Goal: Task Accomplishment & Management: Use online tool/utility

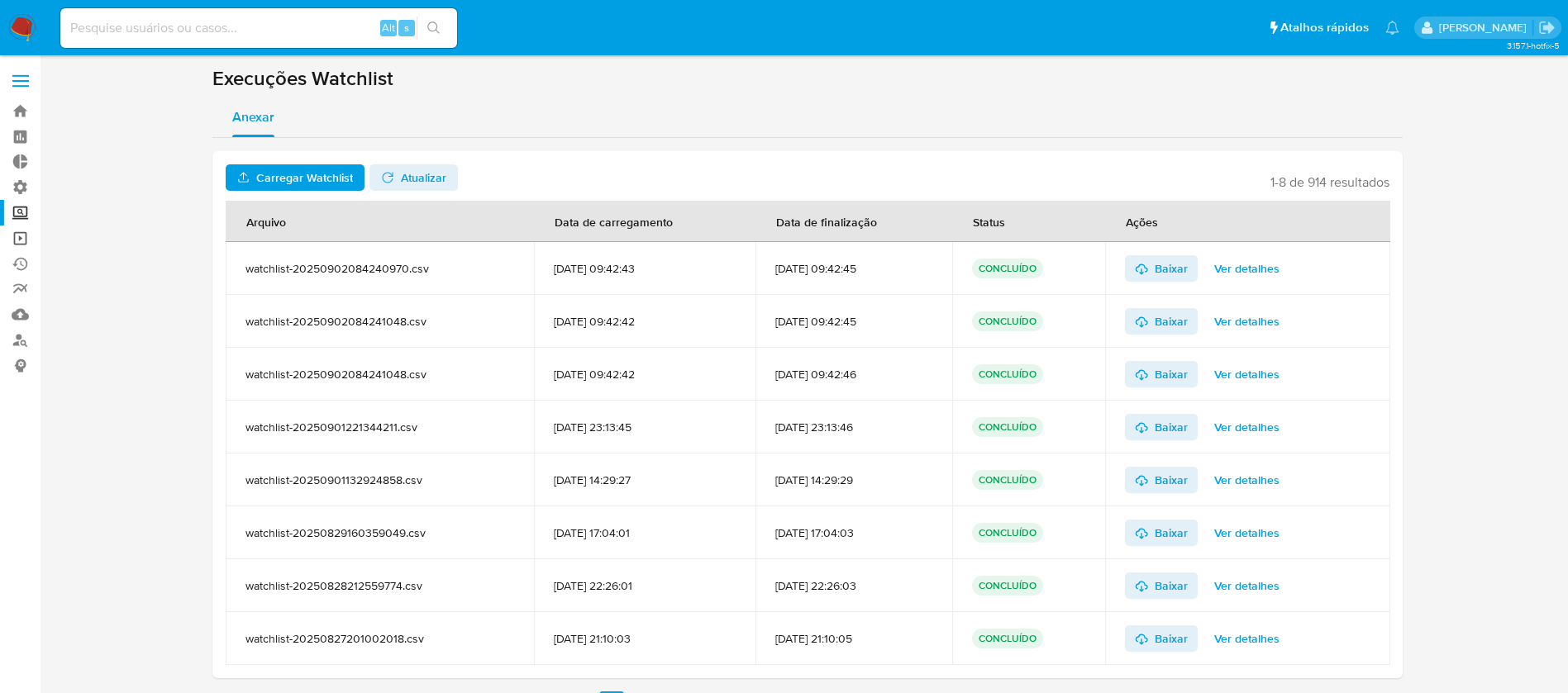
click at [20, 238] on link "Operações em massa" at bounding box center [98, 238] width 196 height 26
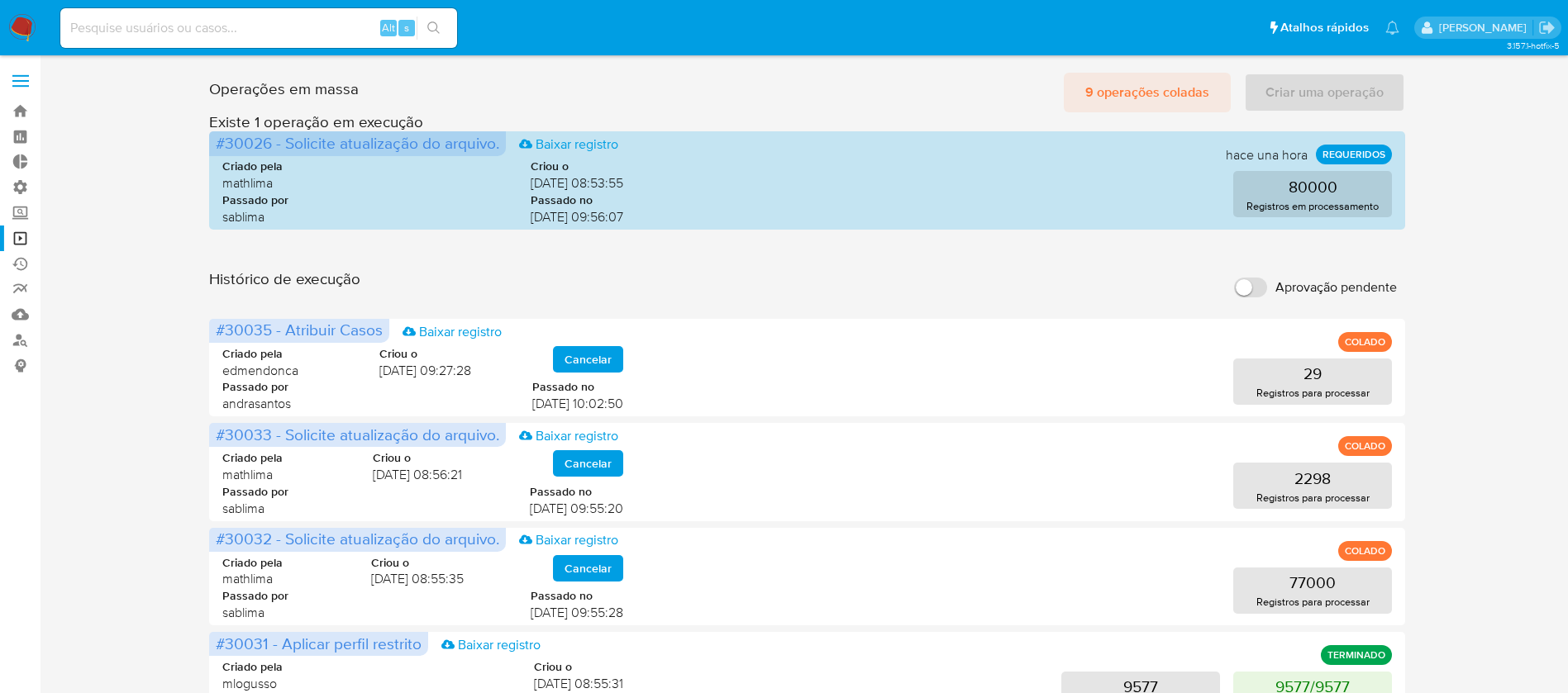
click at [1141, 96] on span "9 operações coladas" at bounding box center [1147, 92] width 124 height 36
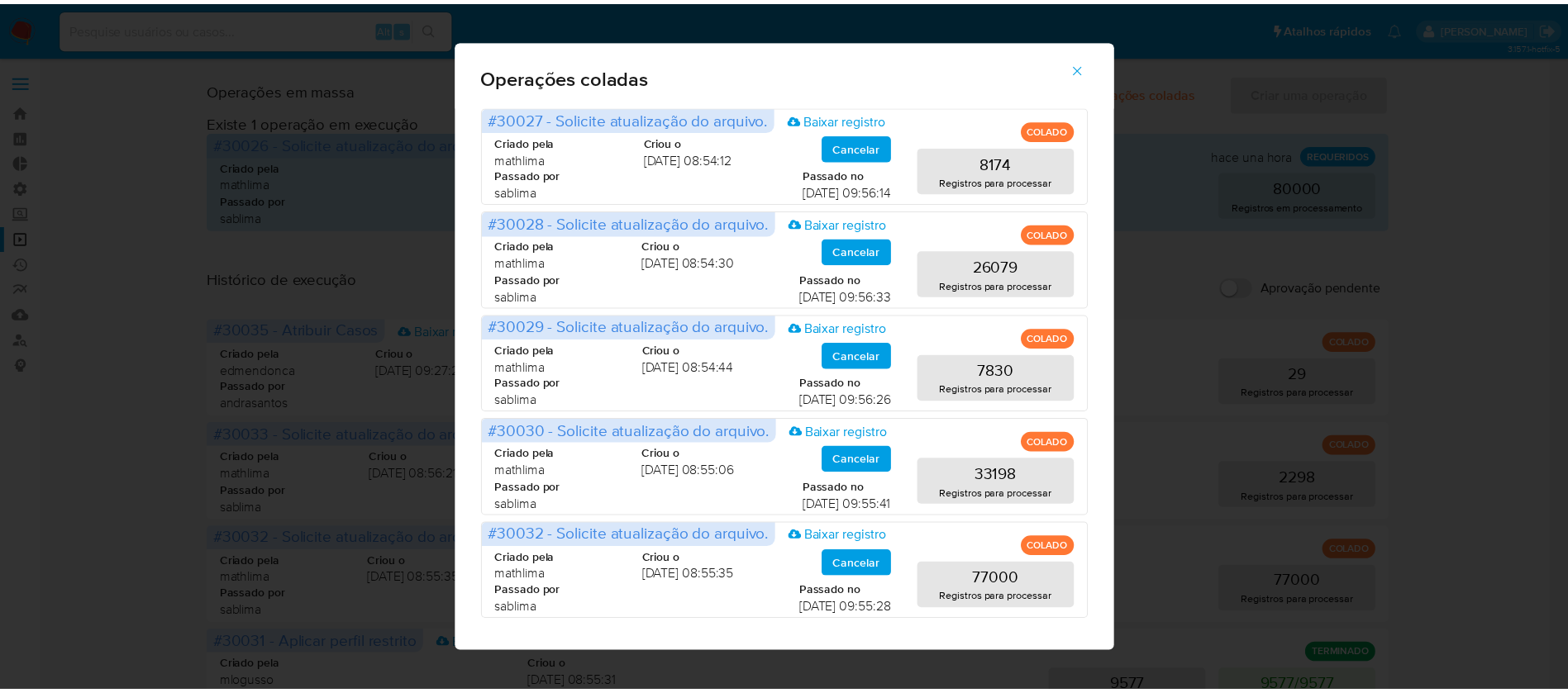
scroll to position [8, 0]
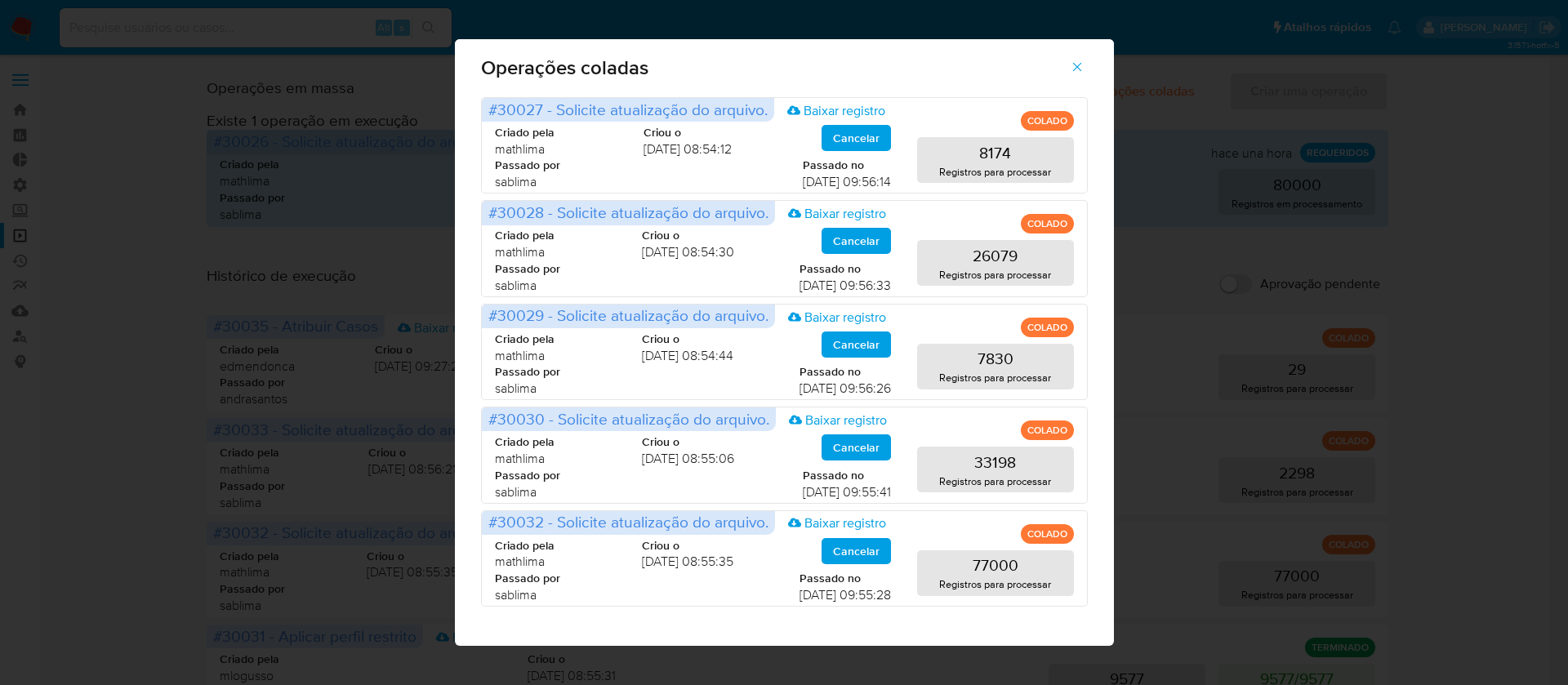
click at [1081, 71] on icon "button" at bounding box center [1077, 66] width 14 height 14
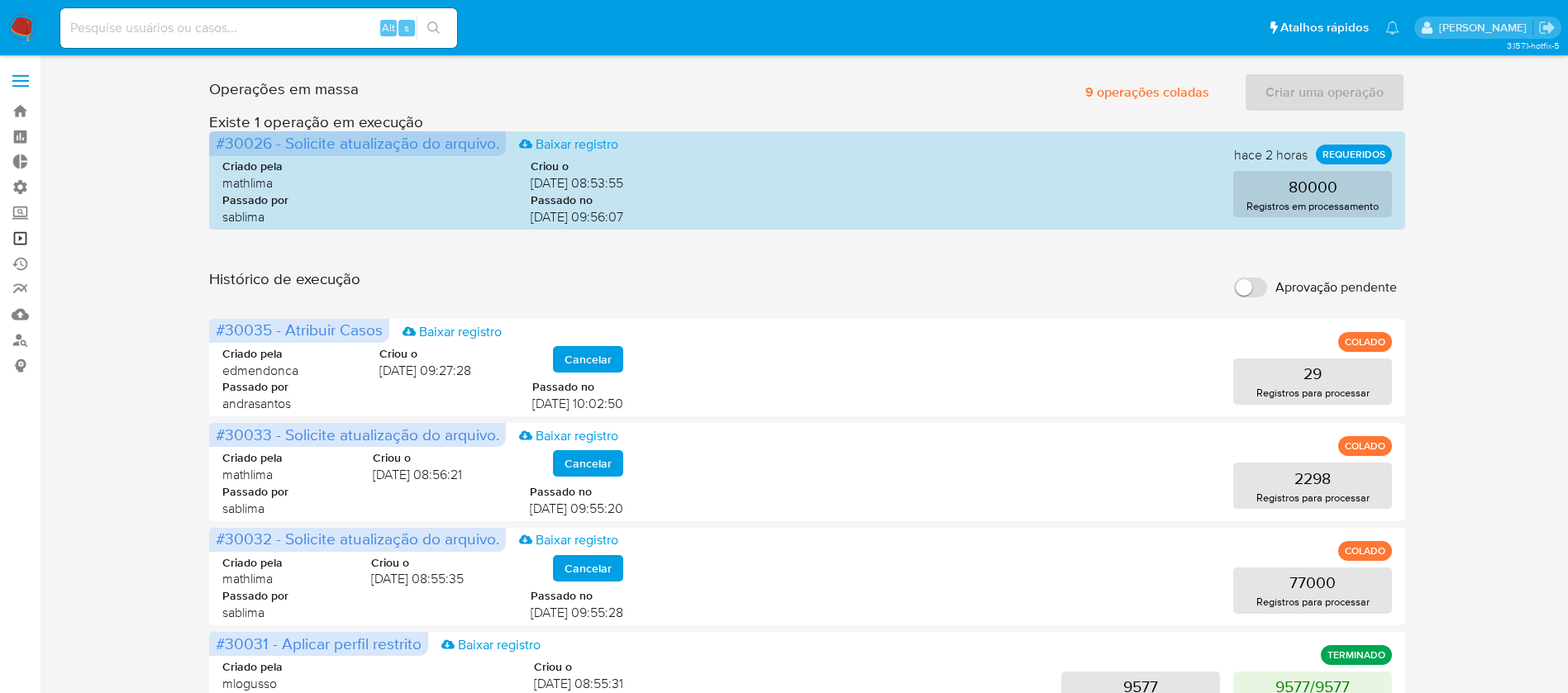
click at [22, 236] on link "Operações em massa" at bounding box center [98, 238] width 196 height 26
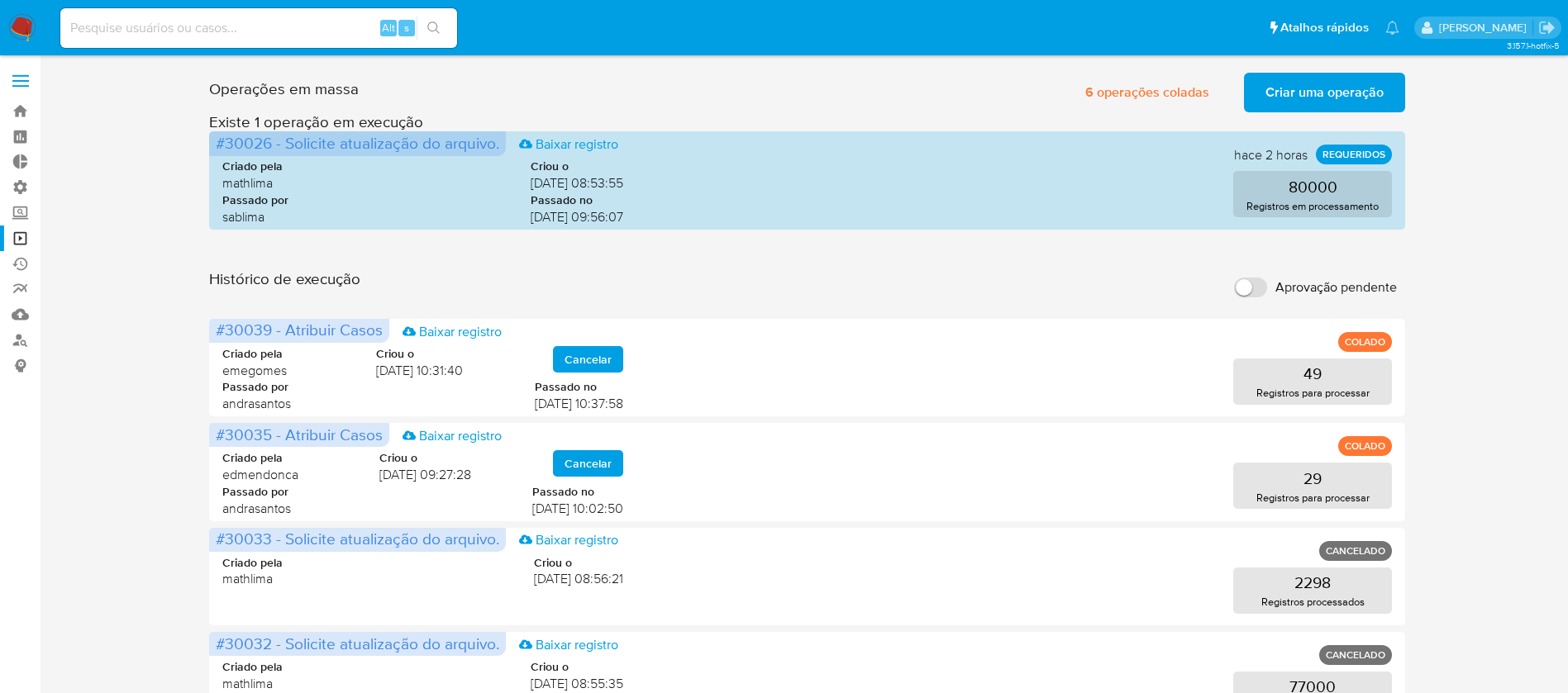
click at [1298, 83] on span "Criar uma operação" at bounding box center [1324, 92] width 118 height 36
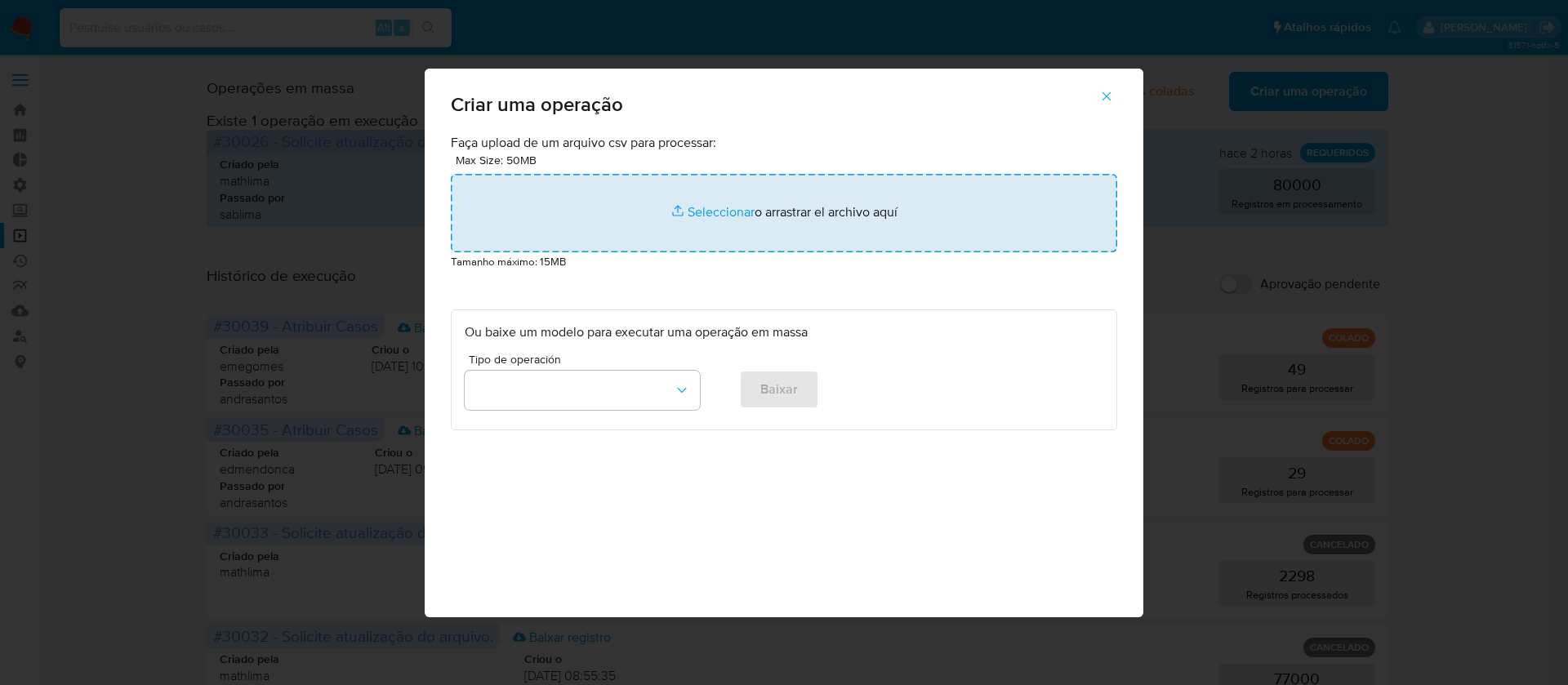
click at [709, 200] on input "file" at bounding box center [784, 213] width 666 height 78
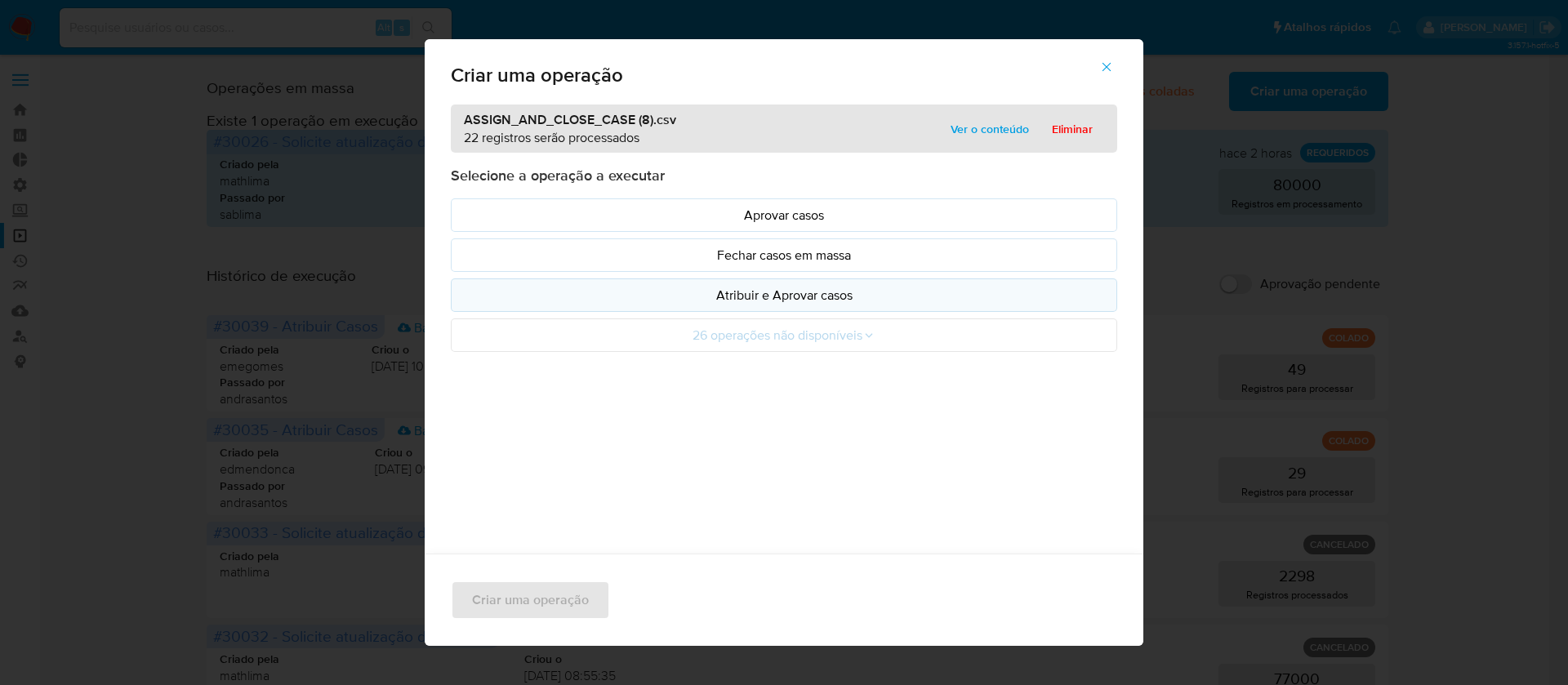
click at [754, 300] on p "Atribuir e Aprovar casos" at bounding box center [784, 295] width 639 height 19
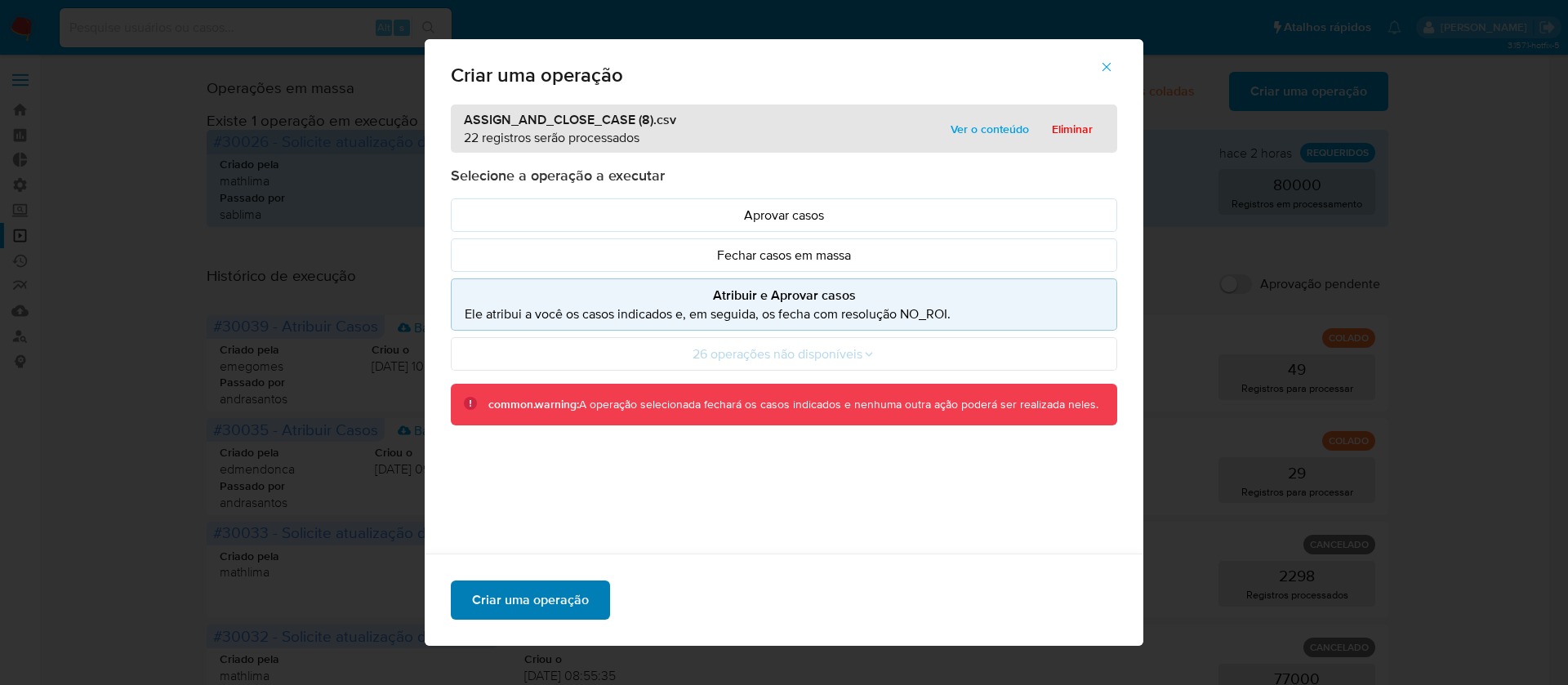
click at [518, 585] on span "Criar uma operação" at bounding box center [530, 600] width 117 height 36
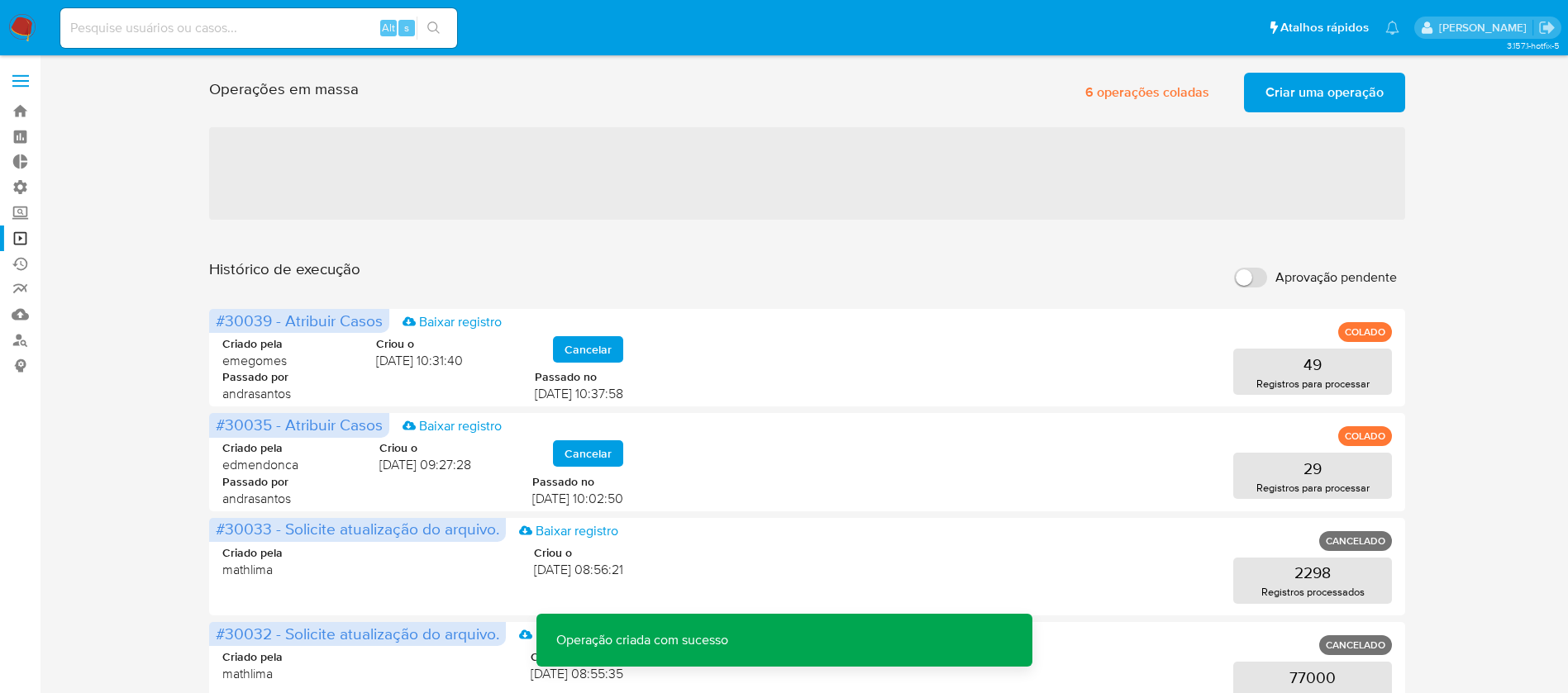
click at [1319, 97] on span "Criar uma operação" at bounding box center [1324, 92] width 118 height 36
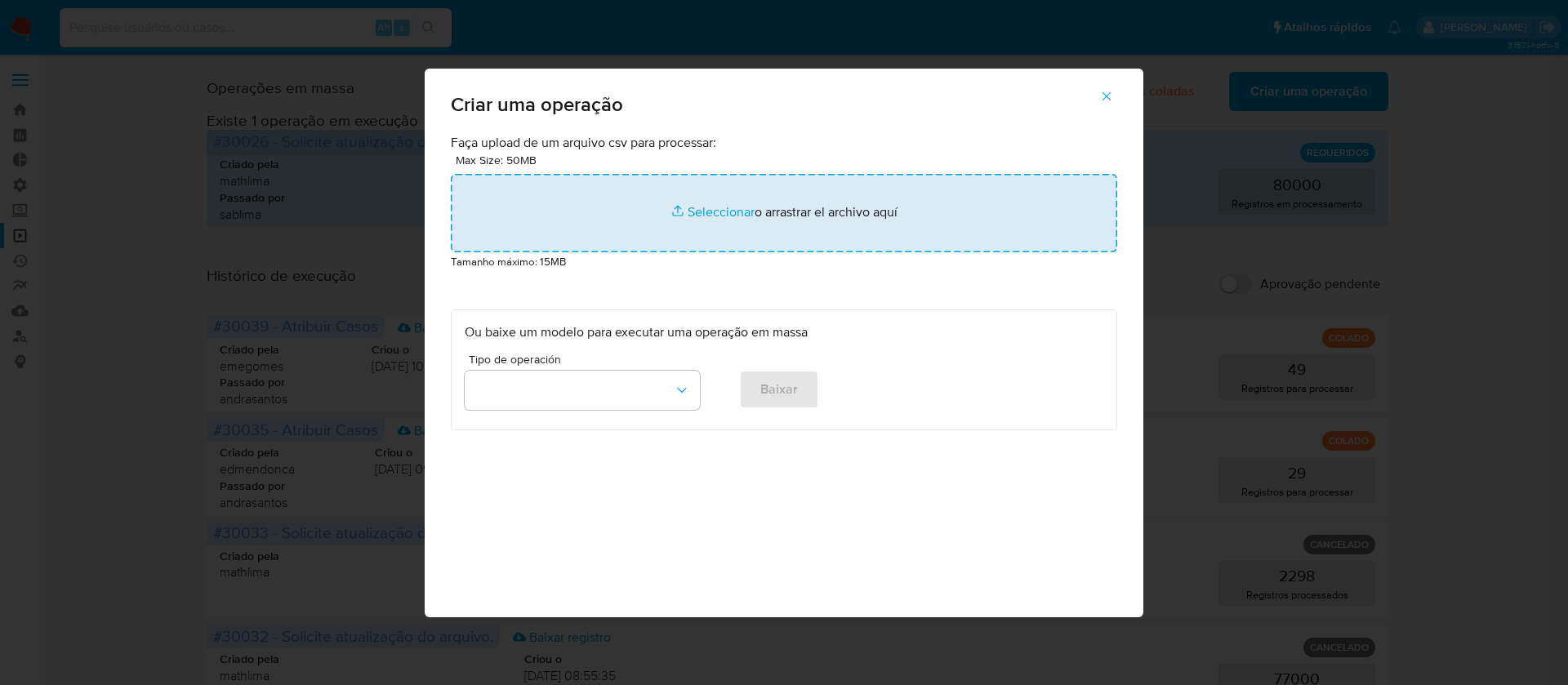
click at [718, 217] on input "file" at bounding box center [784, 213] width 666 height 78
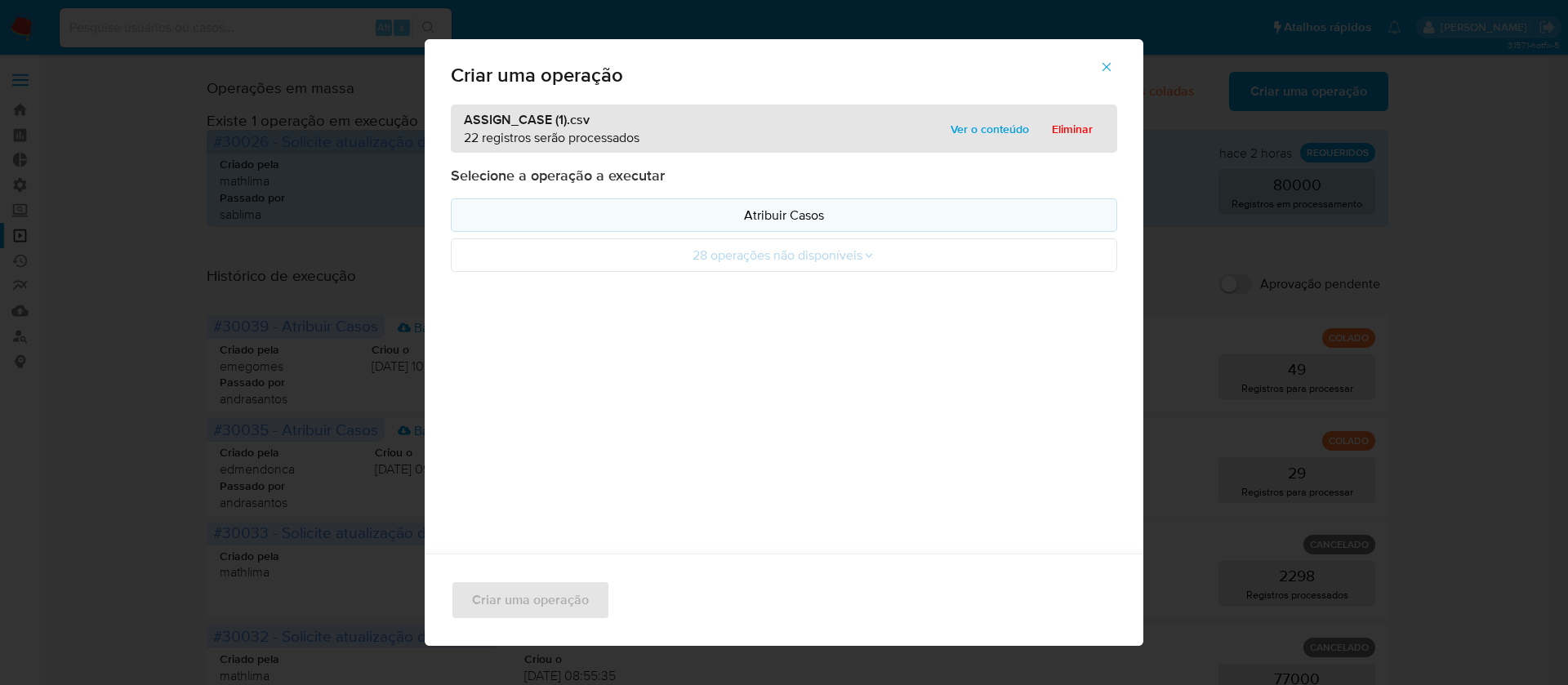
click at [761, 224] on p "Atribuir Casos" at bounding box center [784, 215] width 639 height 19
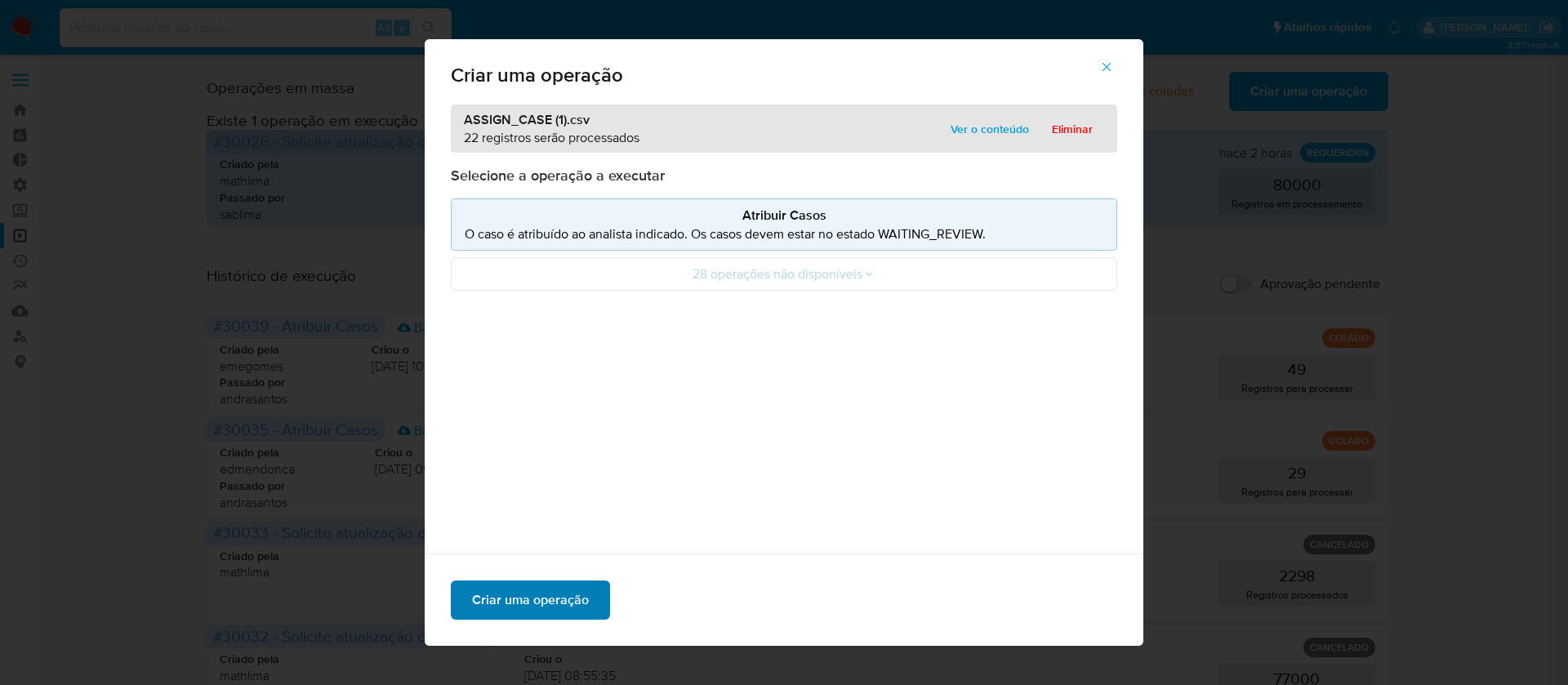
click at [532, 582] on span "Criar uma operação" at bounding box center [530, 600] width 117 height 36
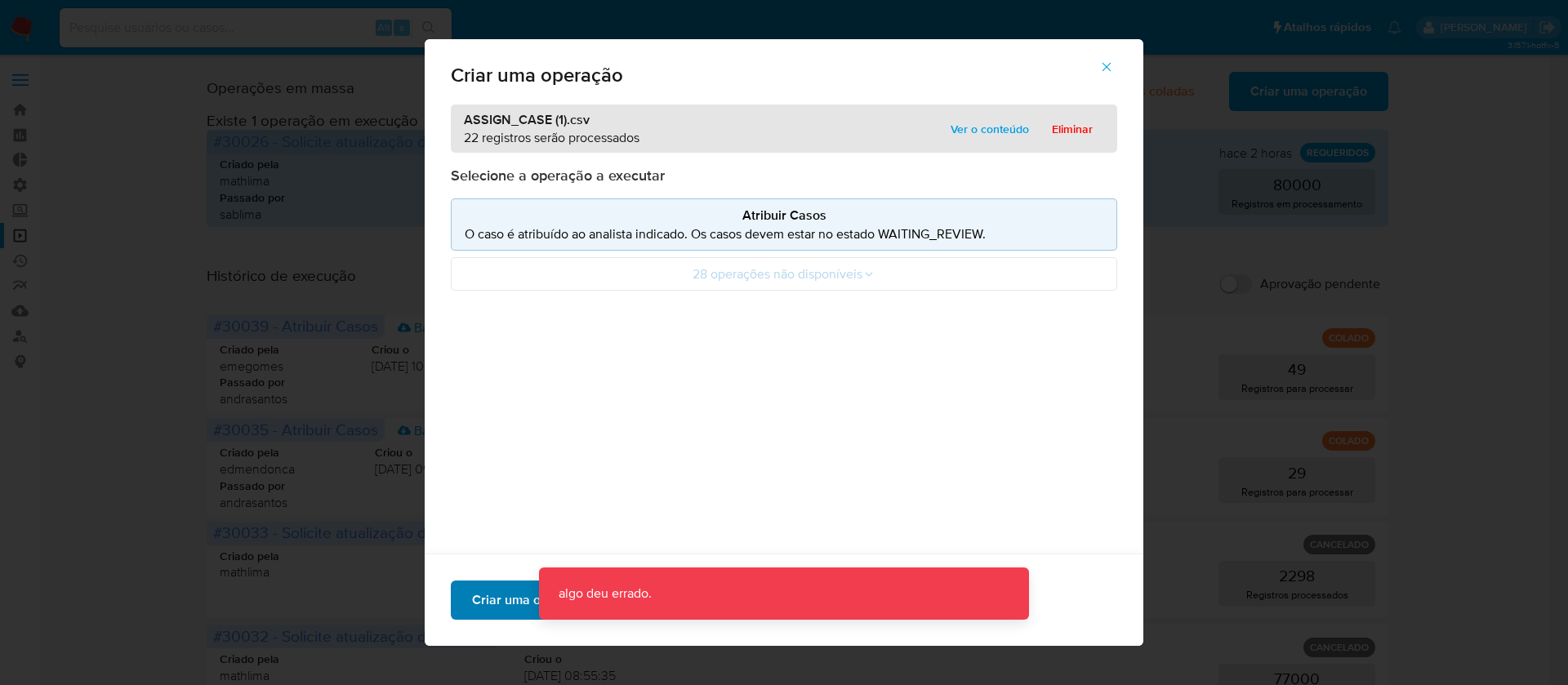
click at [486, 604] on span "Criar uma operação" at bounding box center [530, 600] width 117 height 36
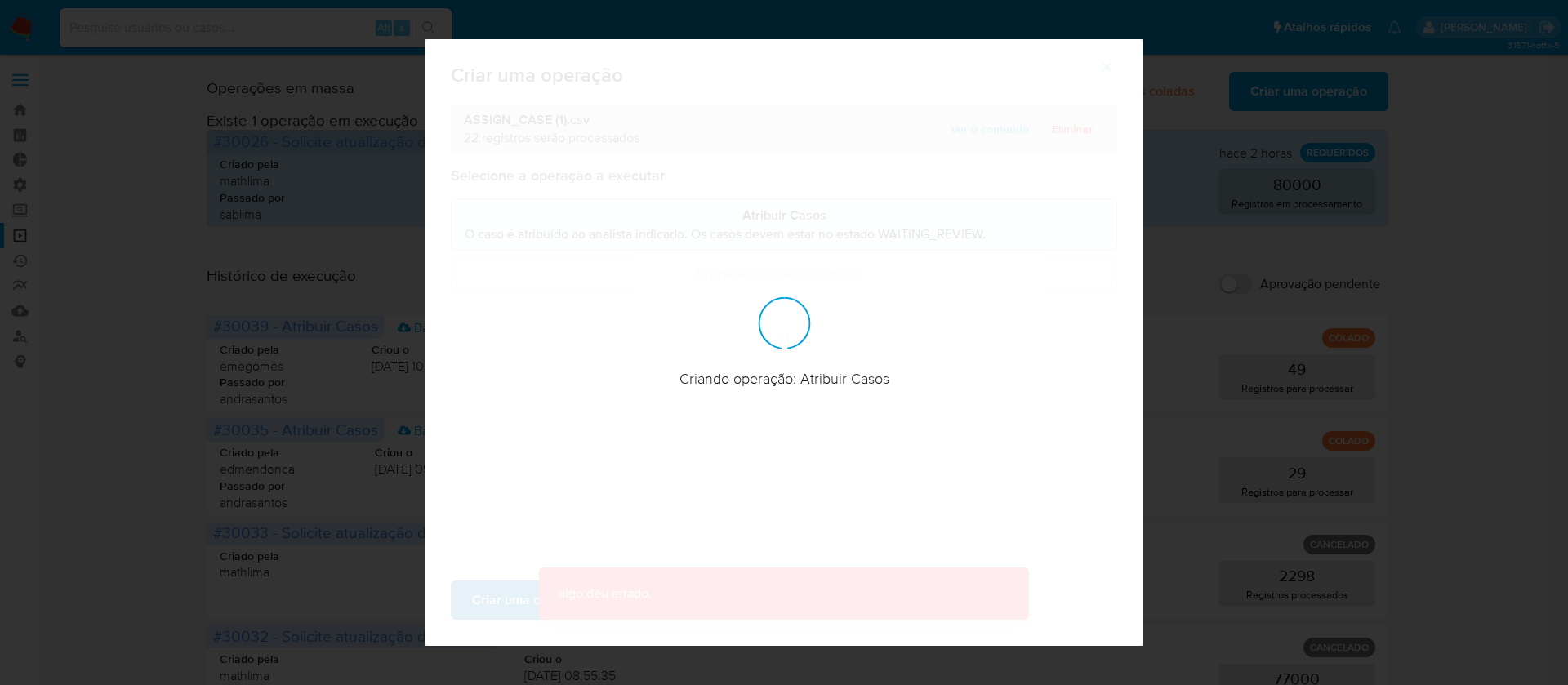
click at [486, 604] on div at bounding box center [784, 342] width 719 height 607
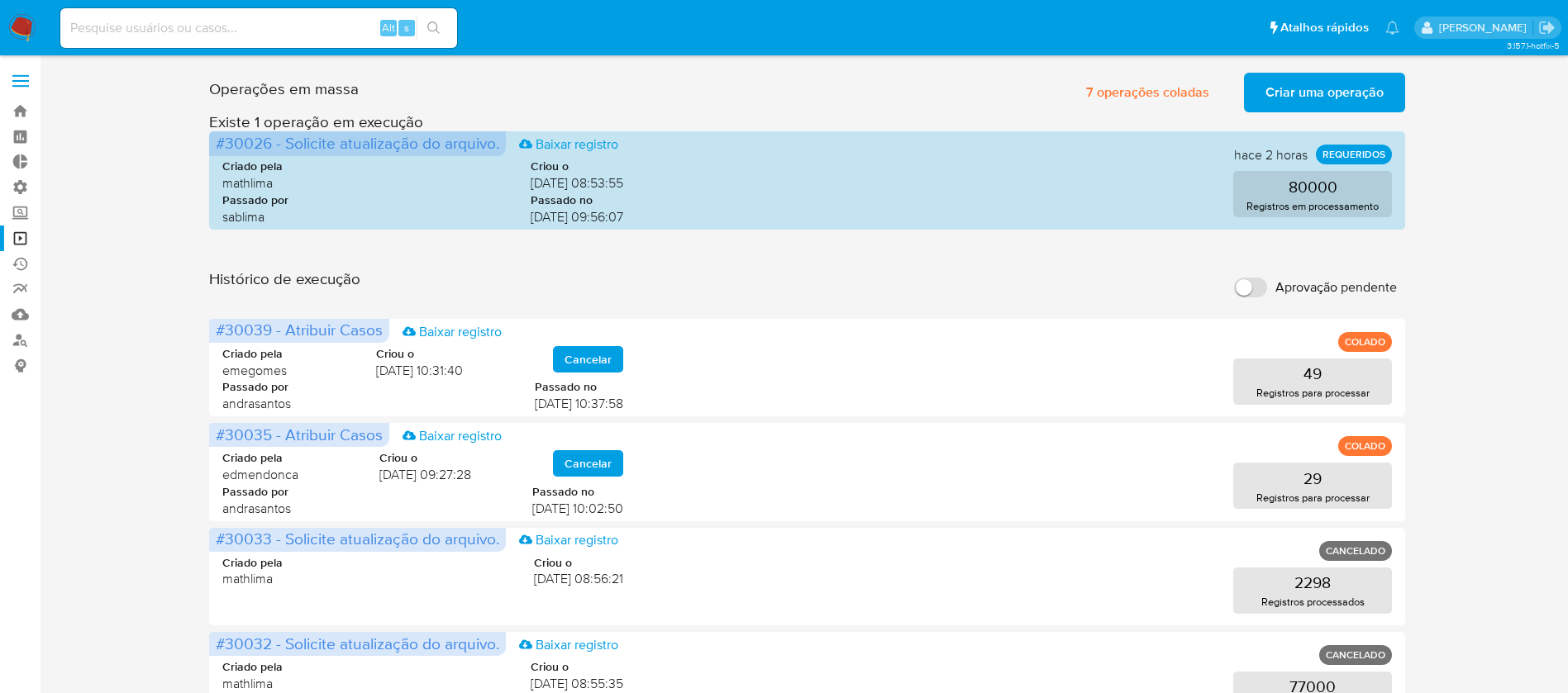
click at [1305, 82] on span "Criar uma operação" at bounding box center [1324, 92] width 118 height 36
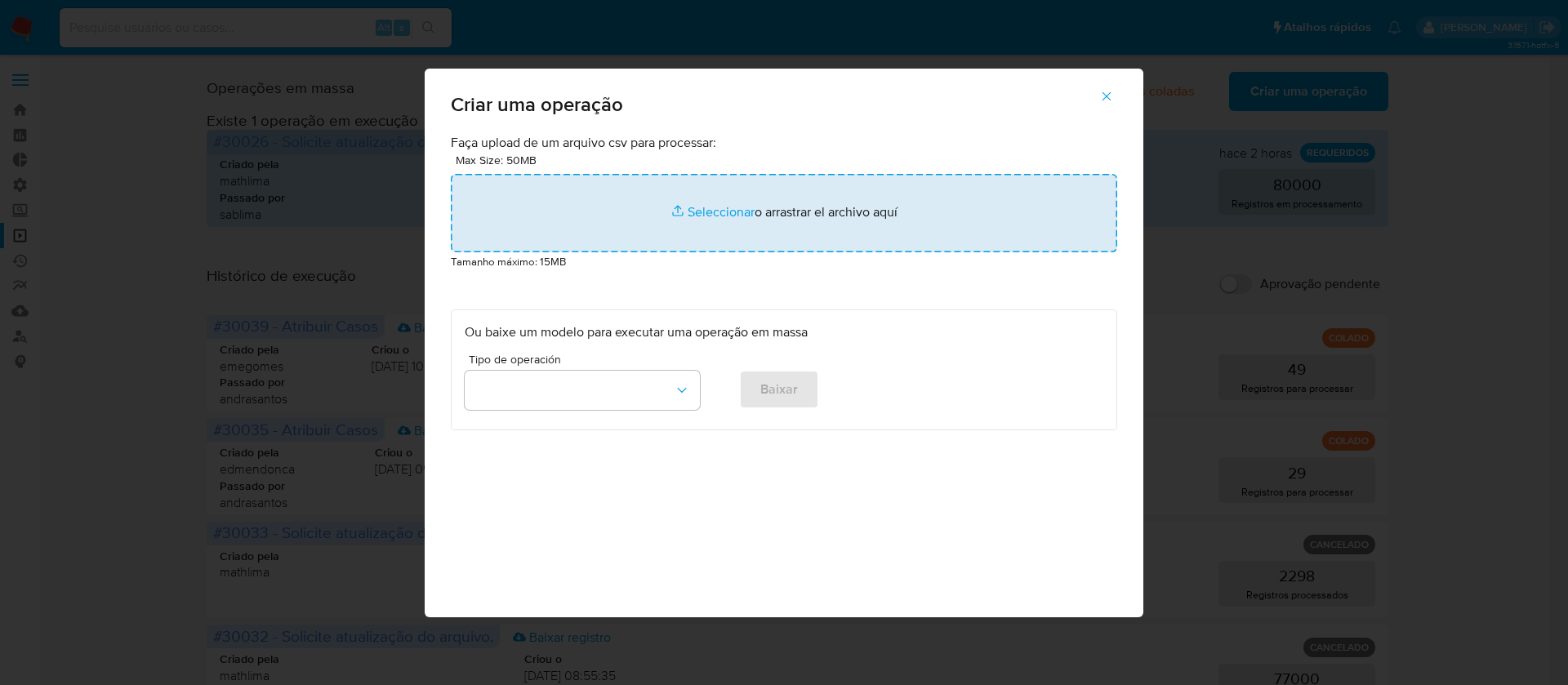
click at [733, 212] on input "file" at bounding box center [784, 213] width 666 height 78
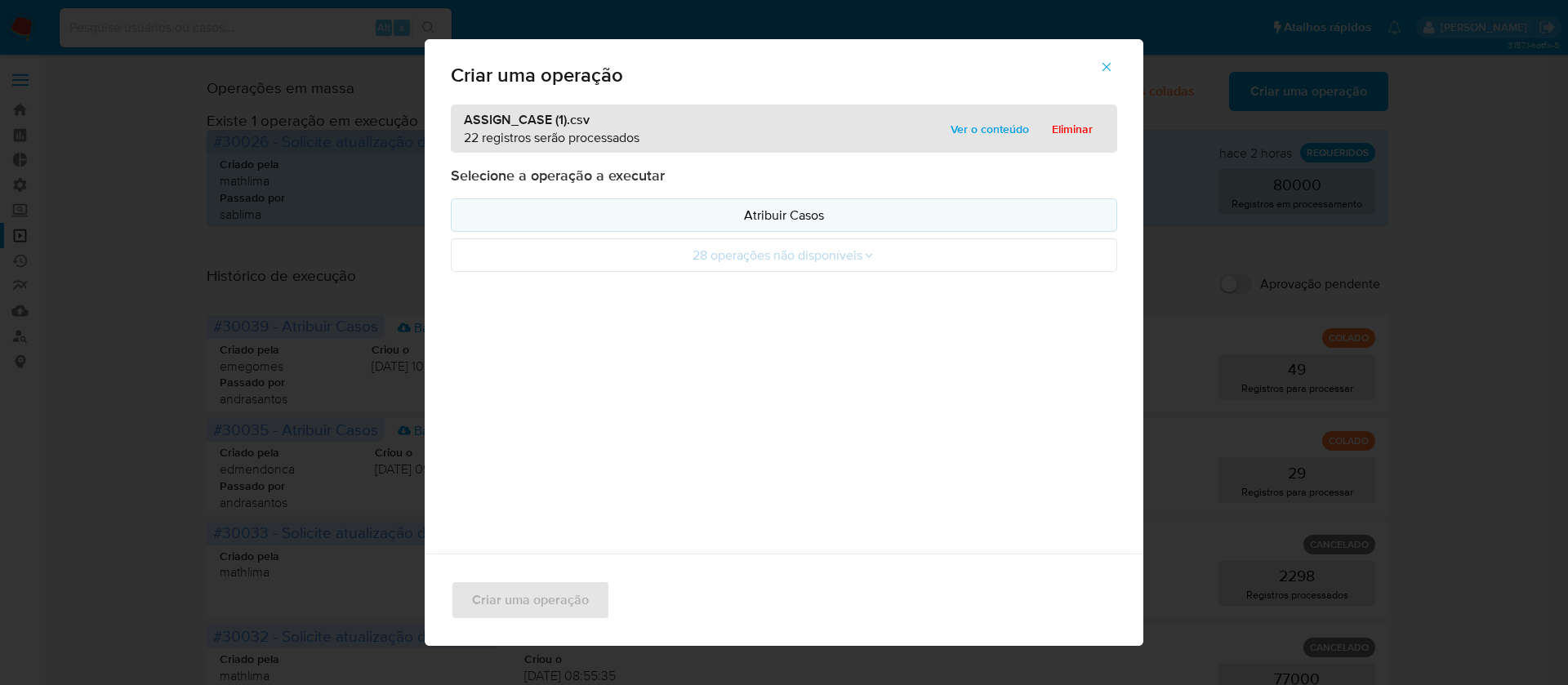
click at [766, 225] on button "Atribuir Casos" at bounding box center [784, 214] width 666 height 33
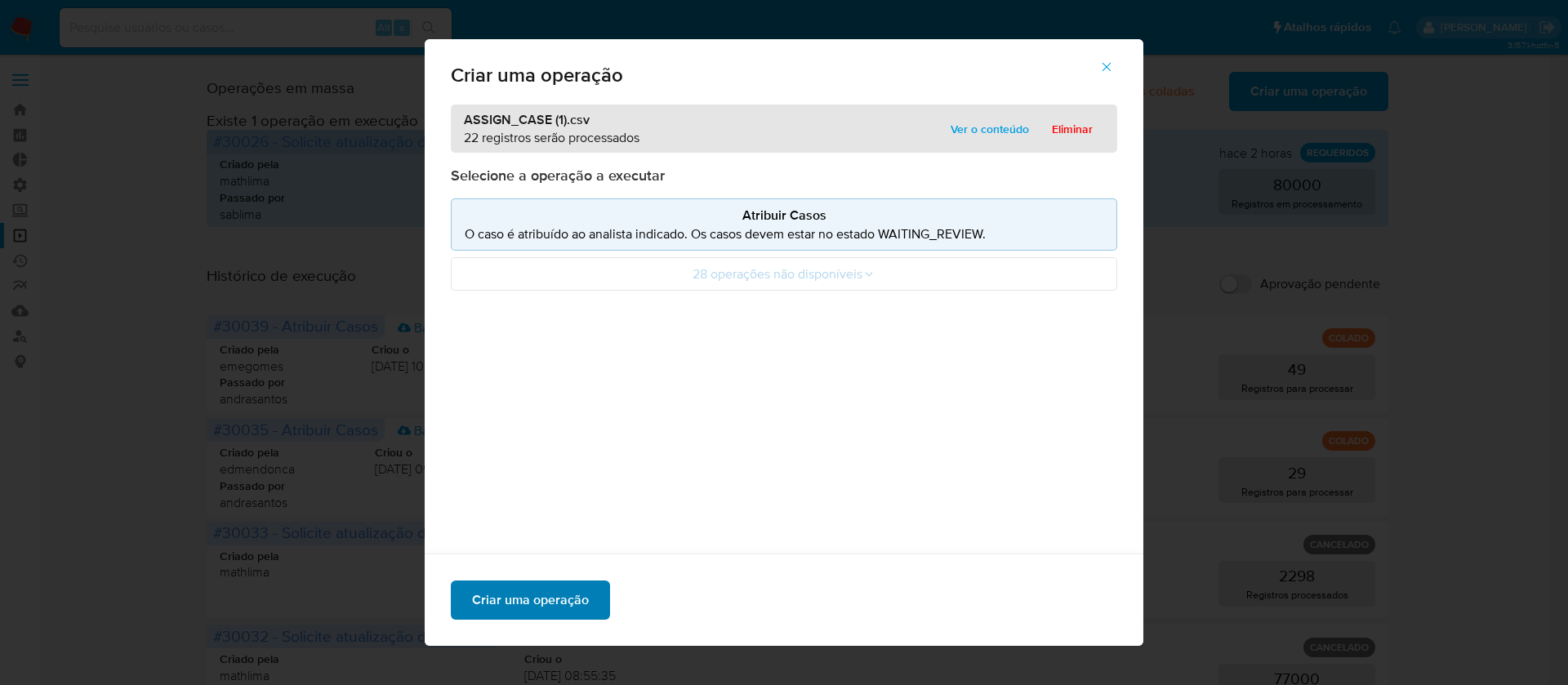
click at [520, 603] on span "Criar uma operação" at bounding box center [530, 600] width 117 height 36
click at [980, 119] on span "Ver o conteúdo" at bounding box center [989, 128] width 78 height 23
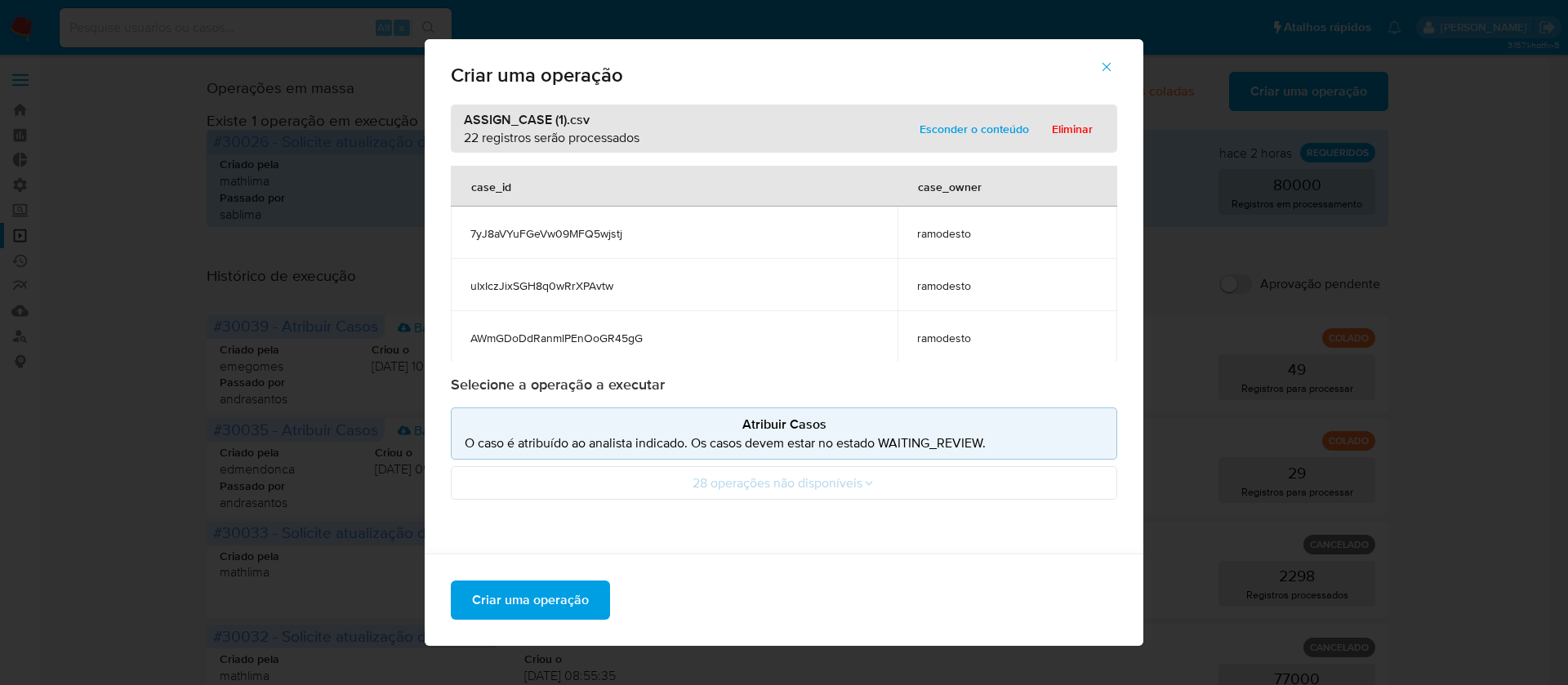
drag, startPoint x: 1109, startPoint y: 174, endPoint x: 1110, endPoint y: 49, distance: 125.0
click at [1110, 41] on div "Criar uma operação ASSIGN_CASE (1).csv 22 registros serão processados Esconder …" at bounding box center [784, 342] width 719 height 607
click at [711, 131] on div "ASSIGN_CASE (1).csv 22 registros serão processados Esconder o conteúdo Eliminar" at bounding box center [784, 128] width 666 height 49
click at [521, 597] on span "Criar uma operação" at bounding box center [530, 600] width 117 height 36
click at [515, 595] on span "Criar uma operação" at bounding box center [530, 600] width 117 height 36
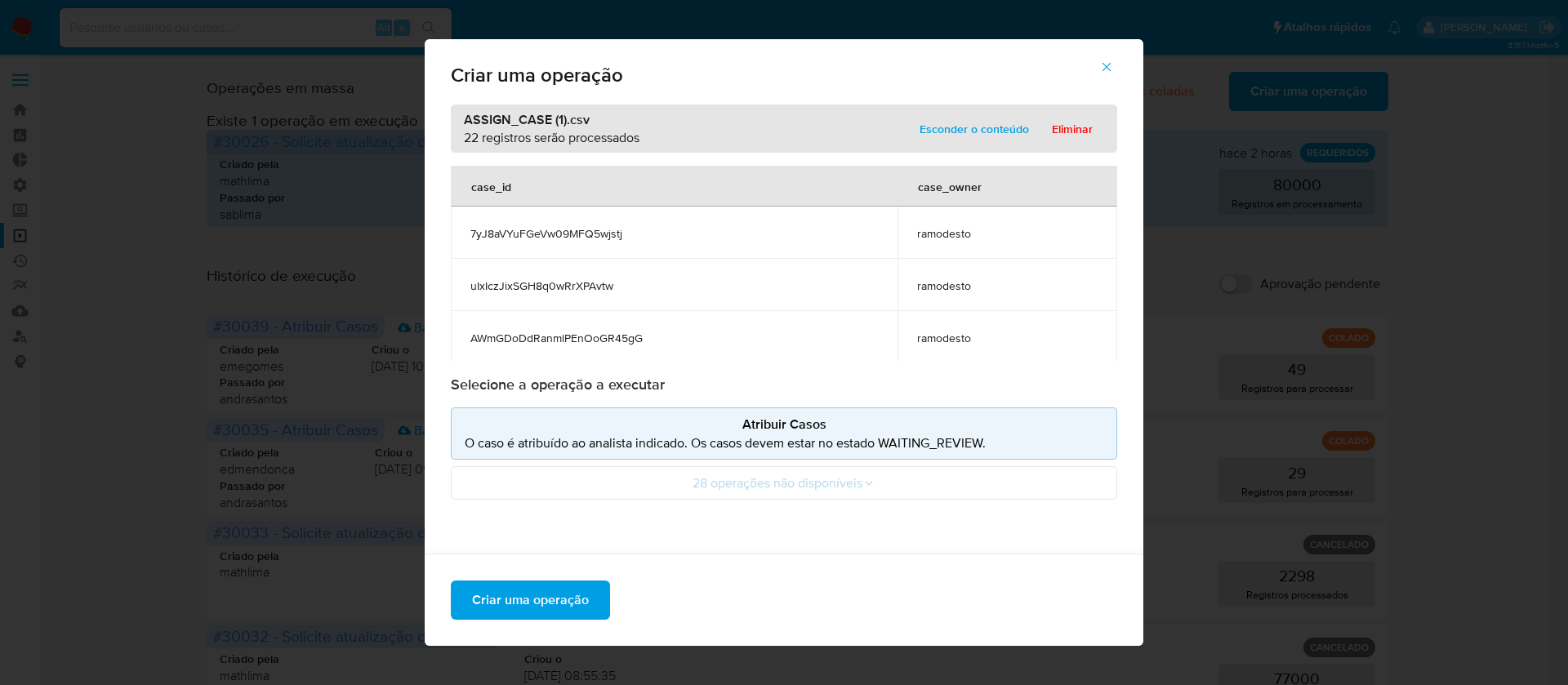
click at [1111, 60] on icon "button" at bounding box center [1106, 66] width 14 height 14
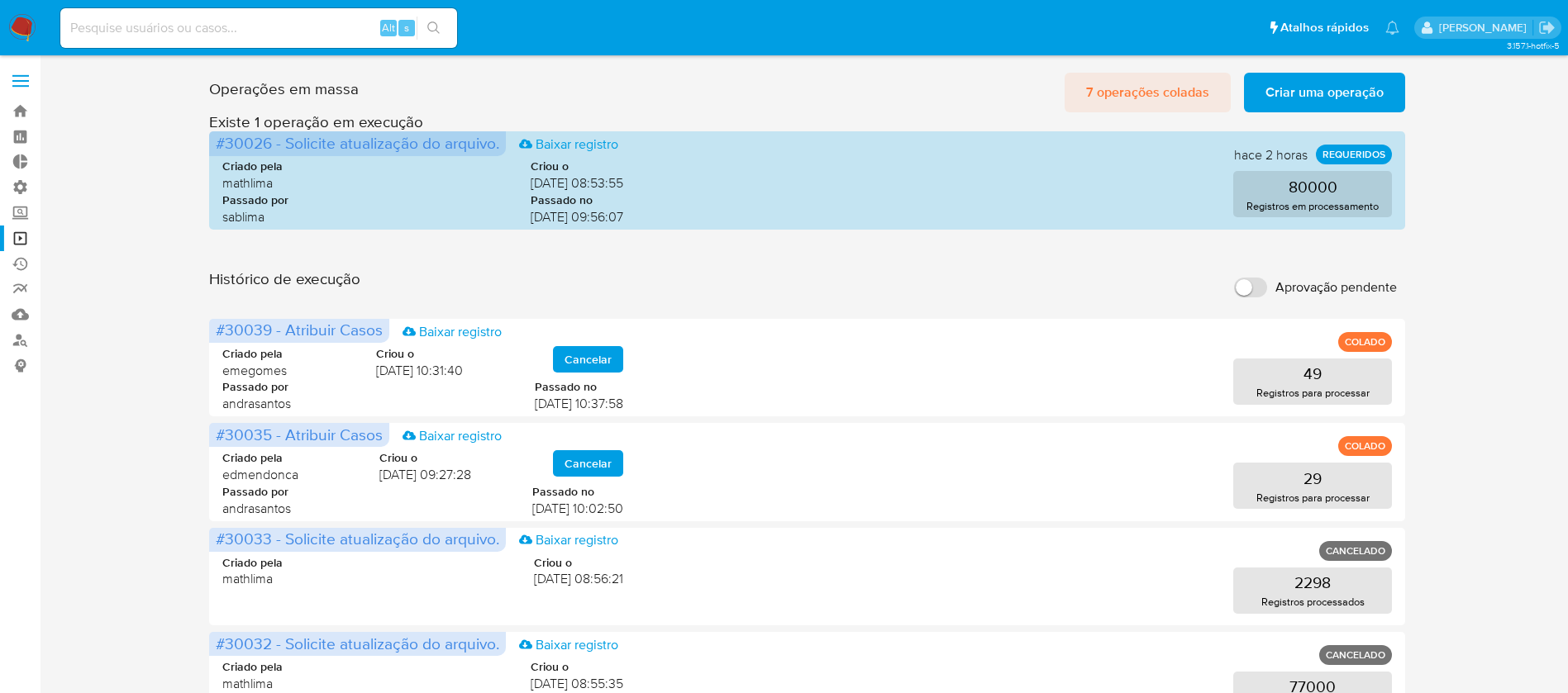
click at [1158, 90] on span "7 operações coladas" at bounding box center [1147, 92] width 123 height 36
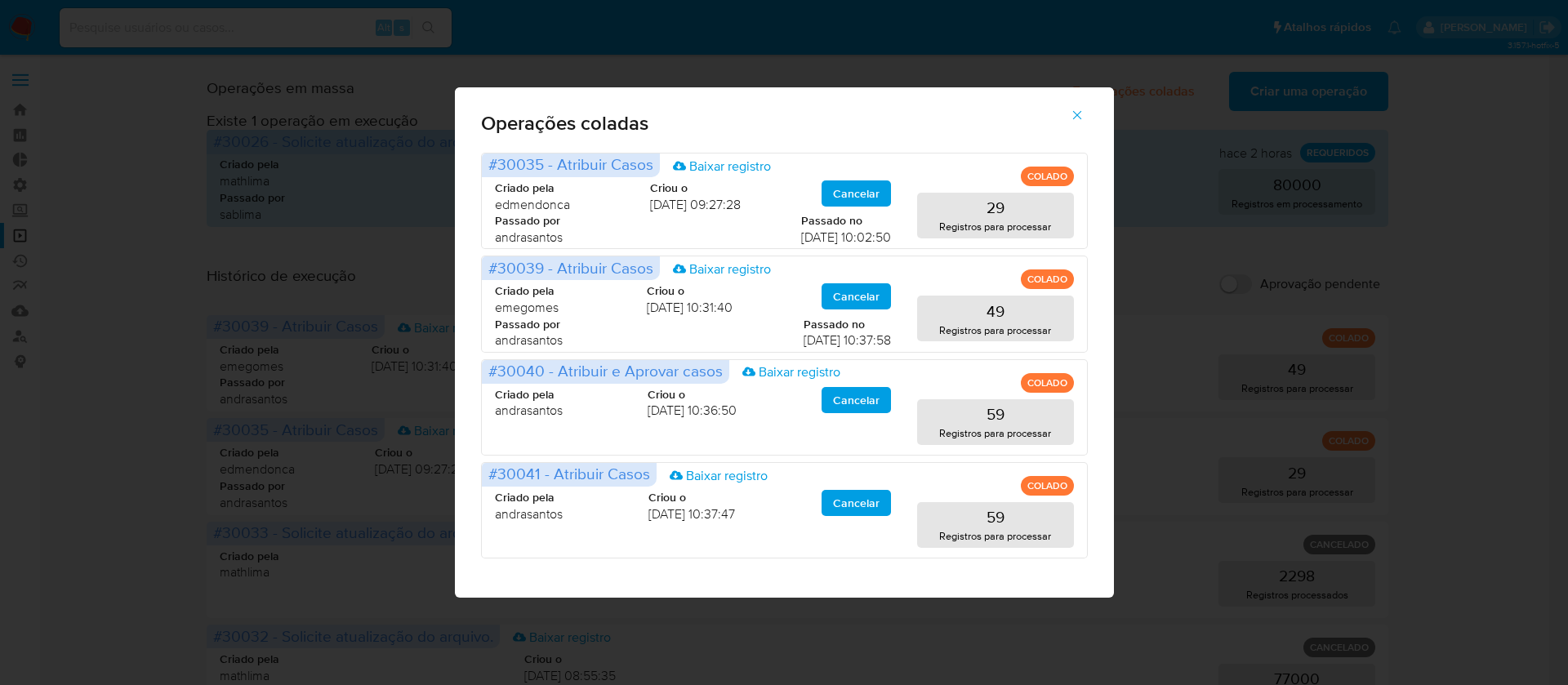
click at [1078, 118] on icon "button" at bounding box center [1077, 115] width 14 height 14
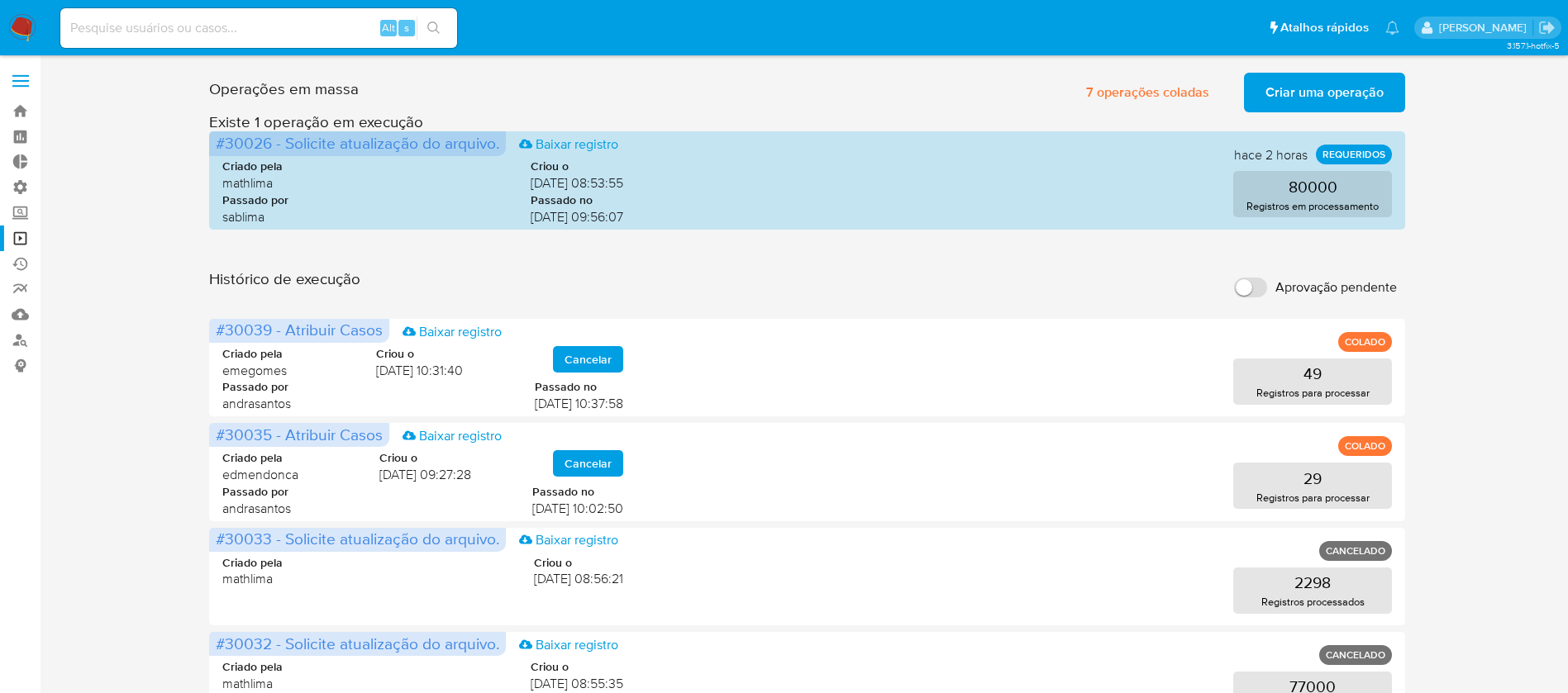
click at [1338, 93] on span "Criar uma operação" at bounding box center [1324, 92] width 118 height 36
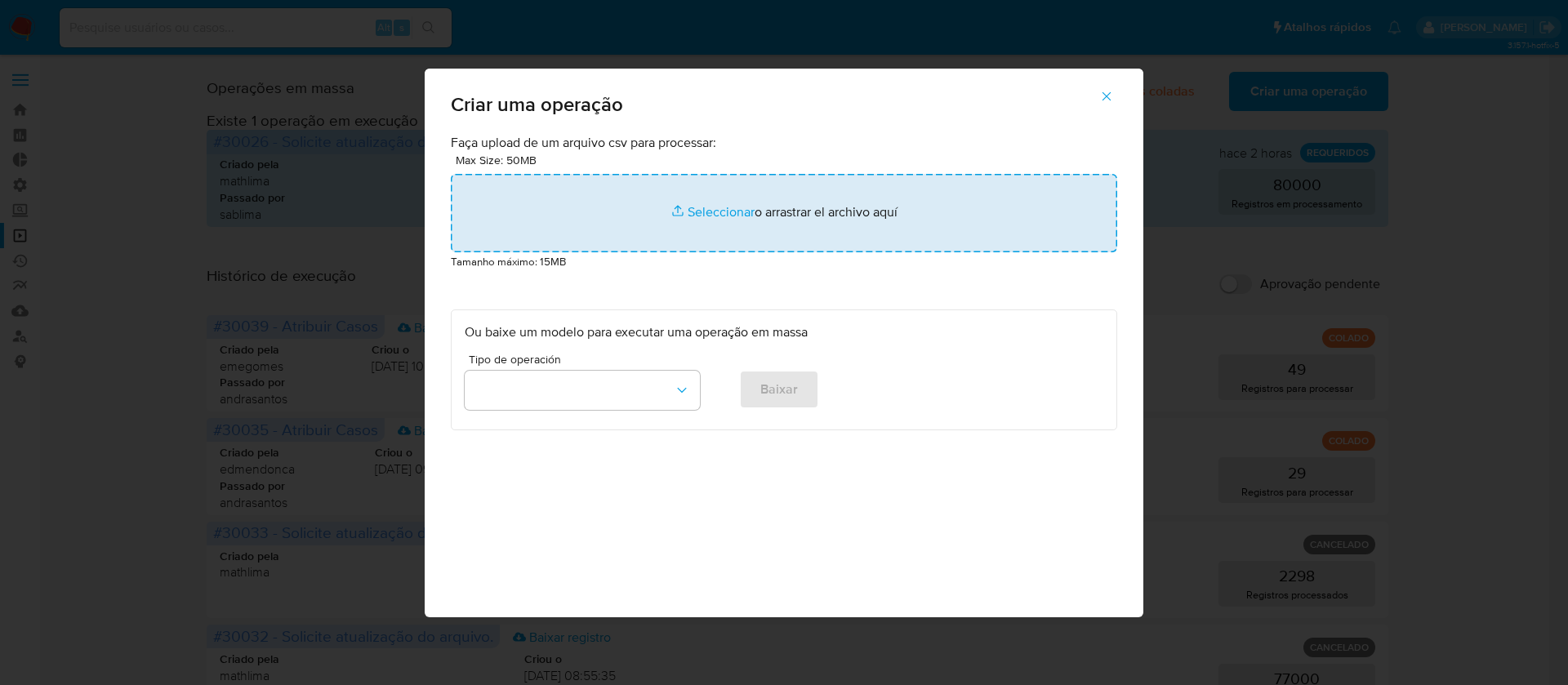
click at [713, 225] on input "file" at bounding box center [784, 213] width 666 height 78
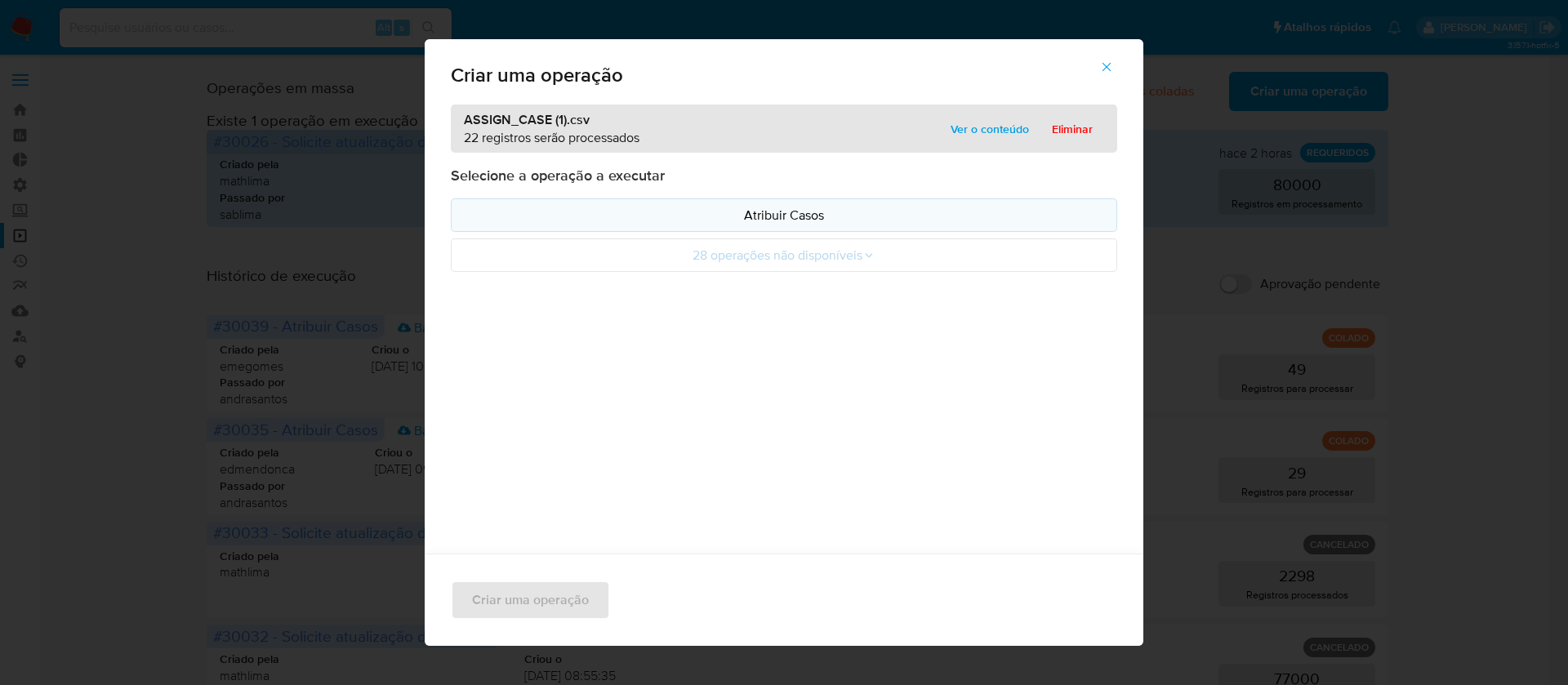
click at [764, 214] on p "Atribuir Casos" at bounding box center [784, 215] width 639 height 19
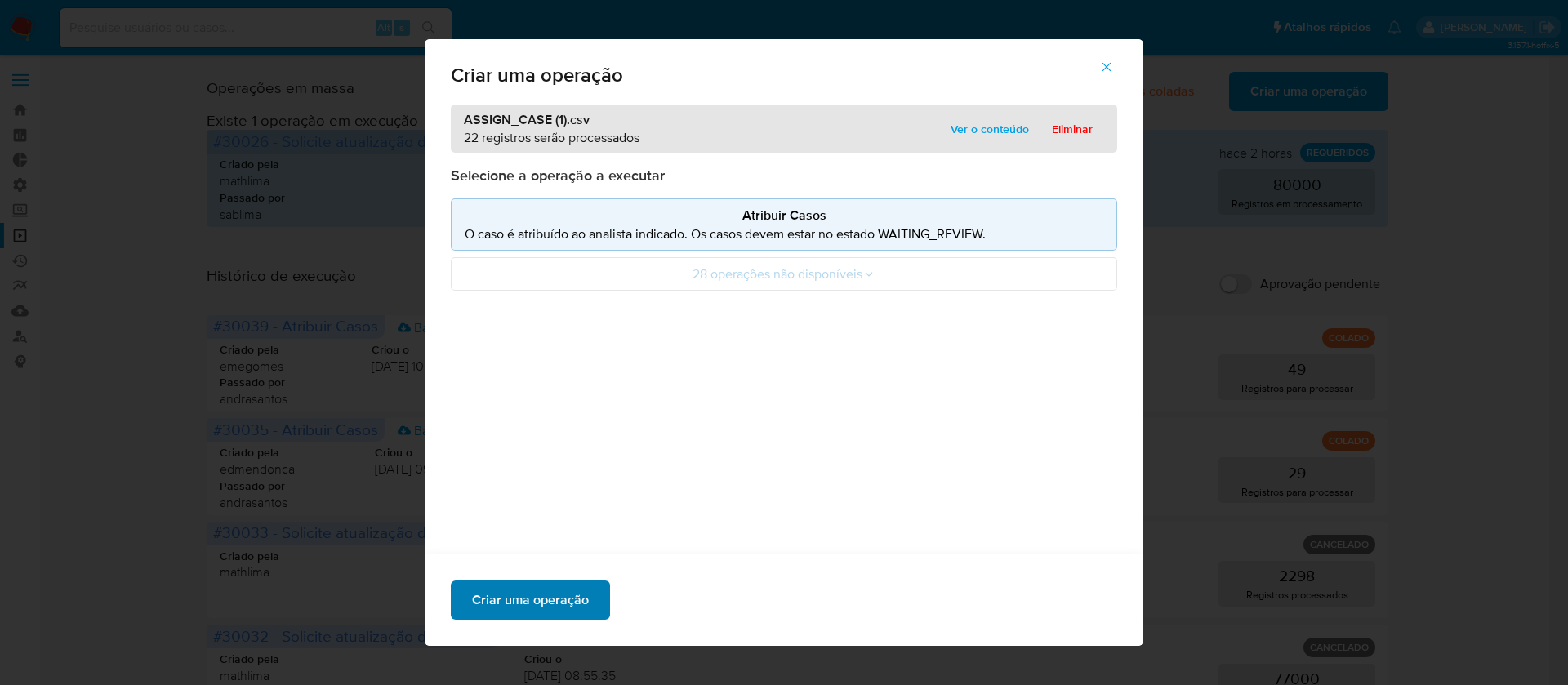
click at [508, 605] on span "Criar uma operação" at bounding box center [530, 600] width 117 height 36
click at [1080, 396] on div "ASSIGN_CASE (1).csv 22 registros serão processados Ver o conteúdo Eliminar Sele…" at bounding box center [784, 346] width 719 height 483
click at [1114, 71] on icon "button" at bounding box center [1106, 66] width 14 height 14
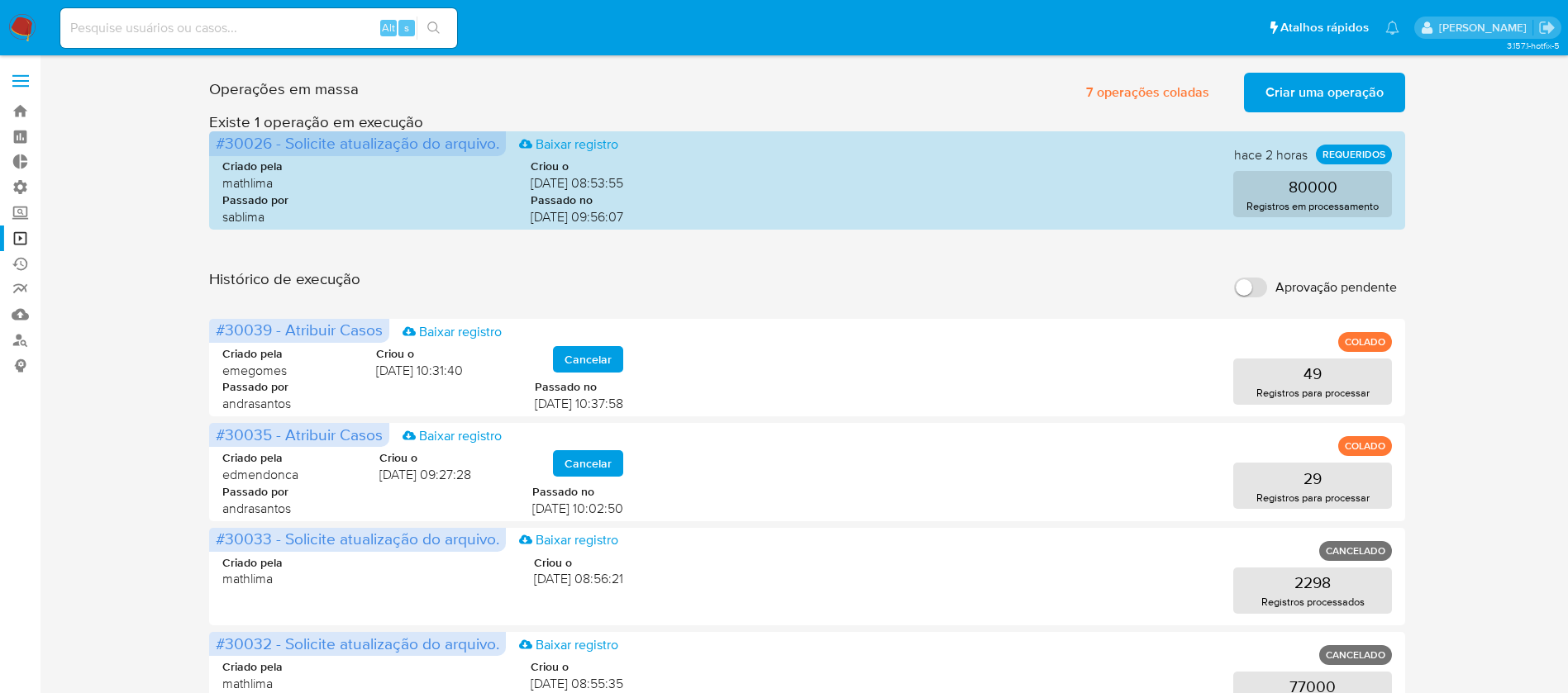
click at [1339, 79] on span "Criar uma operação" at bounding box center [1324, 92] width 118 height 36
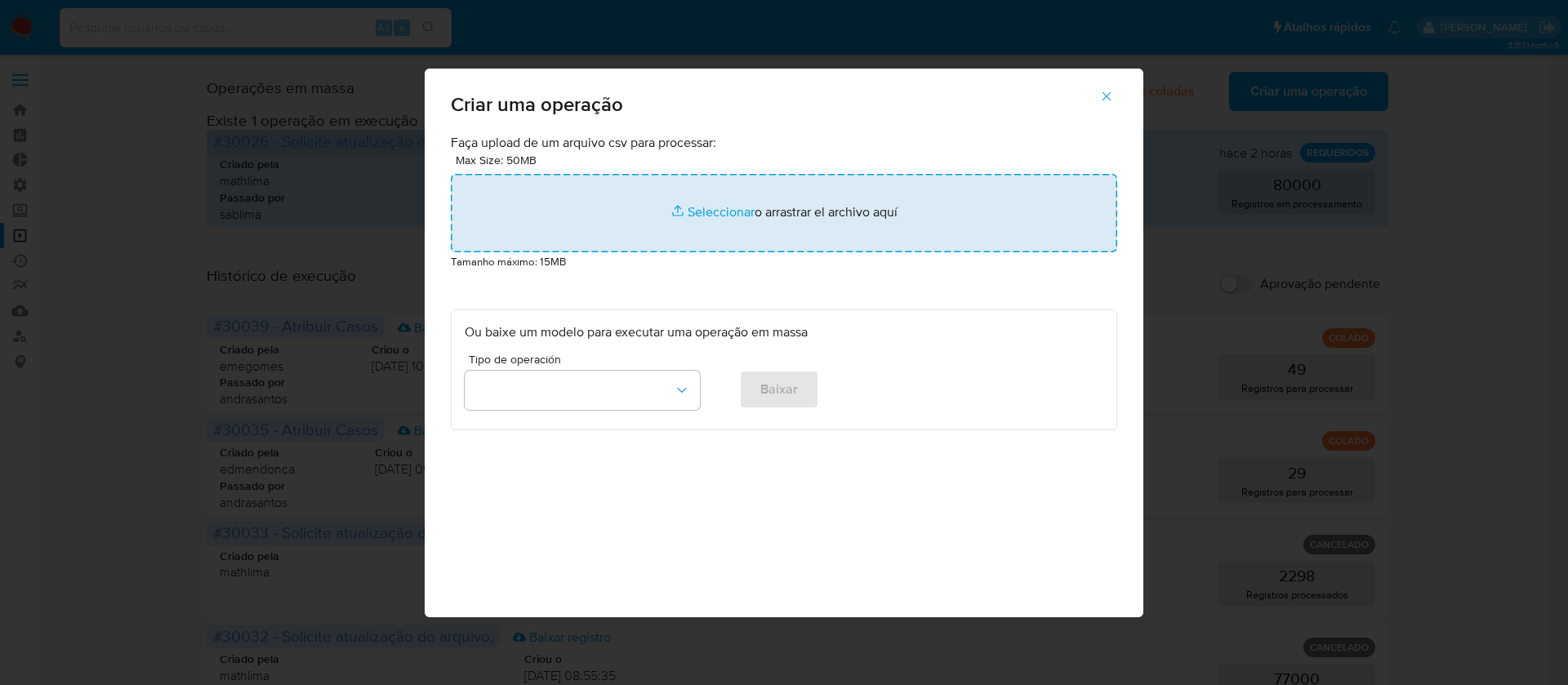
click at [713, 208] on input "file" at bounding box center [784, 213] width 666 height 78
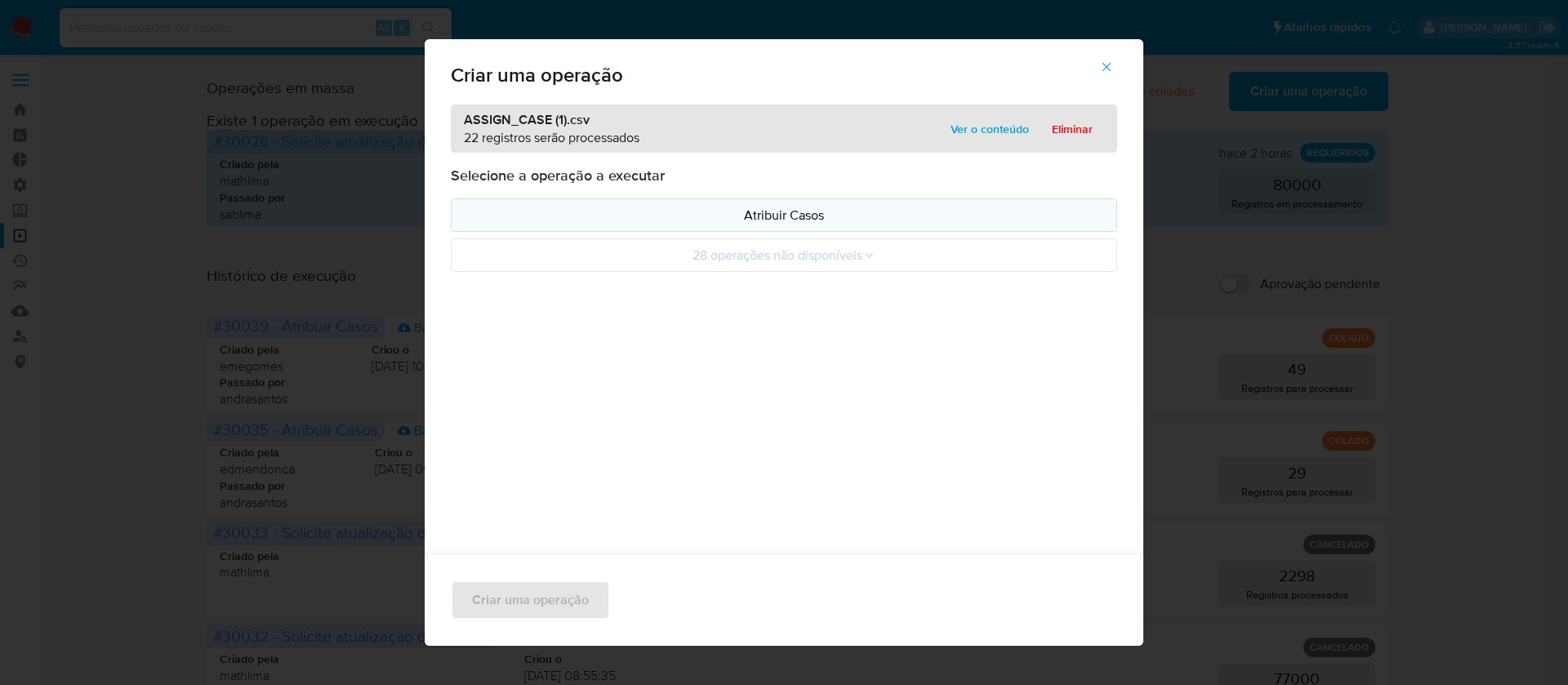
click at [784, 210] on p "Atribuir Casos" at bounding box center [784, 215] width 639 height 19
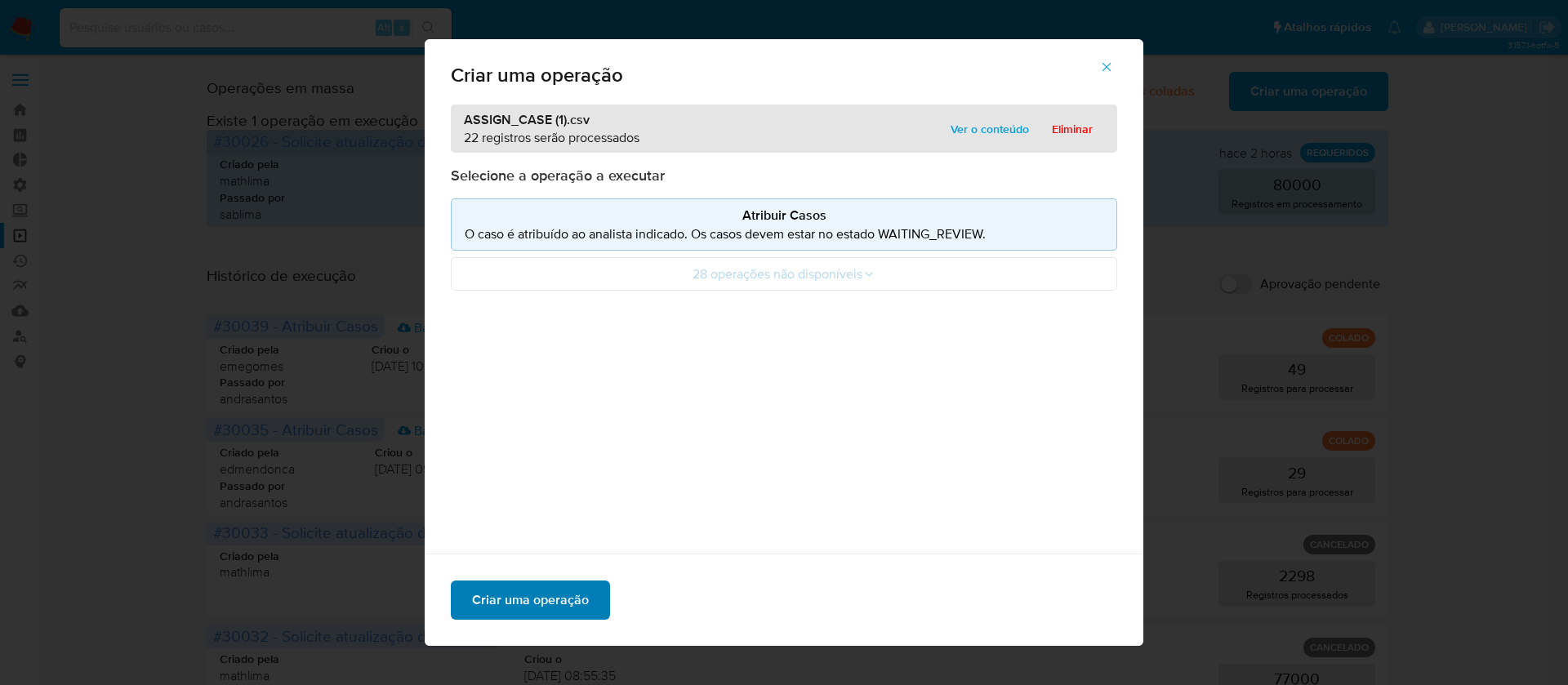
click at [529, 589] on span "Criar uma operação" at bounding box center [530, 600] width 117 height 36
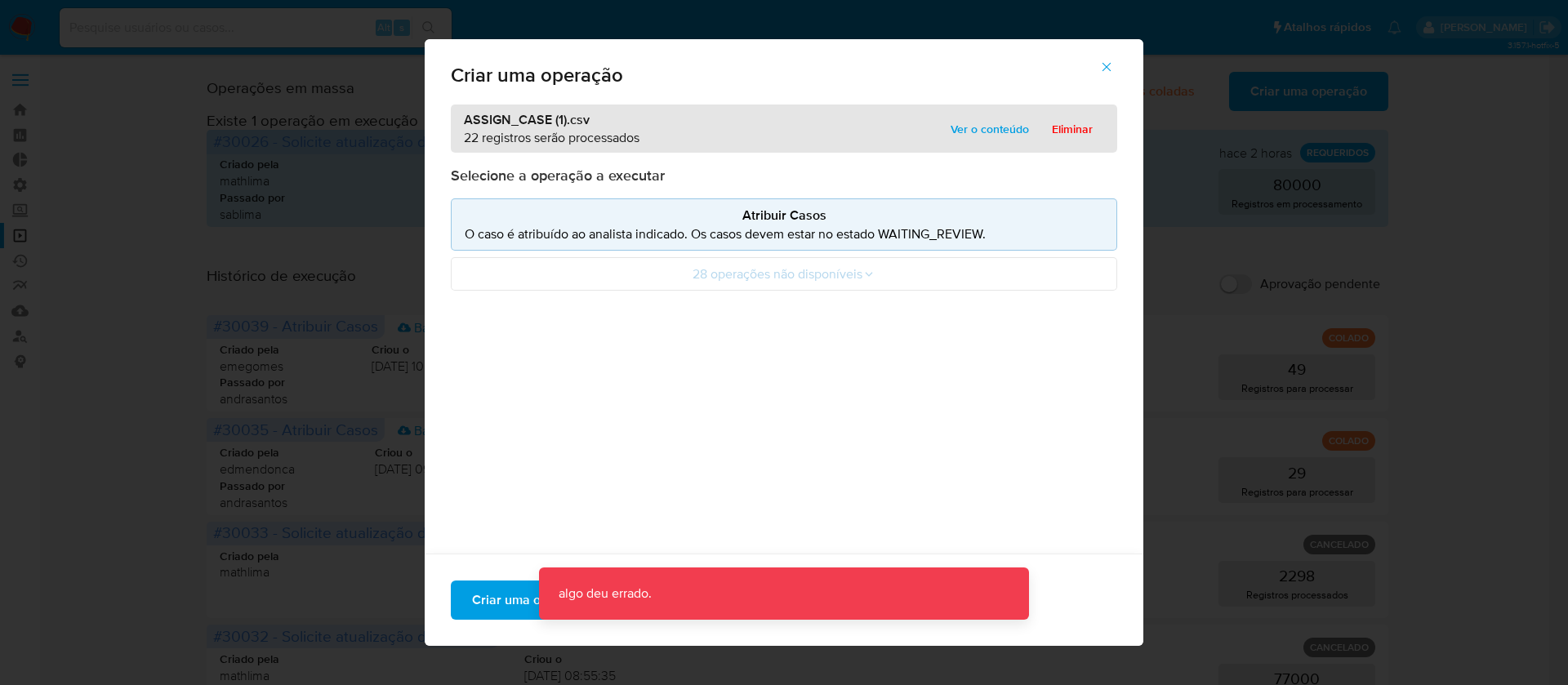
click at [1114, 75] on span "button" at bounding box center [1106, 67] width 14 height 36
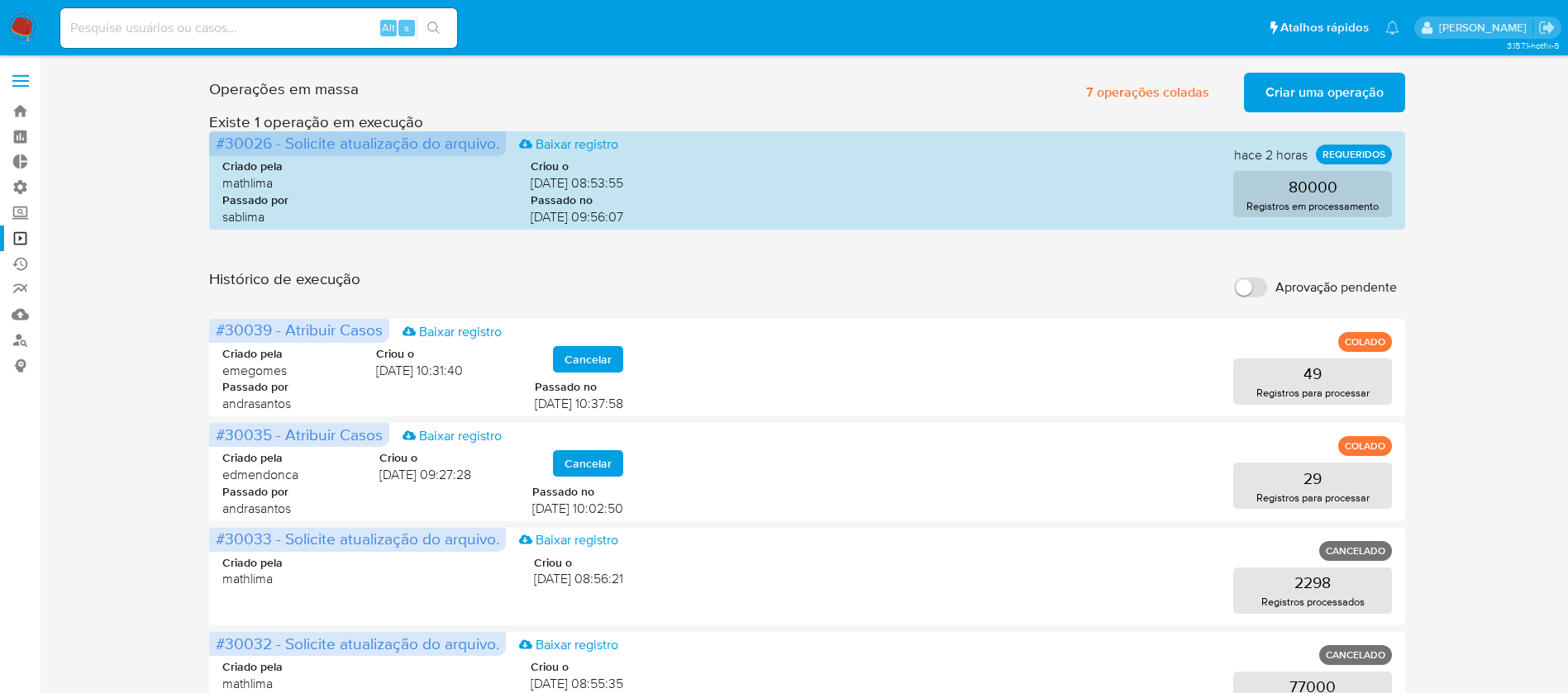
click at [1289, 96] on span "Criar uma operação" at bounding box center [1324, 92] width 118 height 36
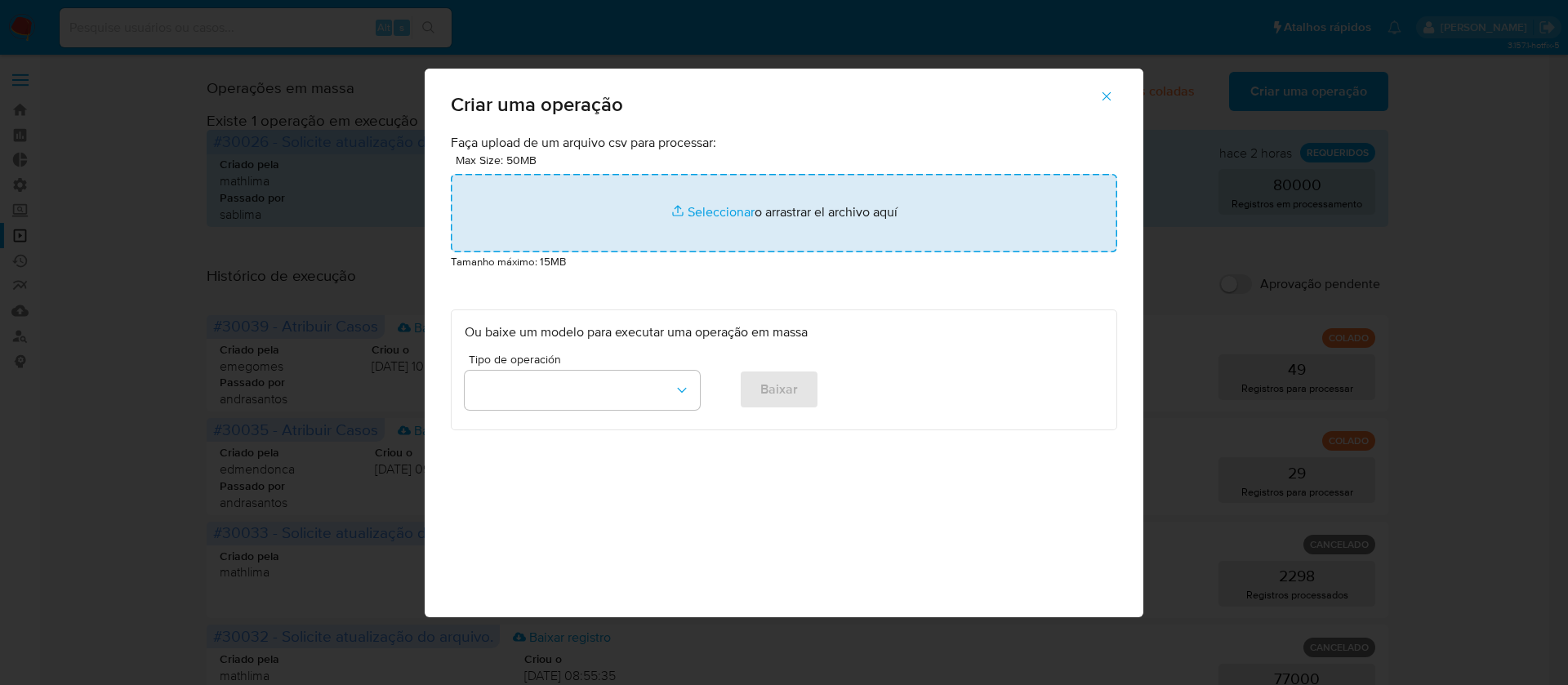
click at [716, 208] on input "file" at bounding box center [784, 213] width 666 height 78
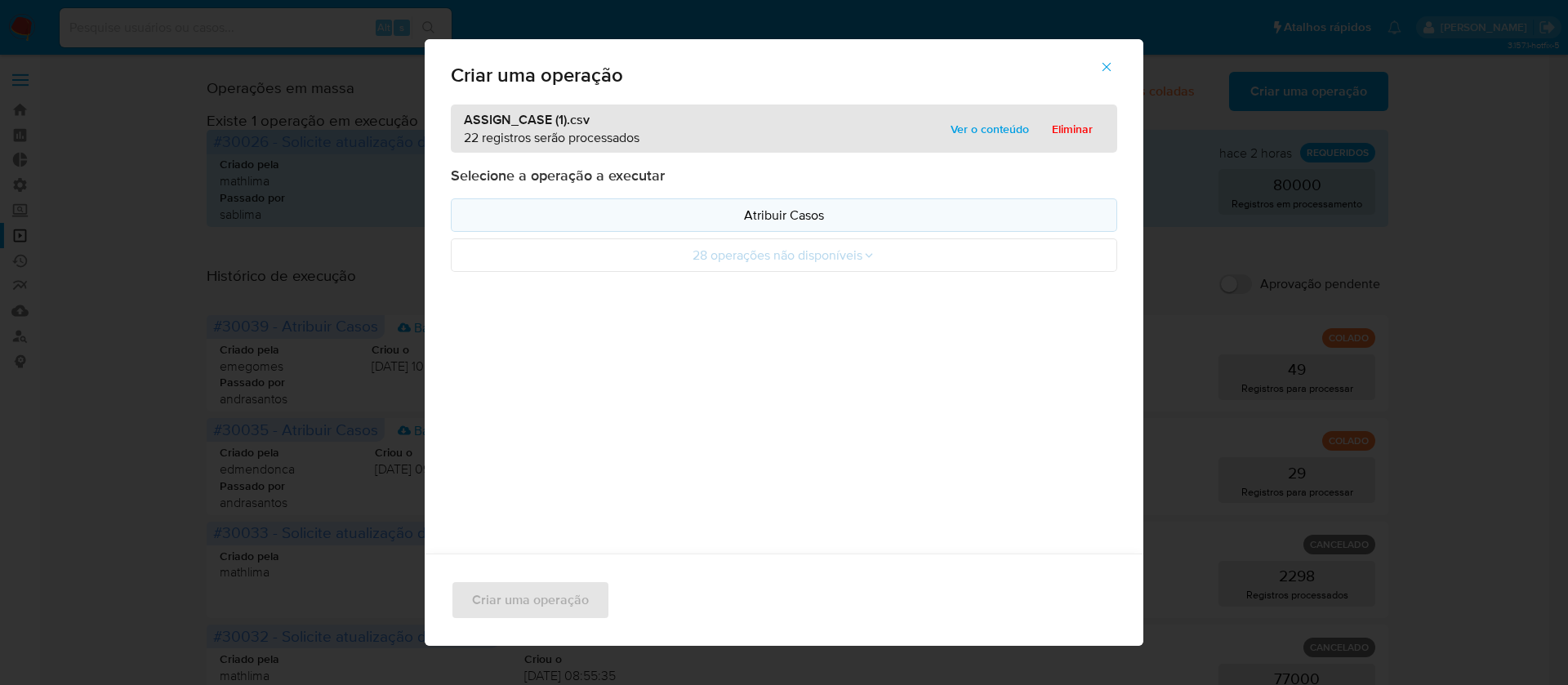
click at [760, 209] on p "Atribuir Casos" at bounding box center [784, 215] width 639 height 19
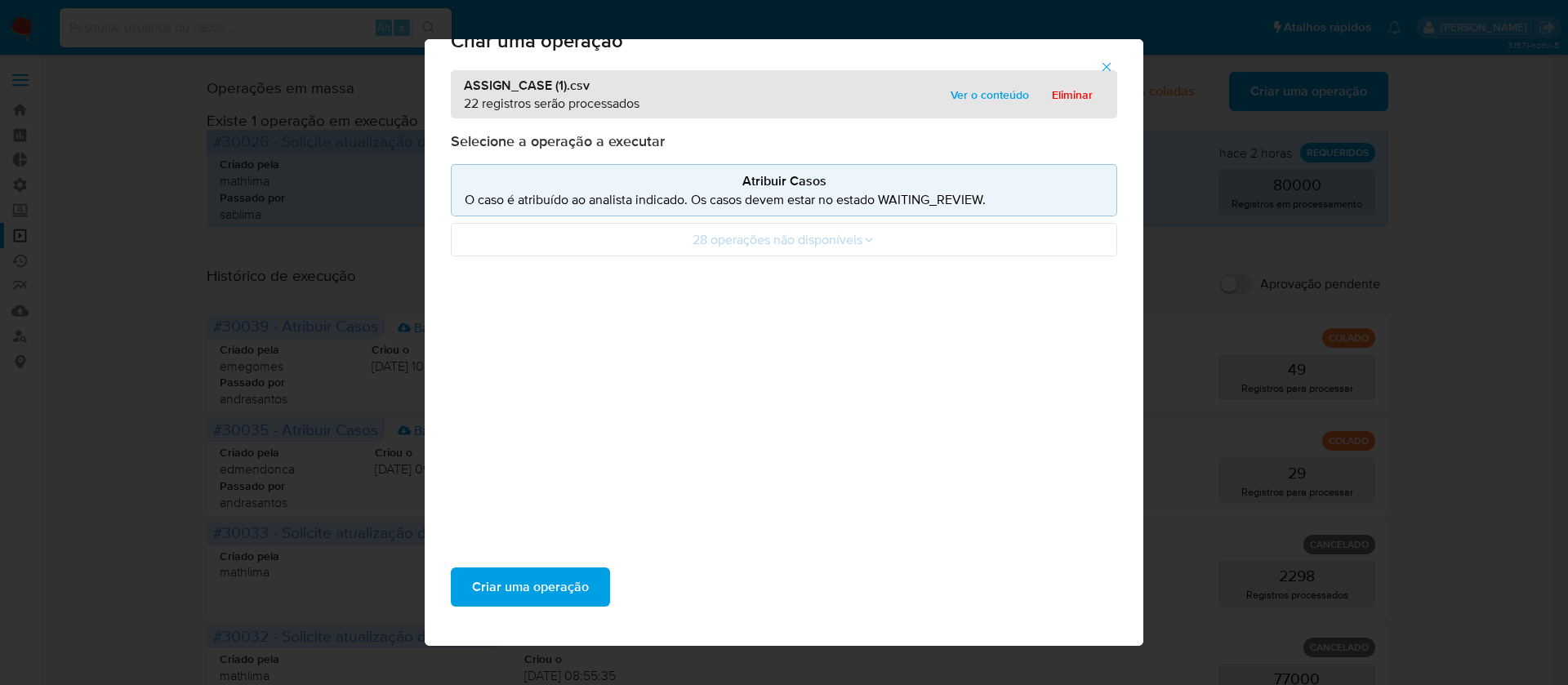
scroll to position [47, 0]
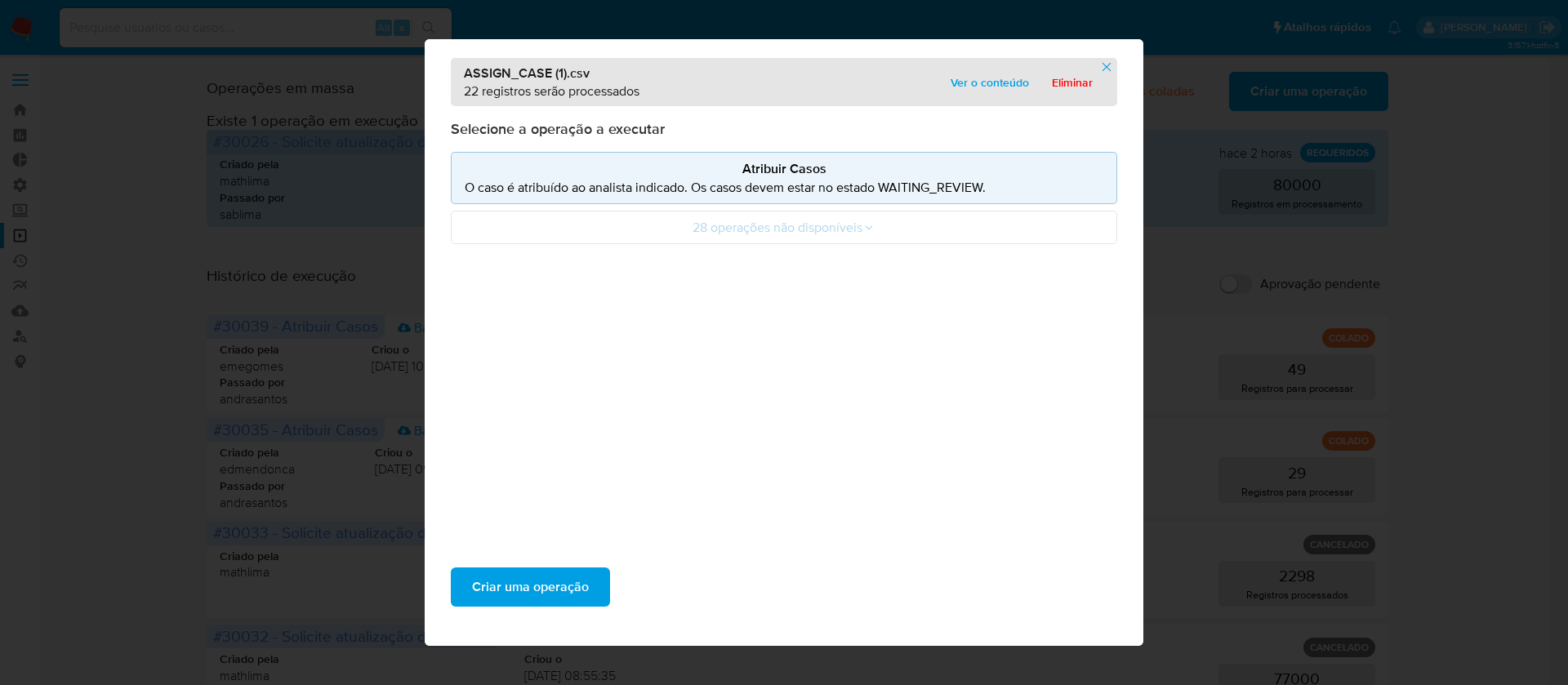
click at [1114, 63] on icon "button" at bounding box center [1106, 66] width 14 height 14
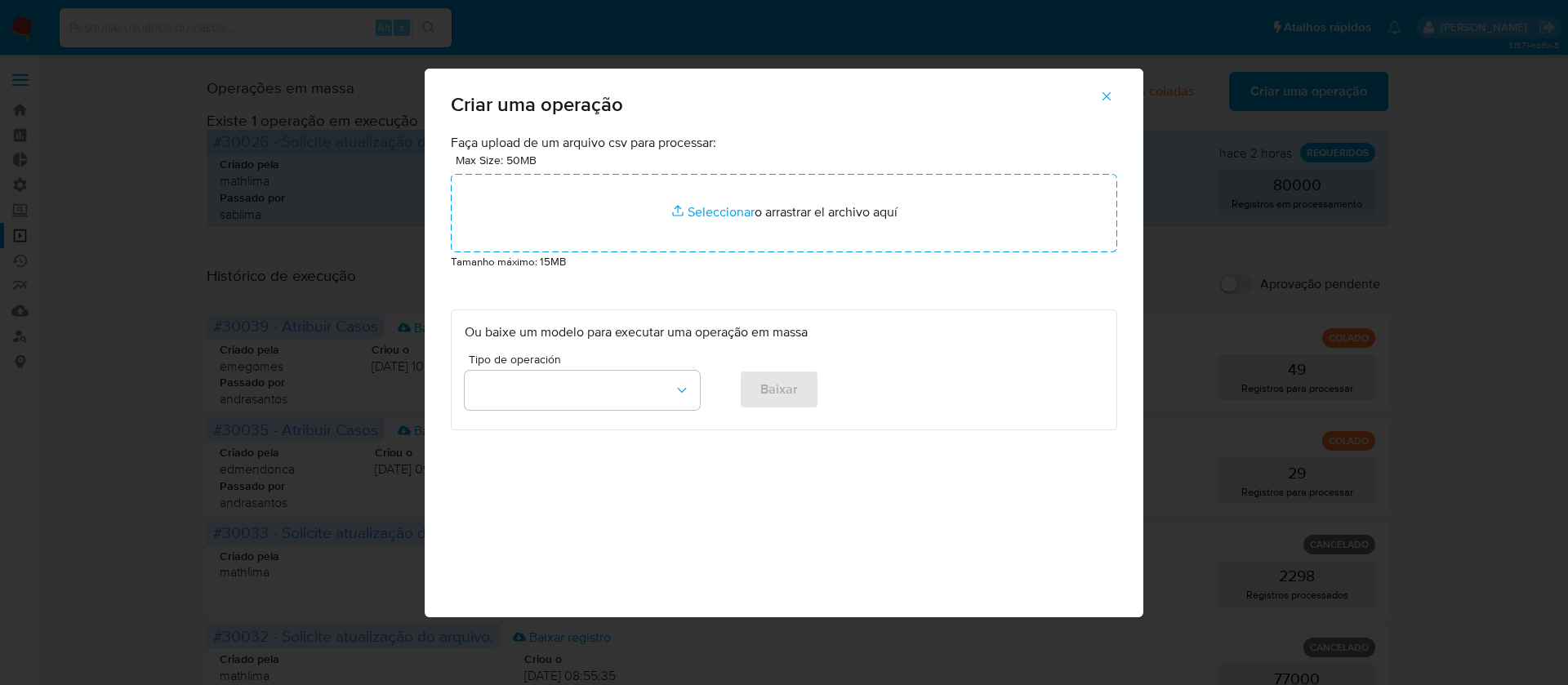
scroll to position [0, 0]
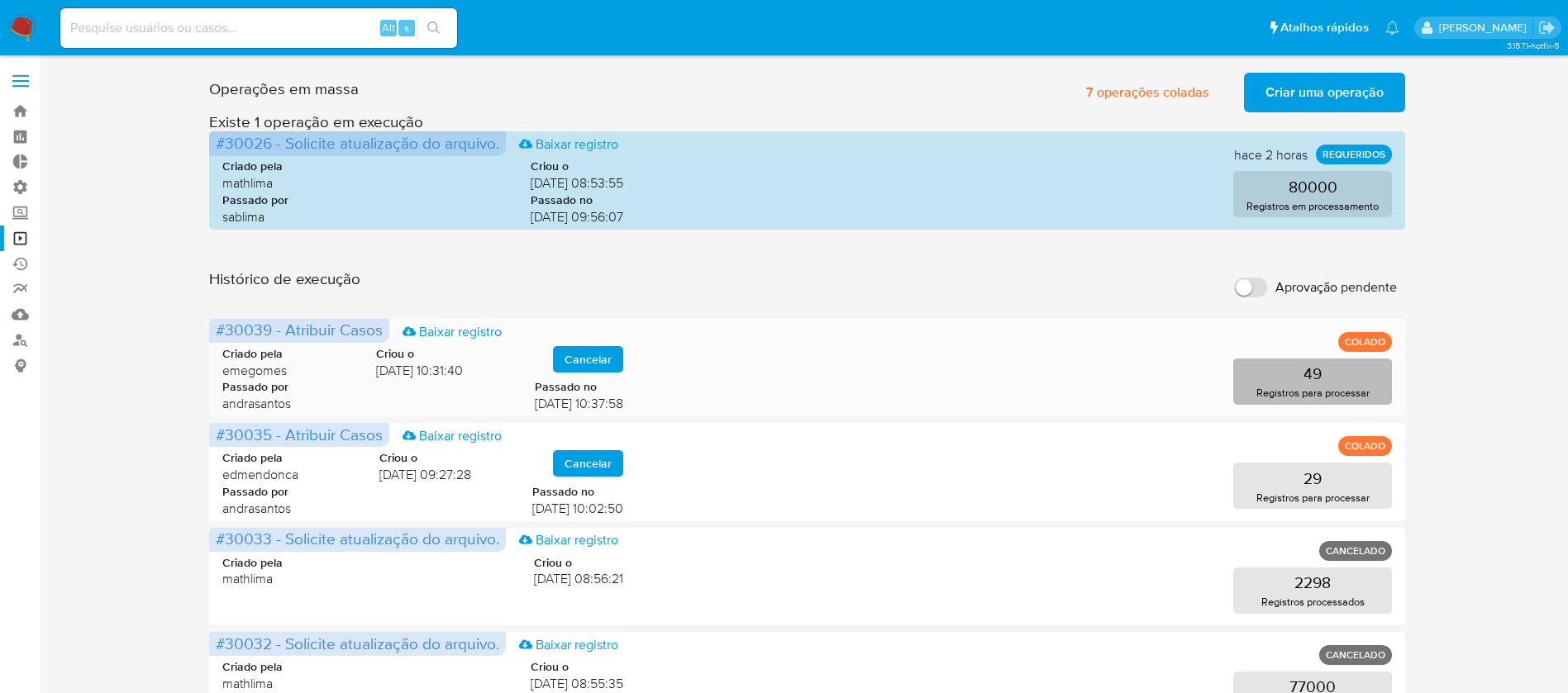
click at [1297, 389] on p "Registros para processar" at bounding box center [1313, 393] width 114 height 15
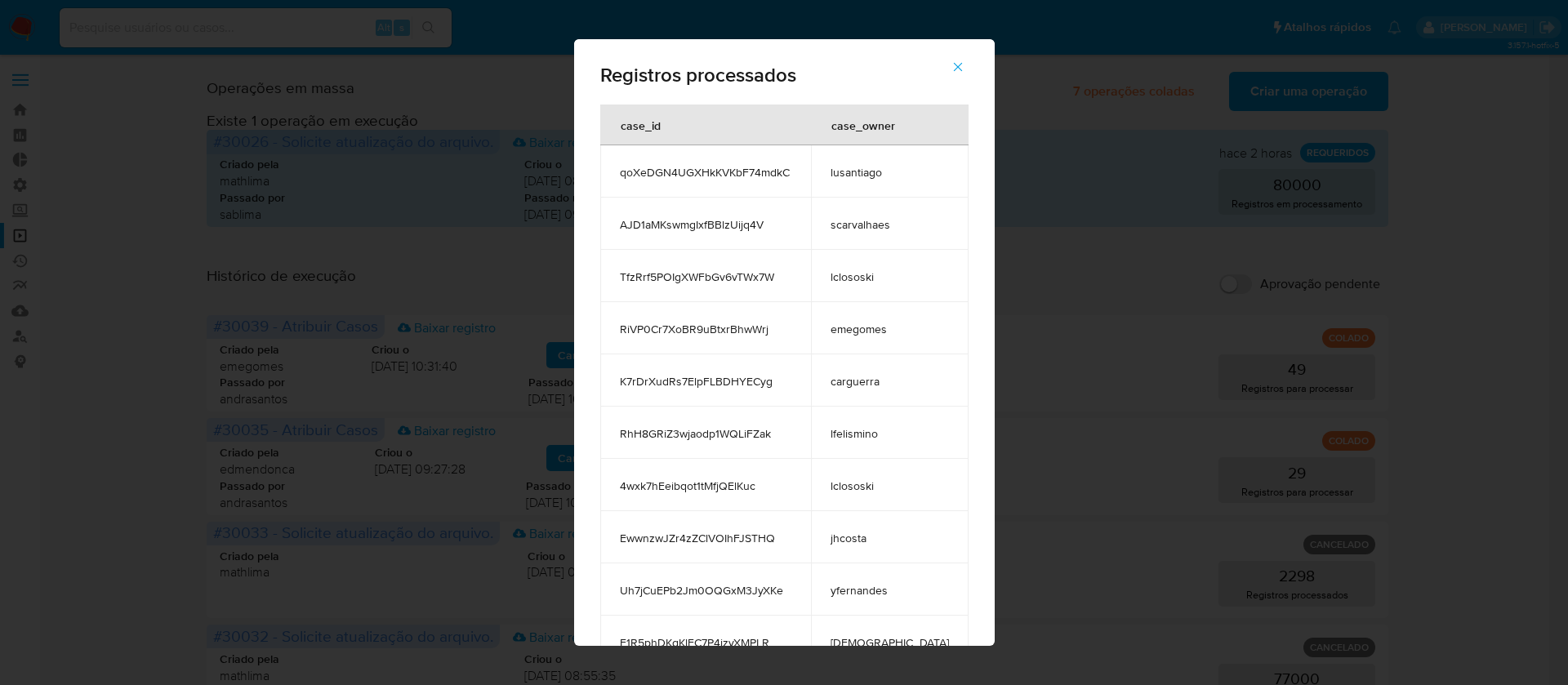
click at [950, 71] on icon "button" at bounding box center [957, 66] width 14 height 14
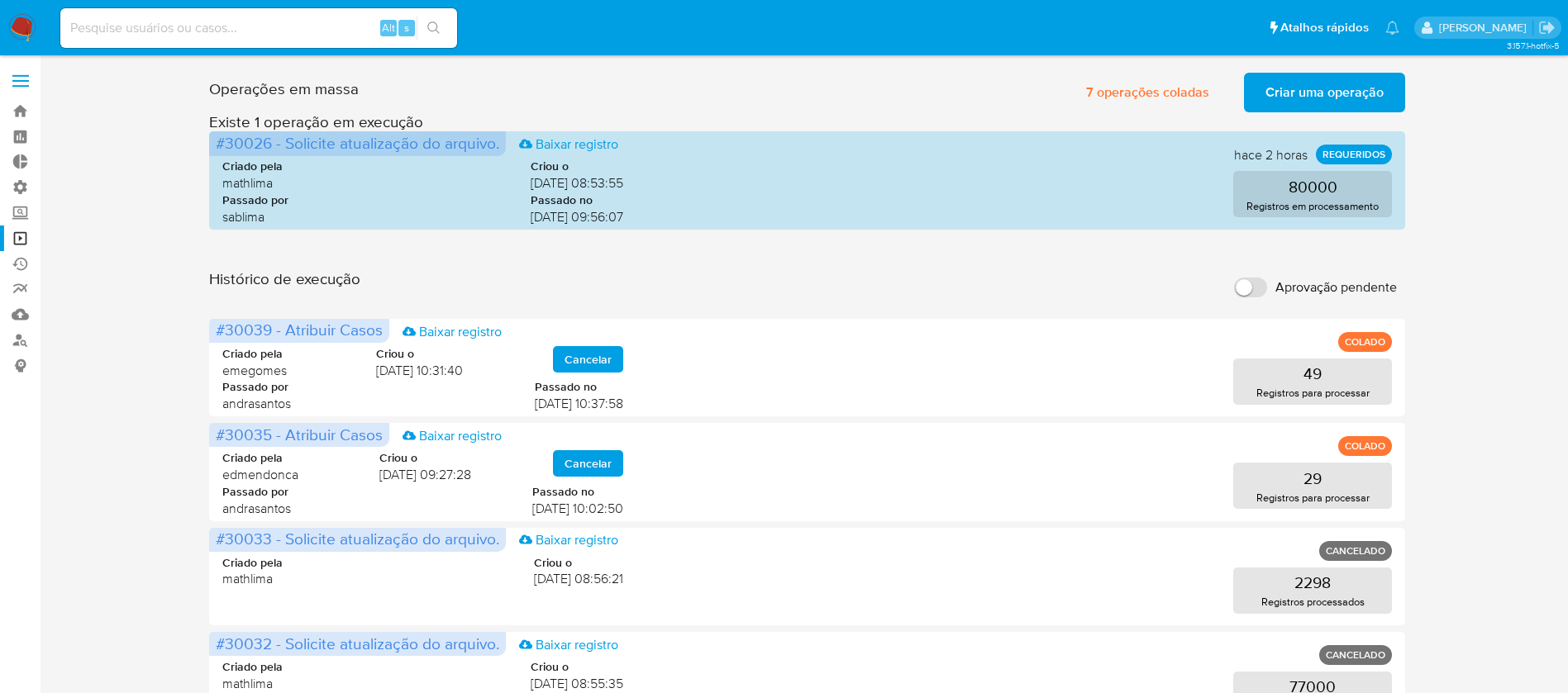
click at [1289, 83] on span "Criar uma operação" at bounding box center [1324, 92] width 118 height 36
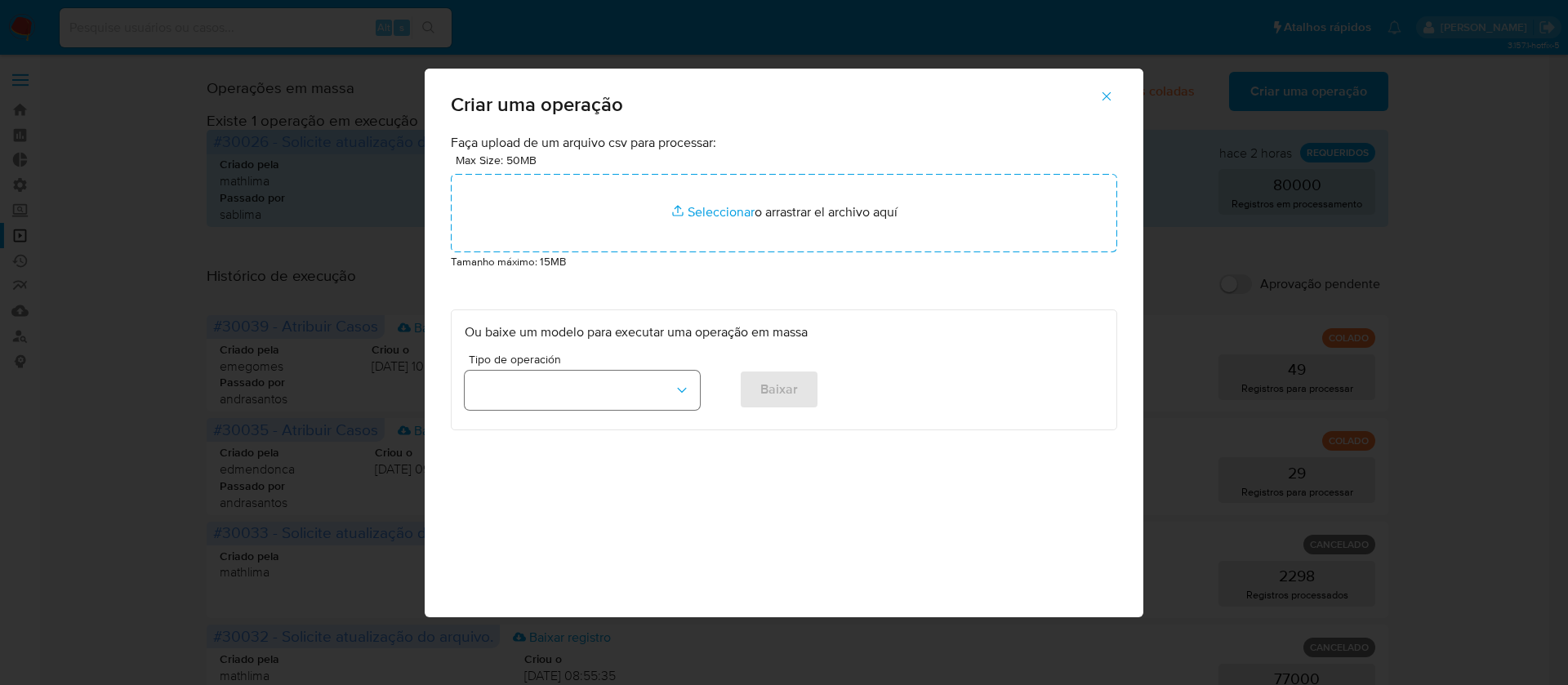
click at [679, 385] on icon "button" at bounding box center [681, 390] width 16 height 16
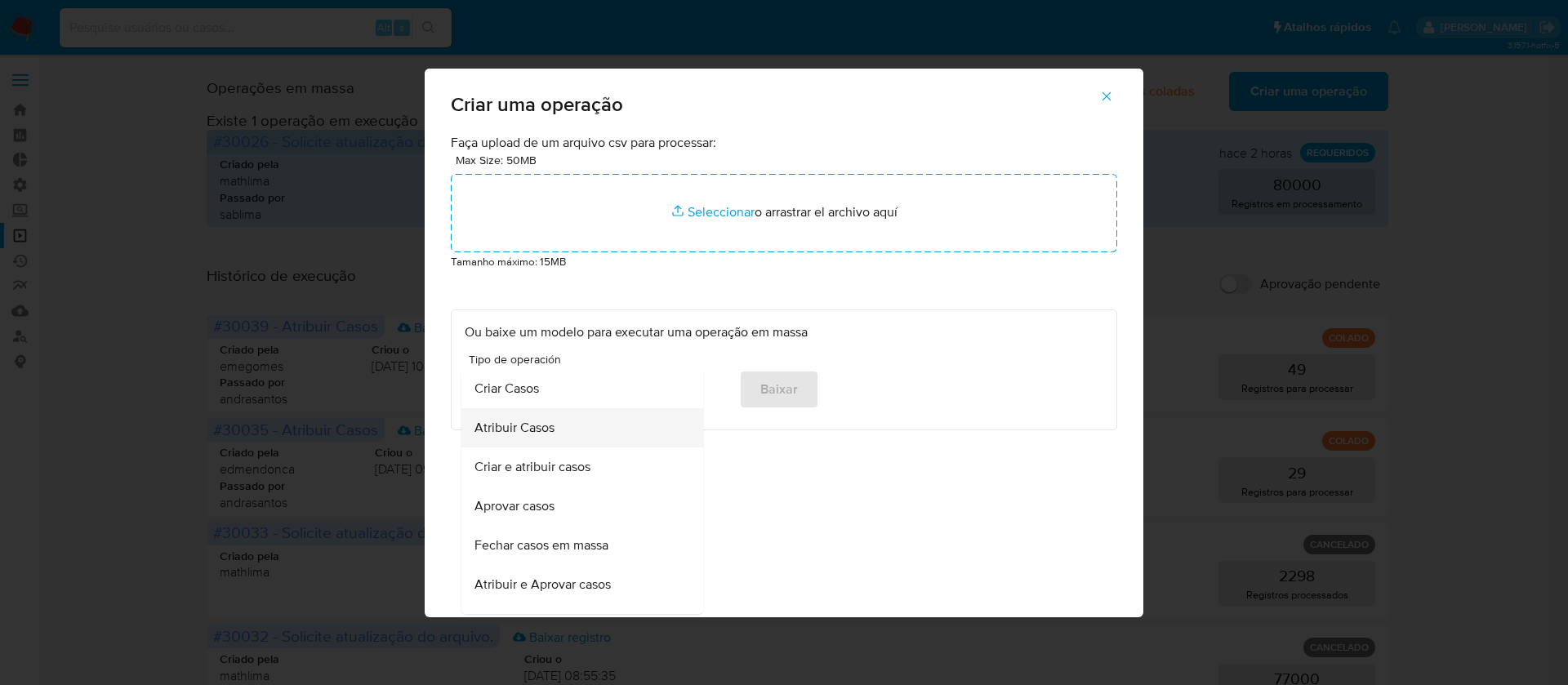
click at [632, 426] on div "Atribuir Casos" at bounding box center [578, 428] width 206 height 39
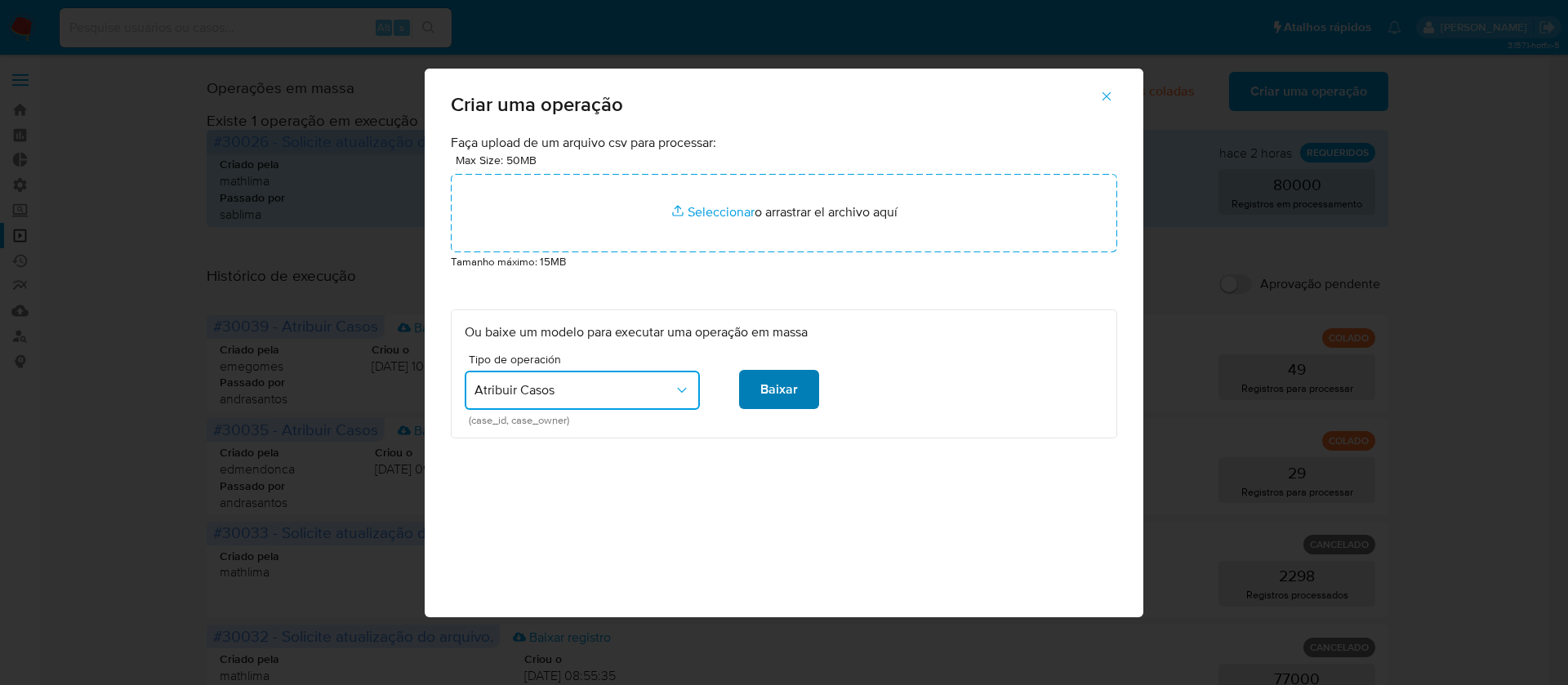
click at [795, 393] on span "Baixar" at bounding box center [779, 390] width 37 height 36
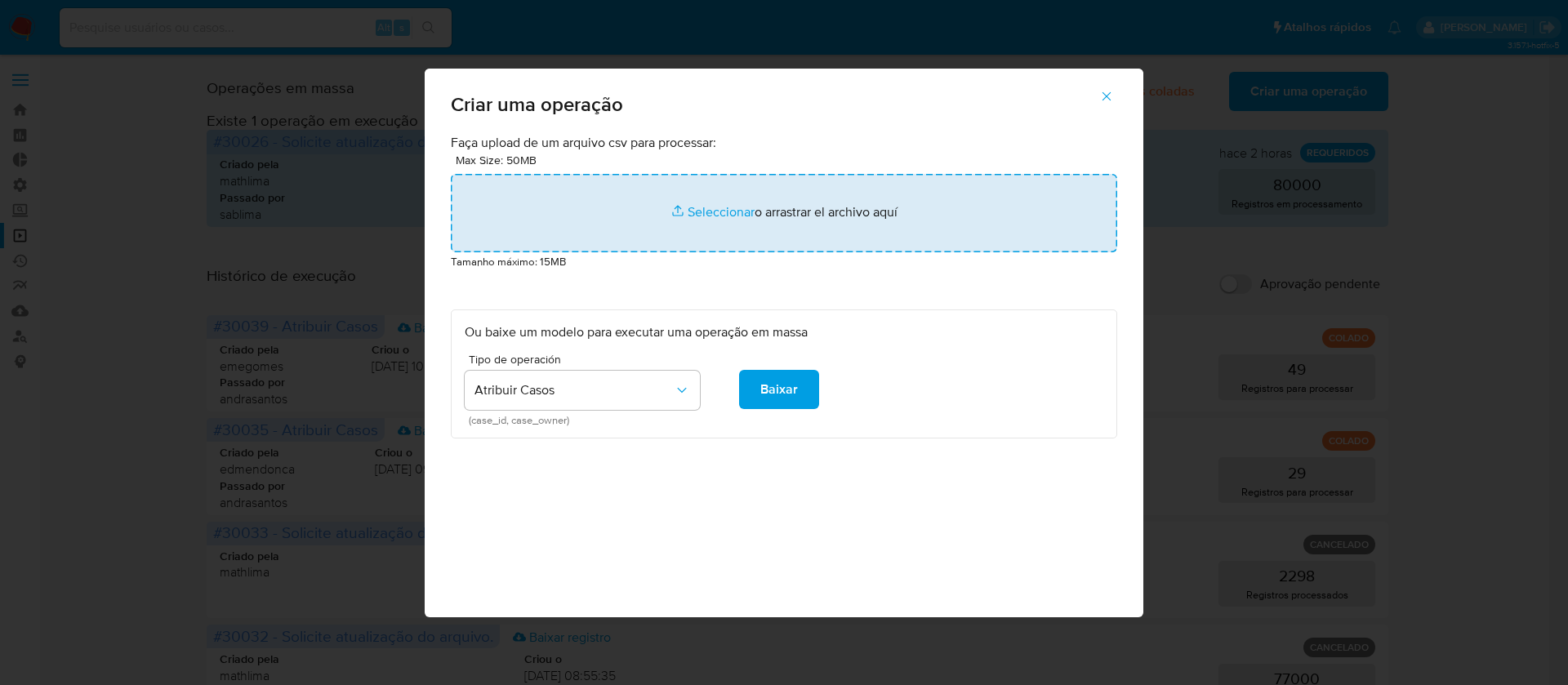
click at [704, 205] on input "file" at bounding box center [784, 213] width 666 height 78
type input "C:\fakepath\ASSIGN_CASE (4).csv"
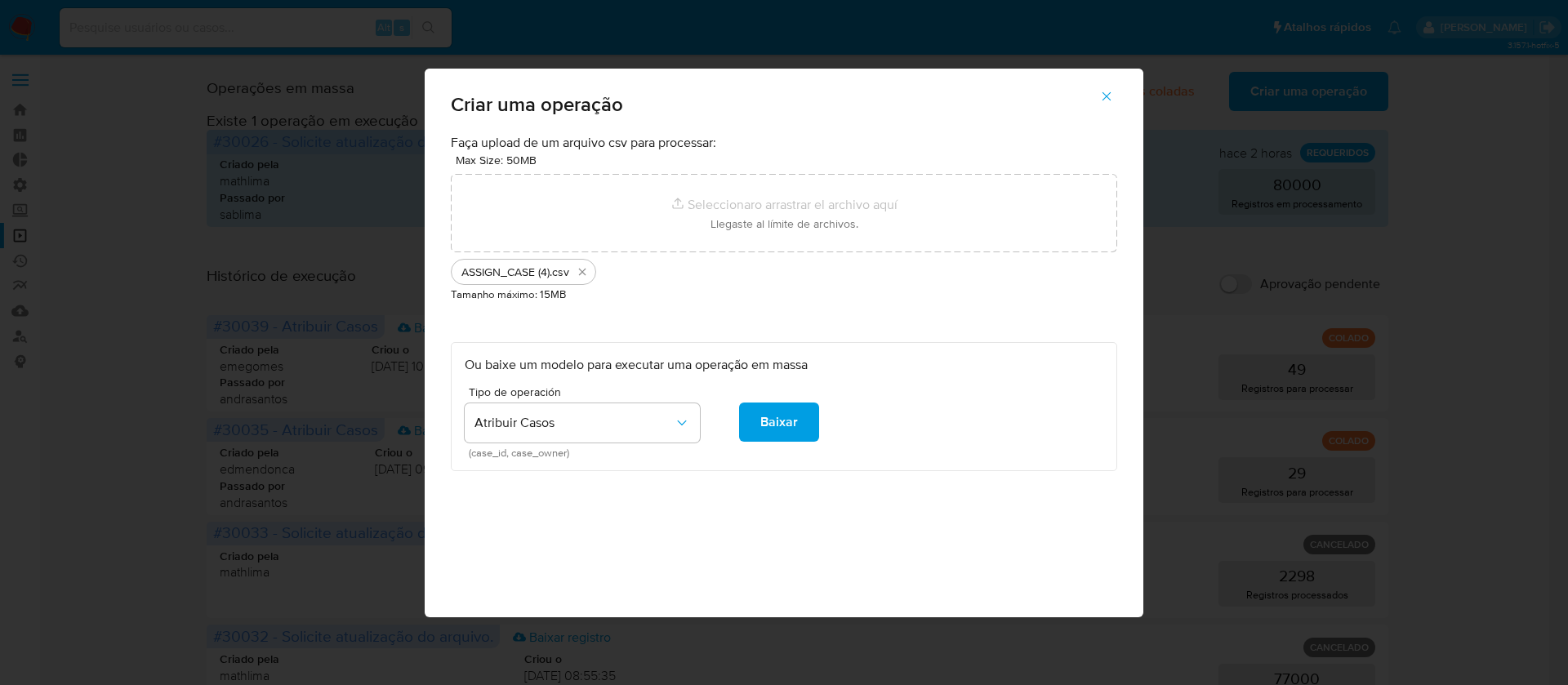
click at [545, 276] on span "ASSIGN_CASE (4)" at bounding box center [505, 272] width 88 height 15
click at [1115, 94] on button "button" at bounding box center [1106, 96] width 57 height 39
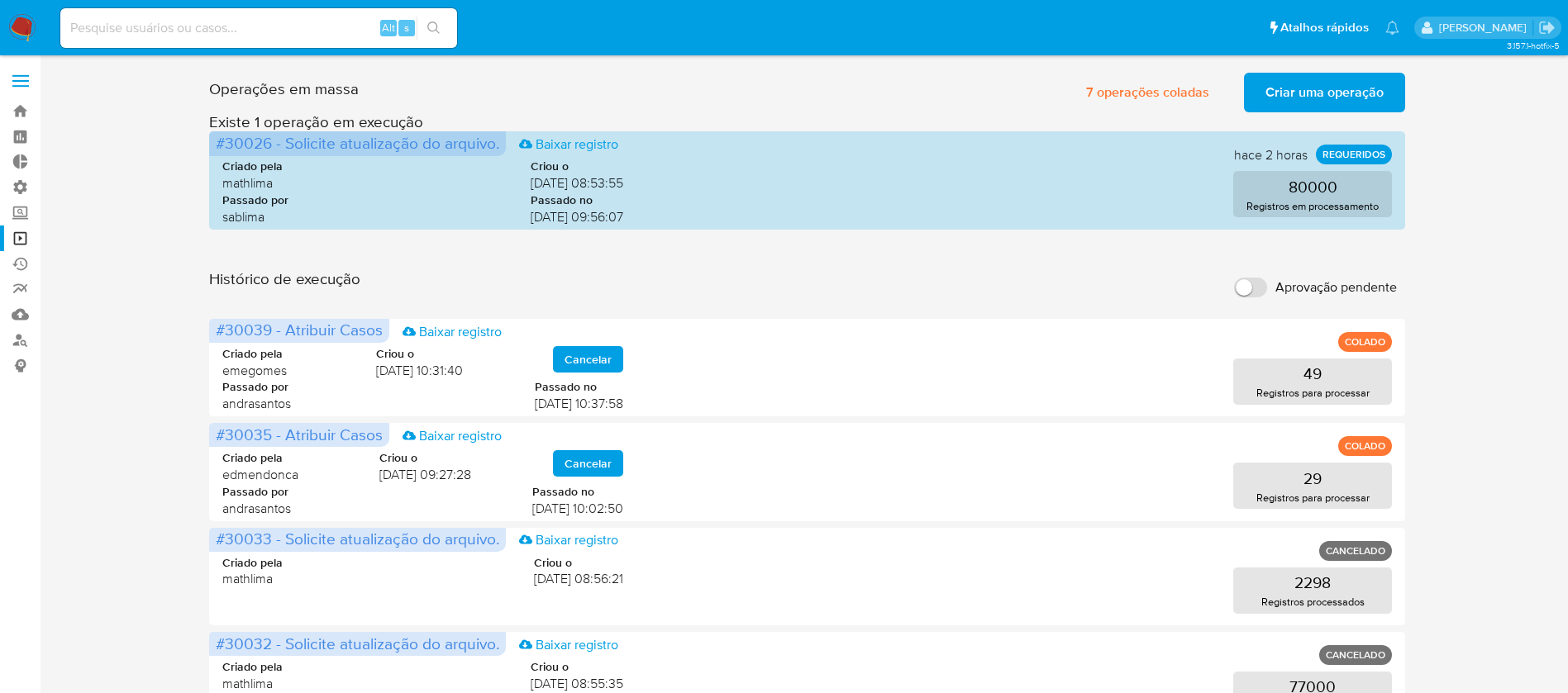
click at [1305, 80] on span "Criar uma operação" at bounding box center [1324, 92] width 118 height 36
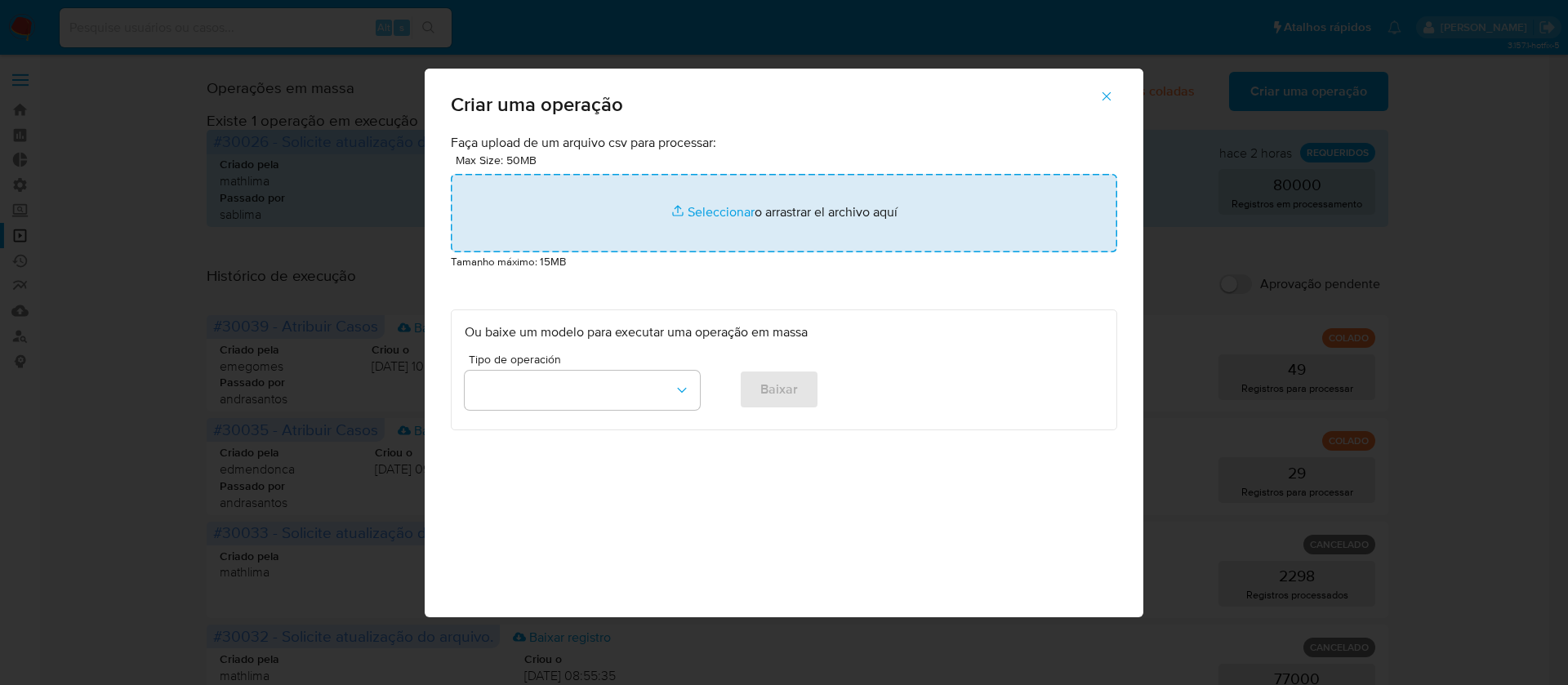
click at [703, 212] on input "file" at bounding box center [784, 213] width 666 height 78
type input "C:\fakepath\ASSIGN_CASE (4).csv"
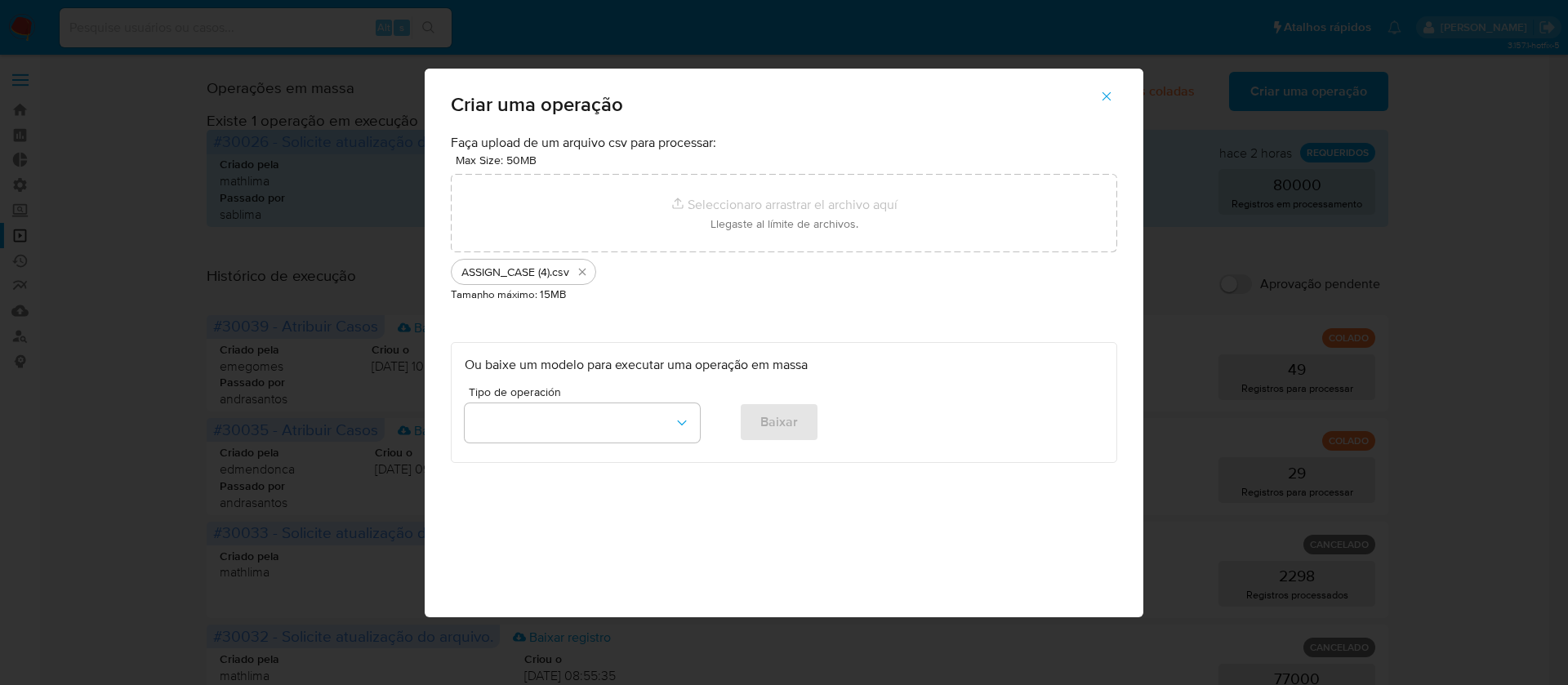
click at [521, 287] on small "Tamanho máximo: 15MB" at bounding box center [508, 294] width 115 height 15
click at [501, 270] on span "ASSIGN_CASE (4)" at bounding box center [505, 272] width 88 height 15
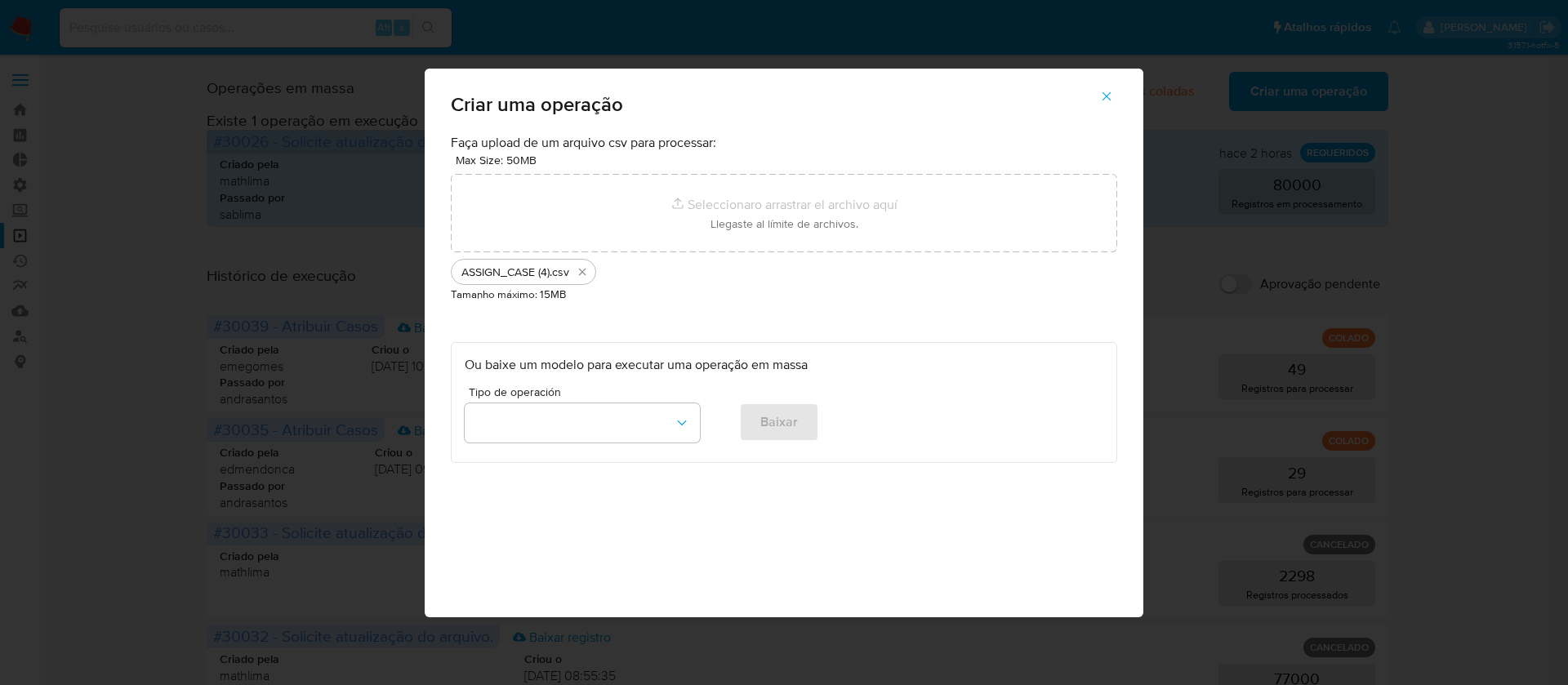
click at [113, 194] on div "Criar uma operação Faça upload de um arquivo csv para processar: Max Size: 50MB…" at bounding box center [784, 342] width 1568 height 685
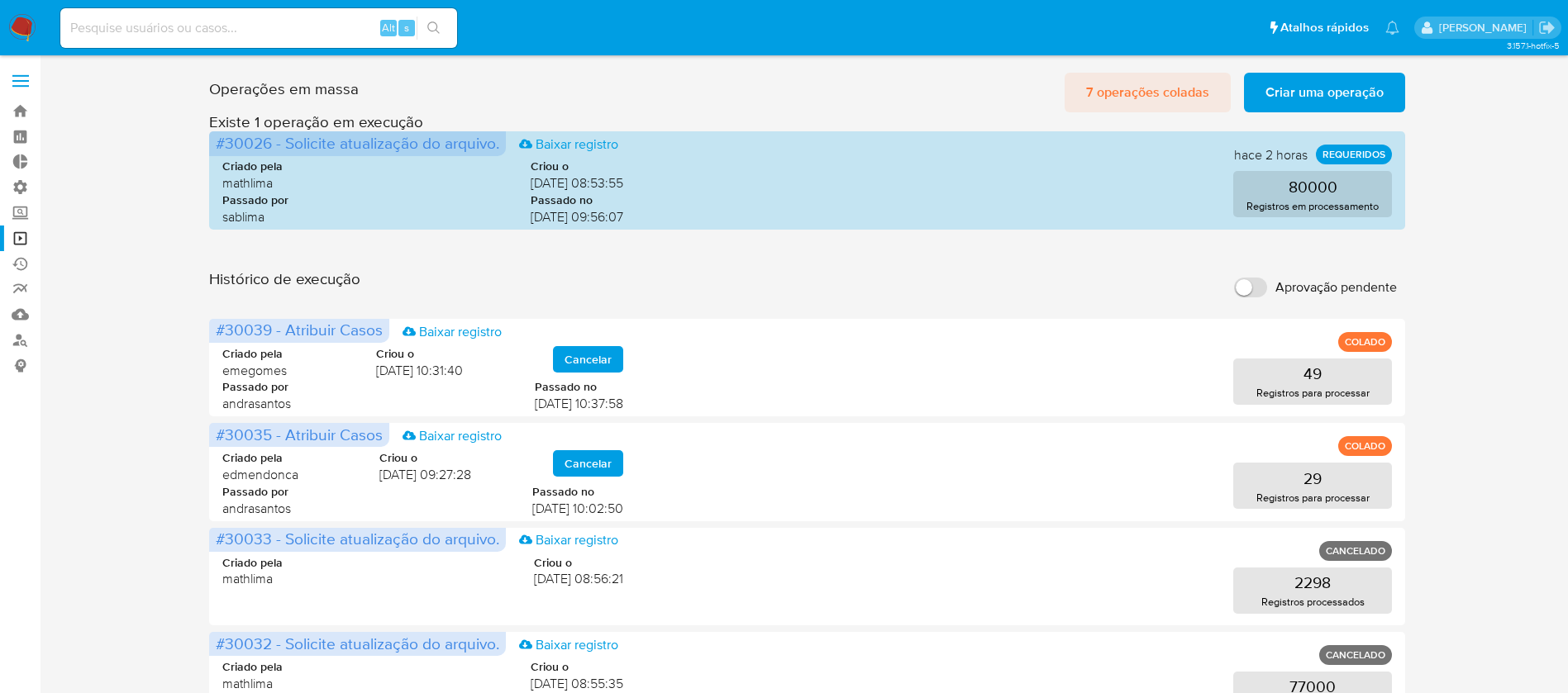
click at [1106, 91] on span "7 operações coladas" at bounding box center [1147, 92] width 123 height 36
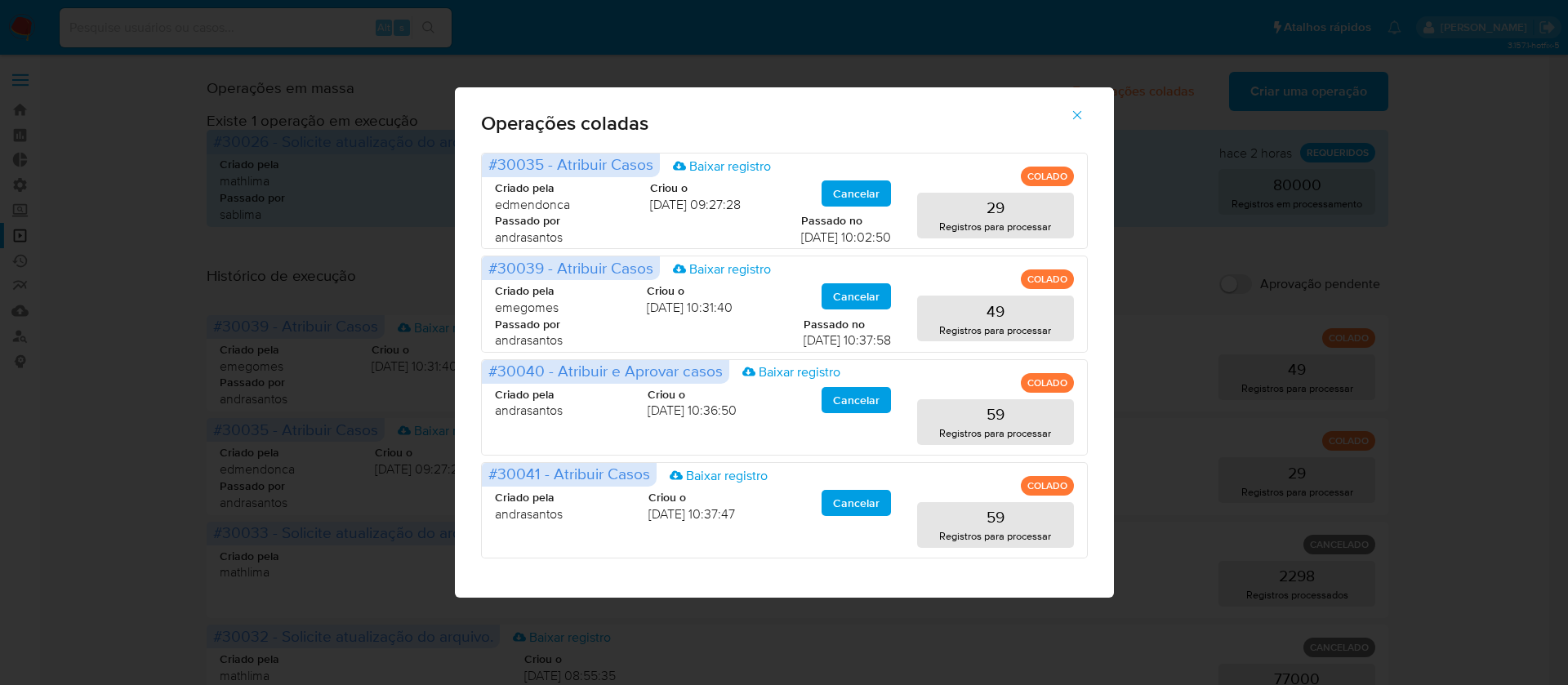
click at [1084, 122] on icon "button" at bounding box center [1077, 115] width 14 height 14
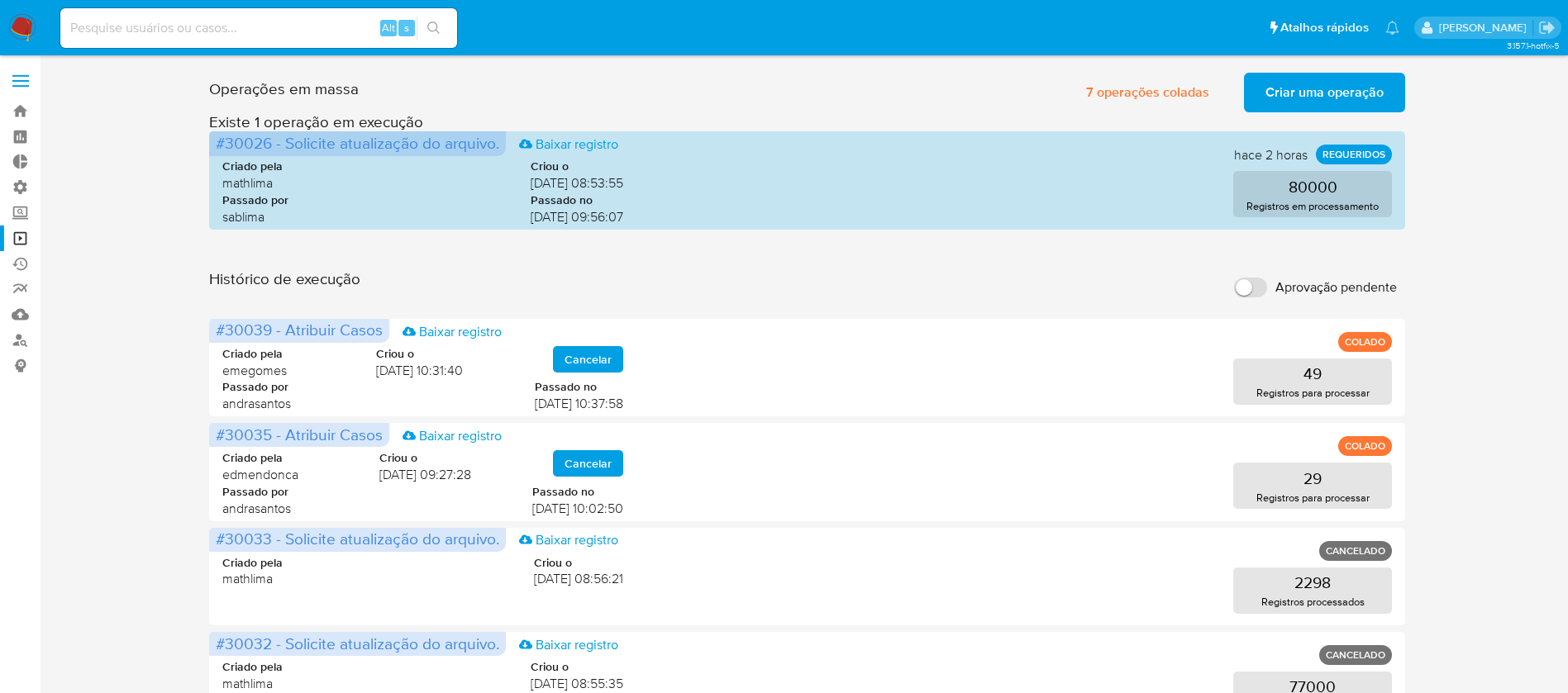
click at [1295, 98] on span "Criar uma operação" at bounding box center [1324, 92] width 118 height 36
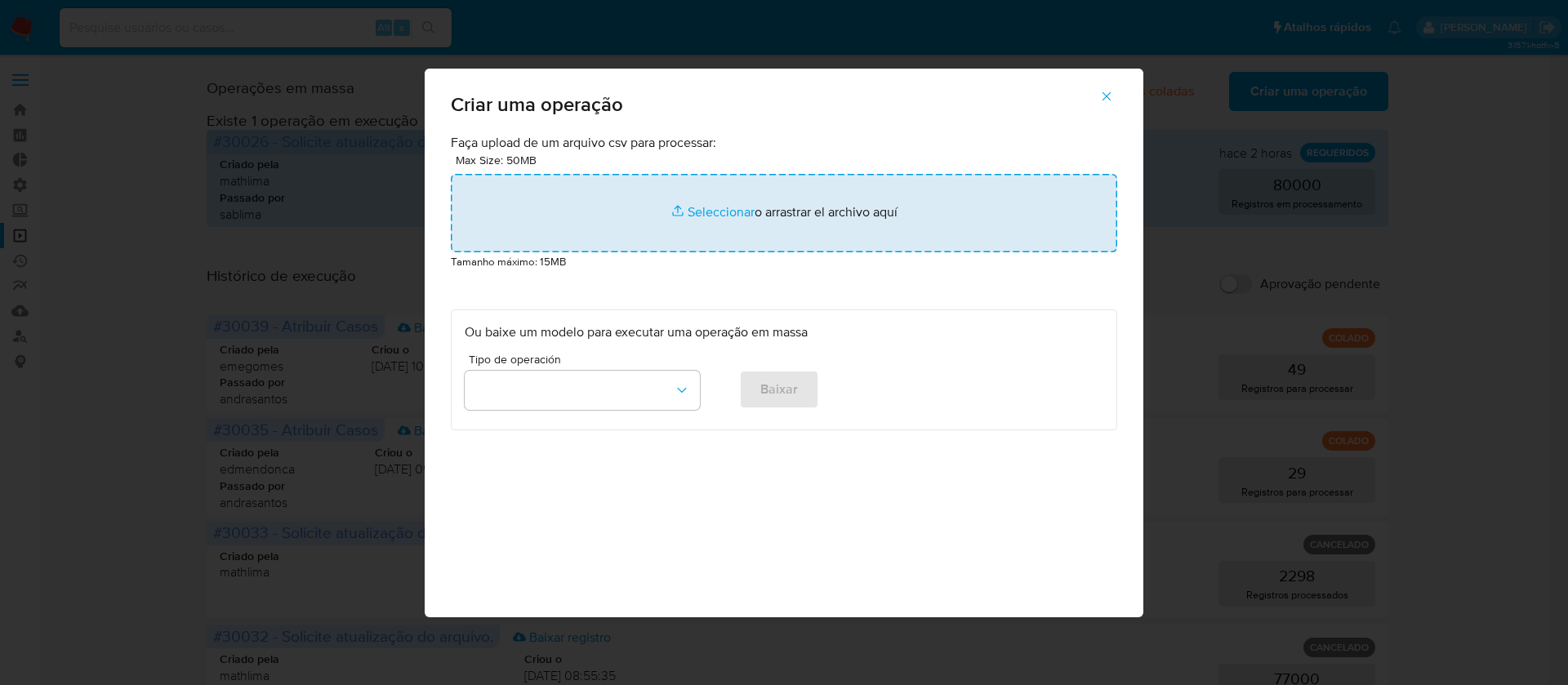
click at [693, 212] on input "file" at bounding box center [784, 213] width 666 height 78
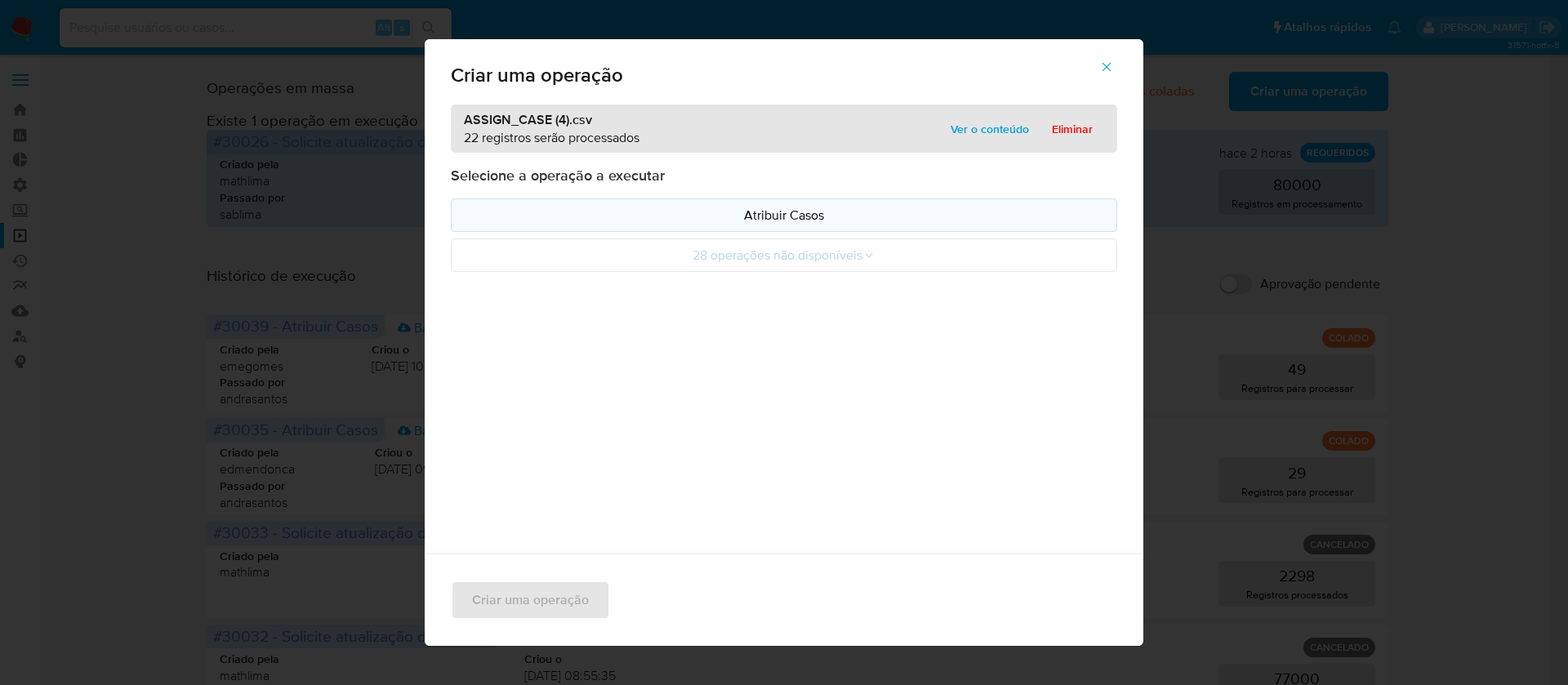
click at [793, 210] on p "Atribuir Casos" at bounding box center [784, 215] width 639 height 19
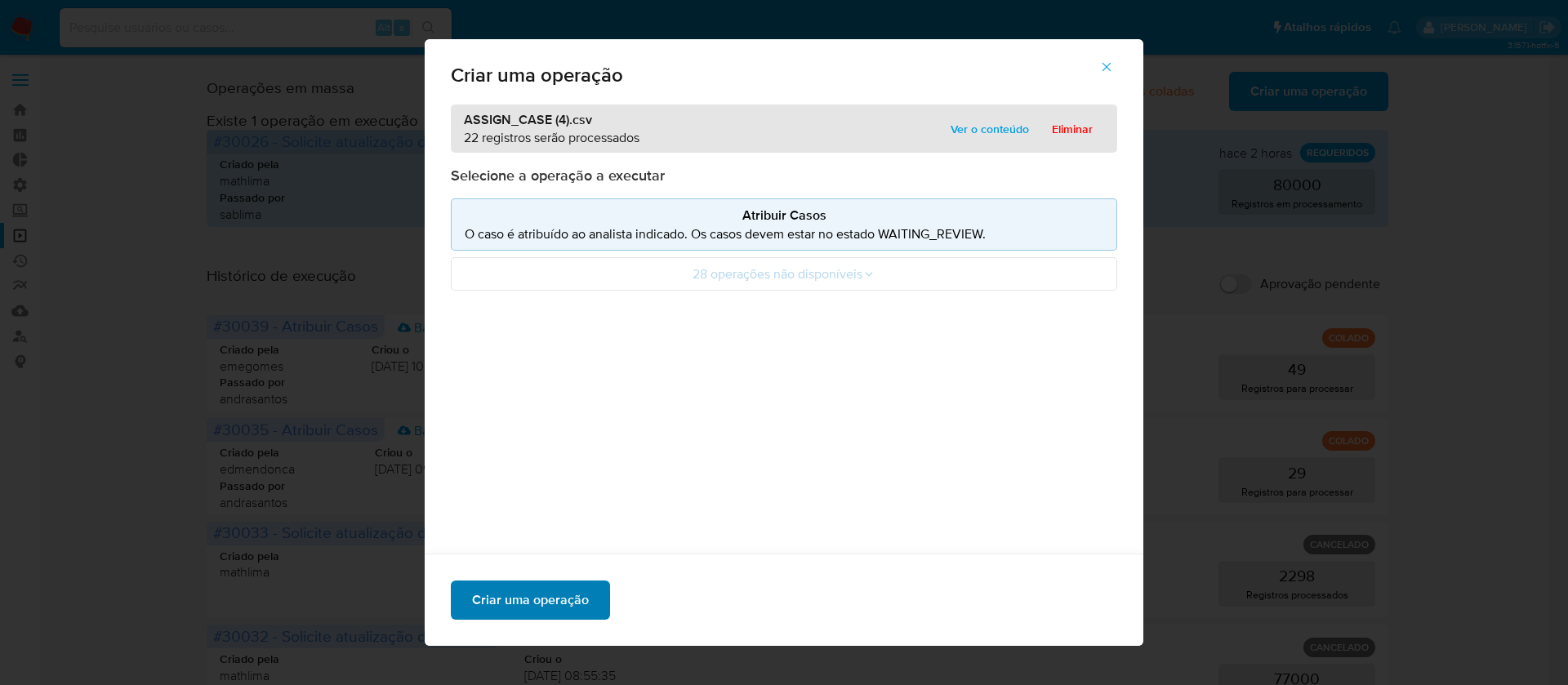
click at [519, 601] on span "Criar uma operação" at bounding box center [530, 600] width 117 height 36
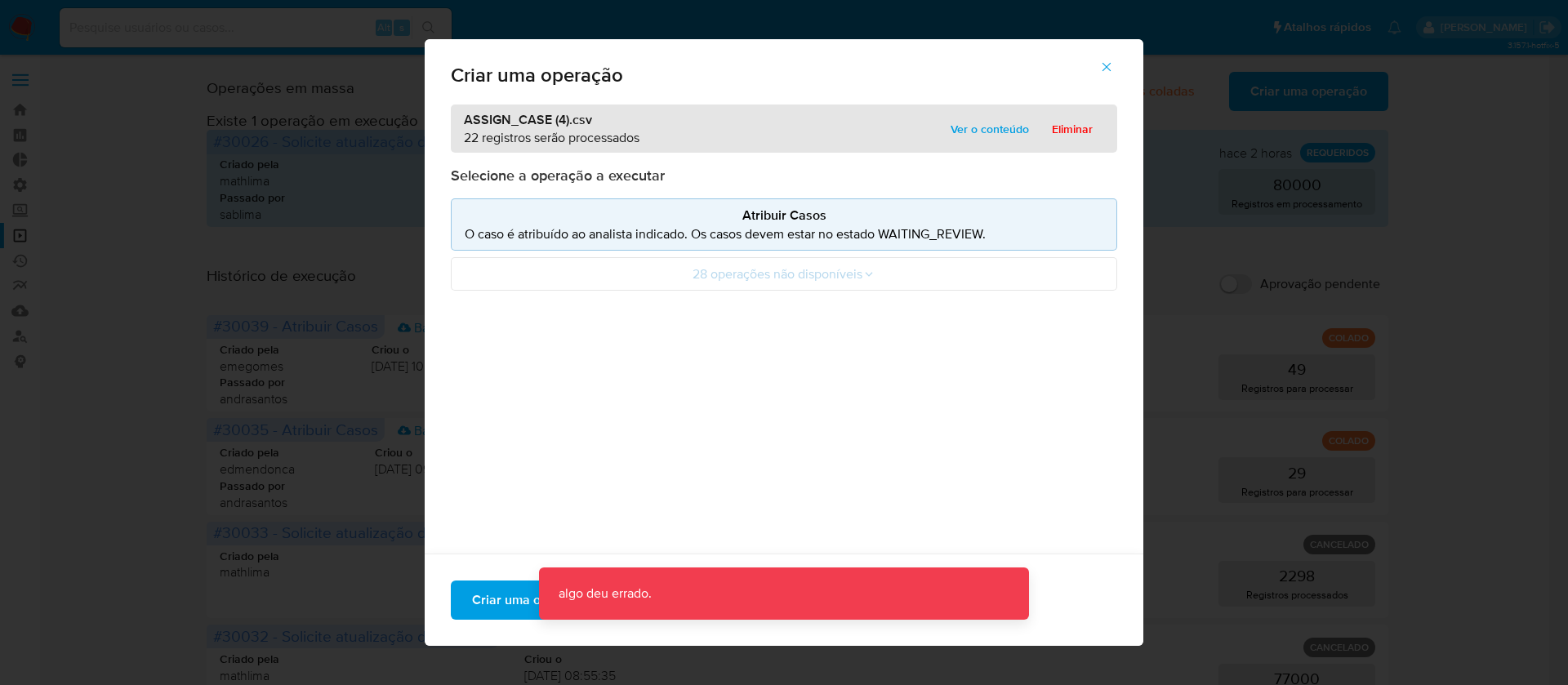
click at [1114, 56] on span "button" at bounding box center [1106, 67] width 14 height 36
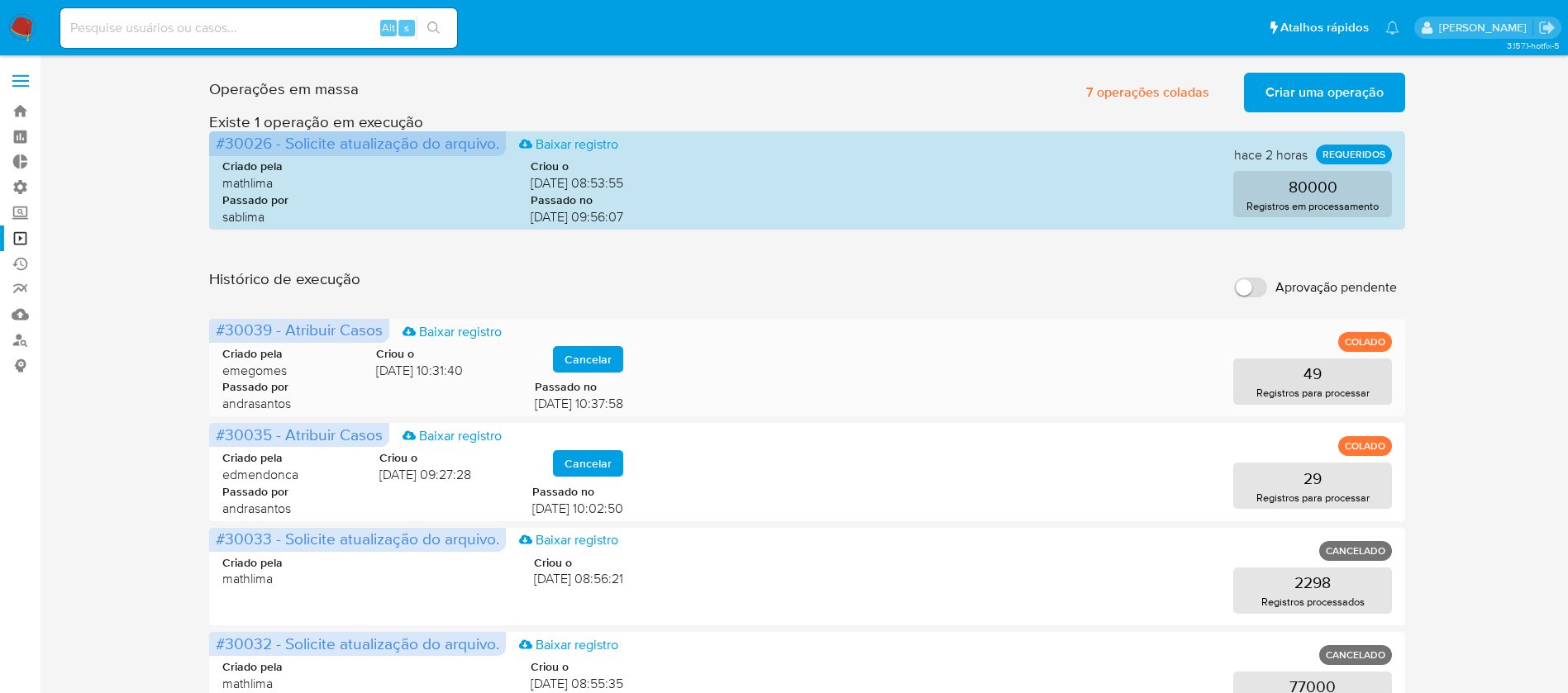
click at [1027, 418] on div "Criado pela emegomes Criou o 02/09/2025 10:31:40 Cancelar Passado por andrasant…" at bounding box center [807, 375] width 1169 height 100
click at [1338, 84] on span "Criar uma operação" at bounding box center [1324, 92] width 118 height 36
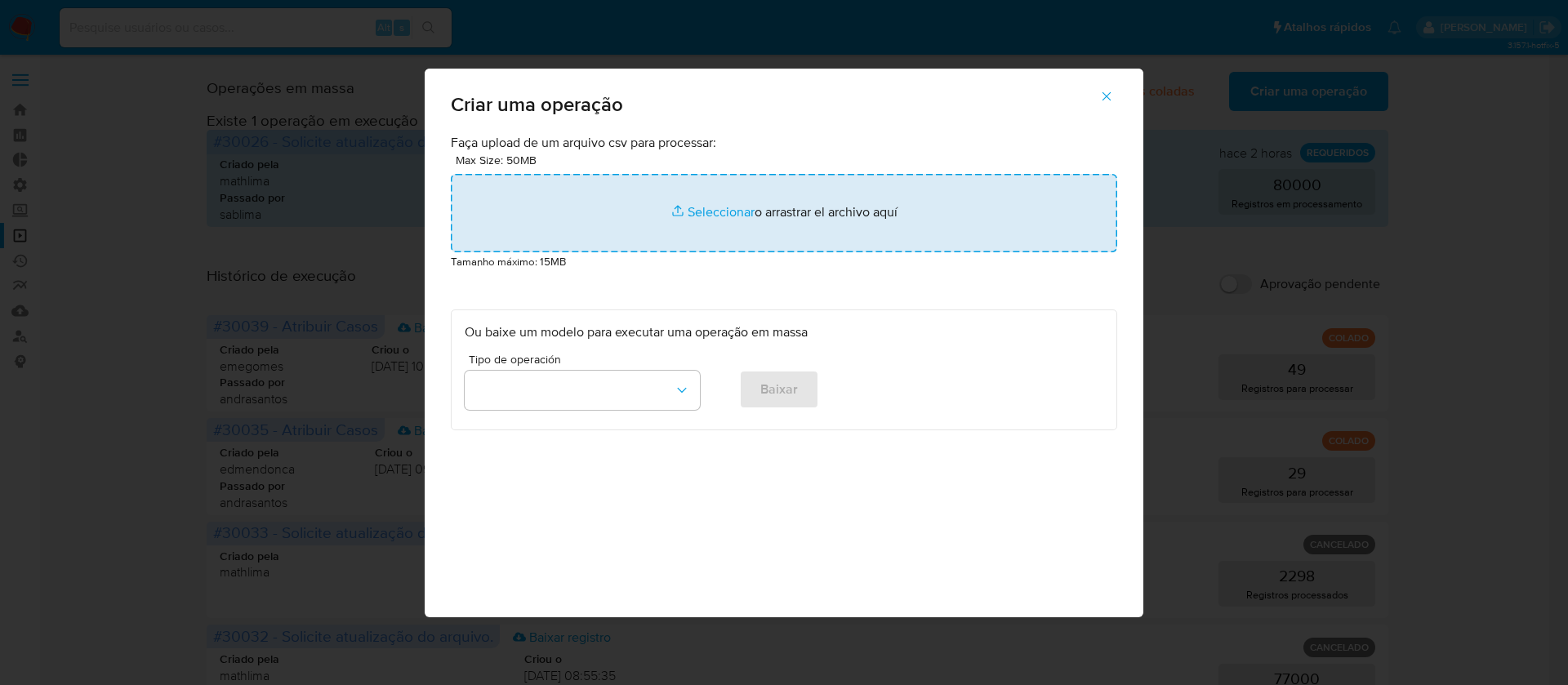
click at [725, 213] on input "file" at bounding box center [784, 213] width 666 height 78
click at [733, 209] on input "file" at bounding box center [784, 213] width 666 height 78
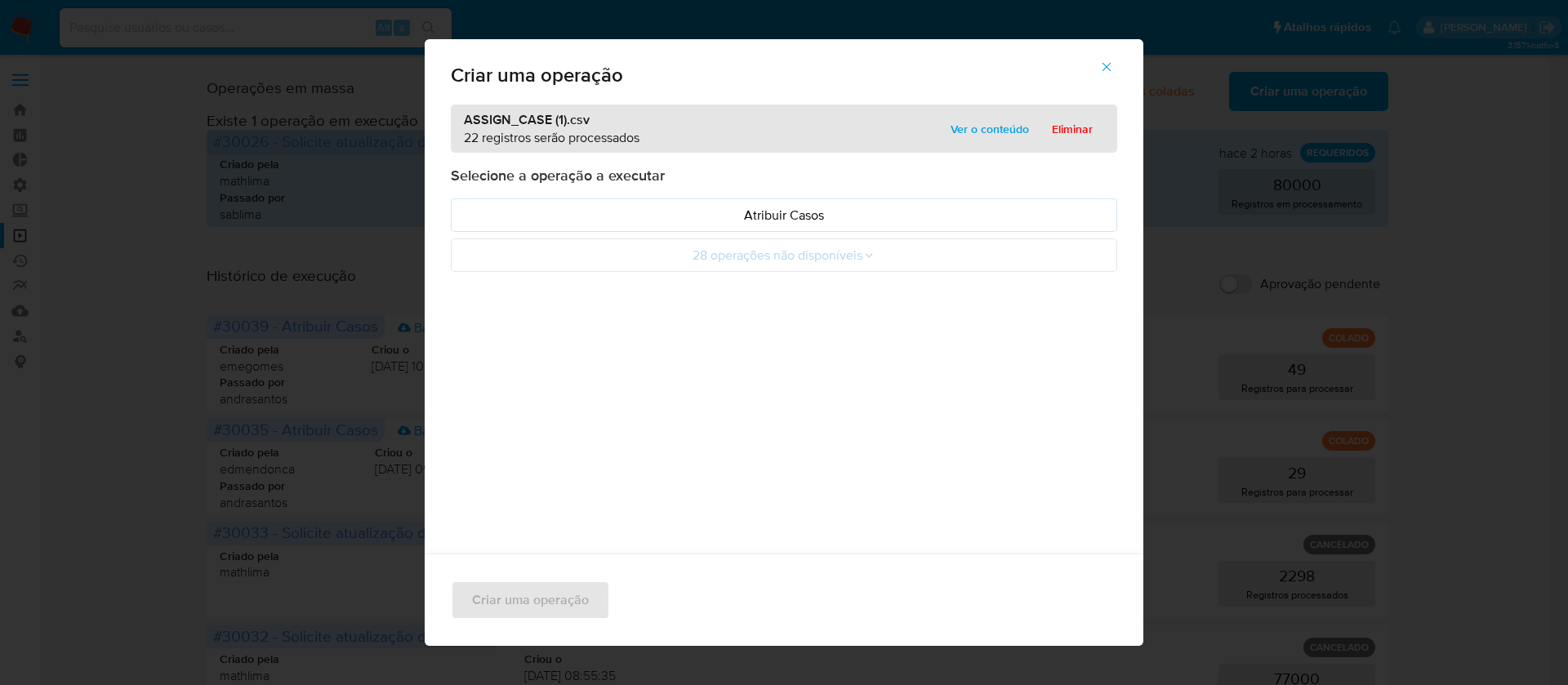
click at [1114, 63] on icon "button" at bounding box center [1106, 66] width 14 height 14
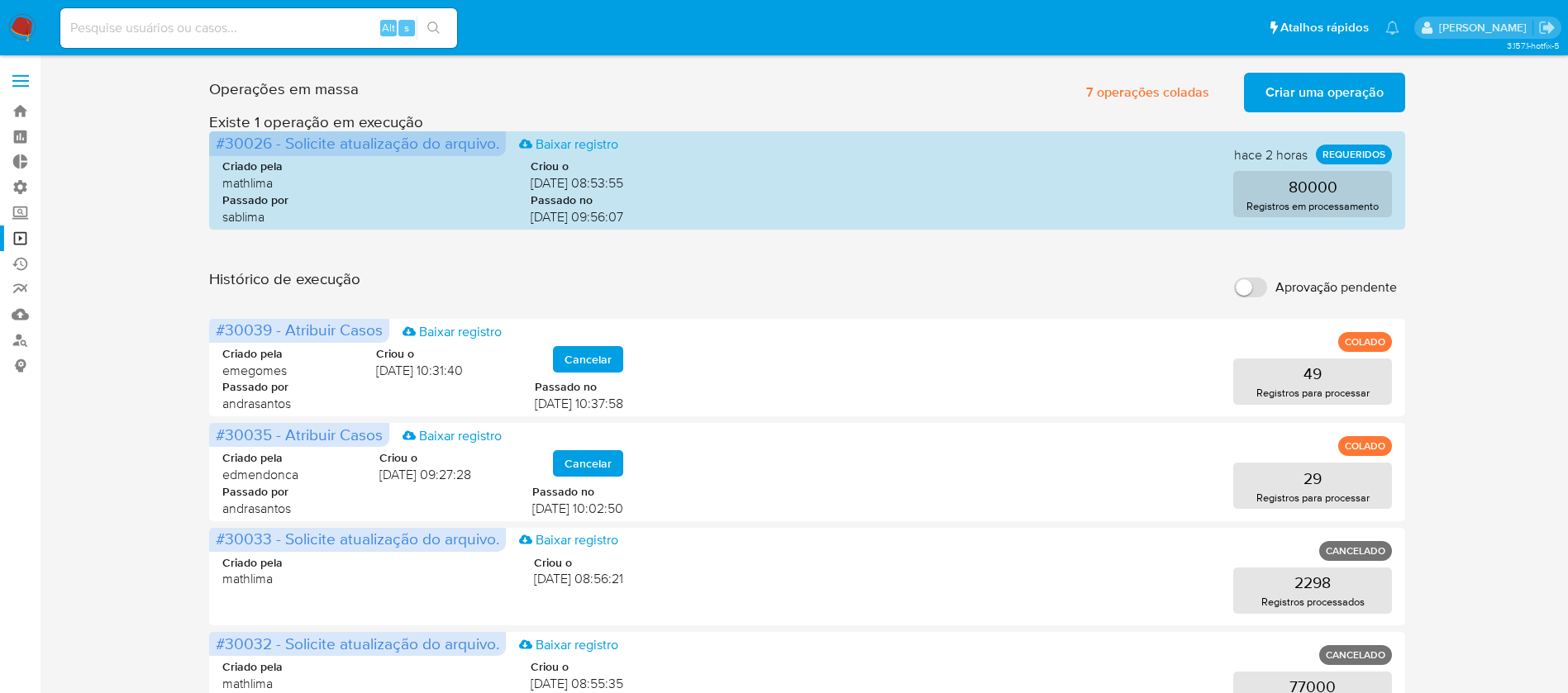
click at [1338, 81] on span "Criar uma operação" at bounding box center [1324, 92] width 118 height 36
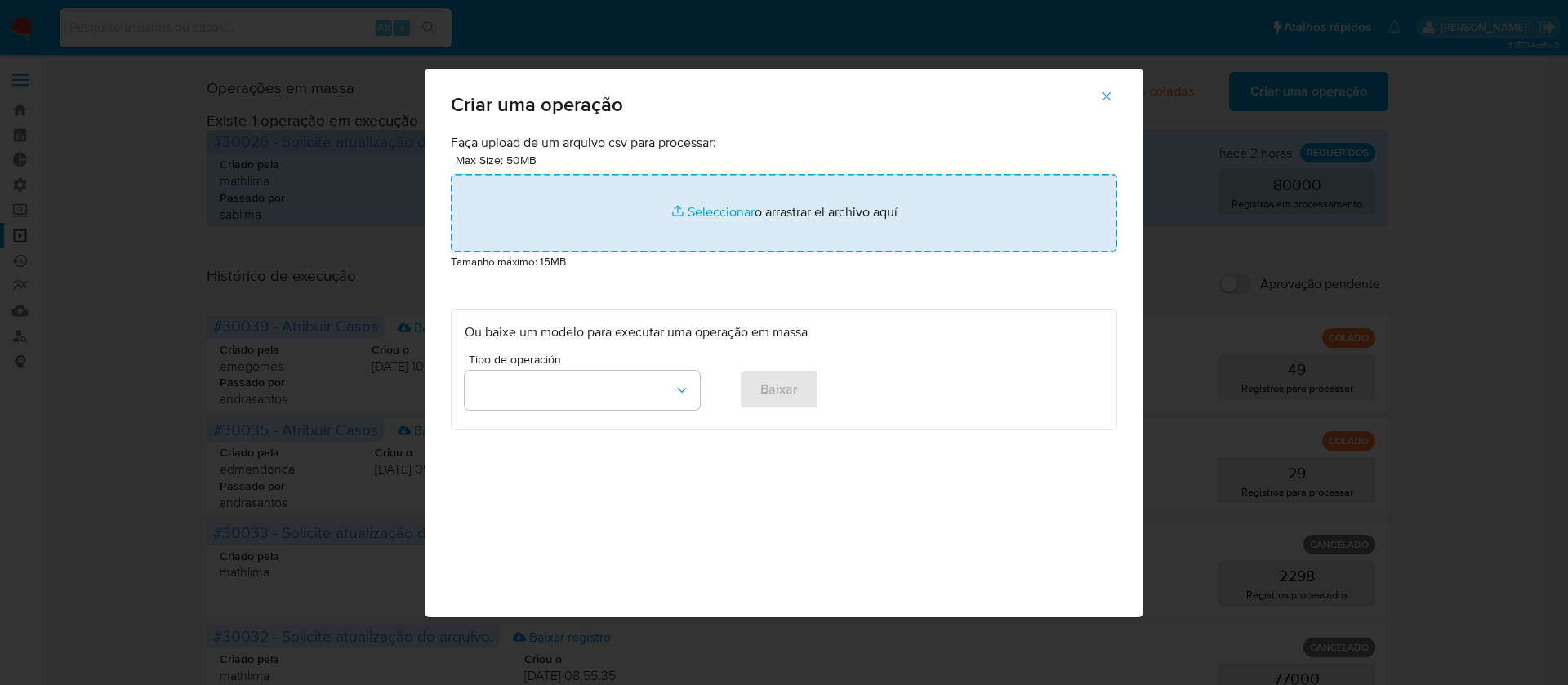
click at [711, 204] on input "file" at bounding box center [784, 213] width 666 height 78
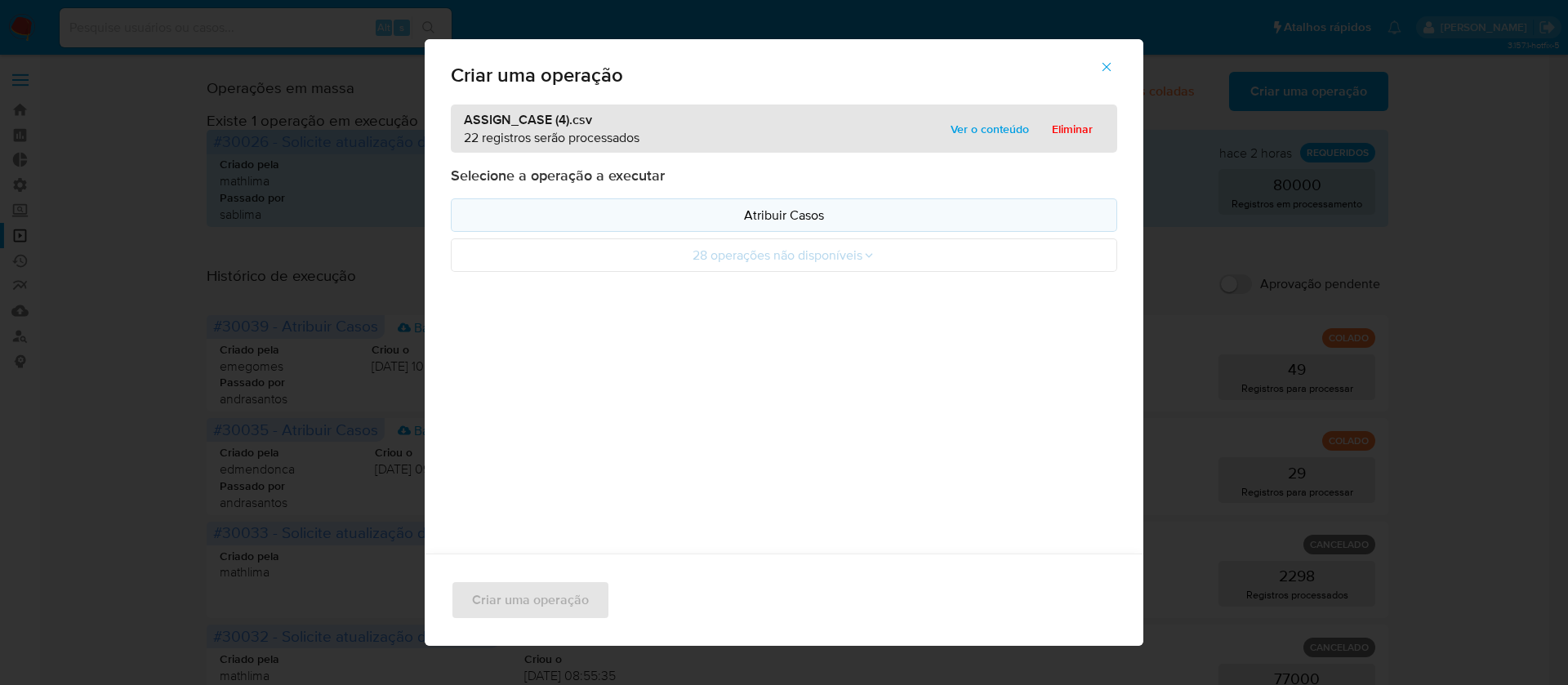
click at [783, 217] on p "Atribuir Casos" at bounding box center [784, 215] width 639 height 19
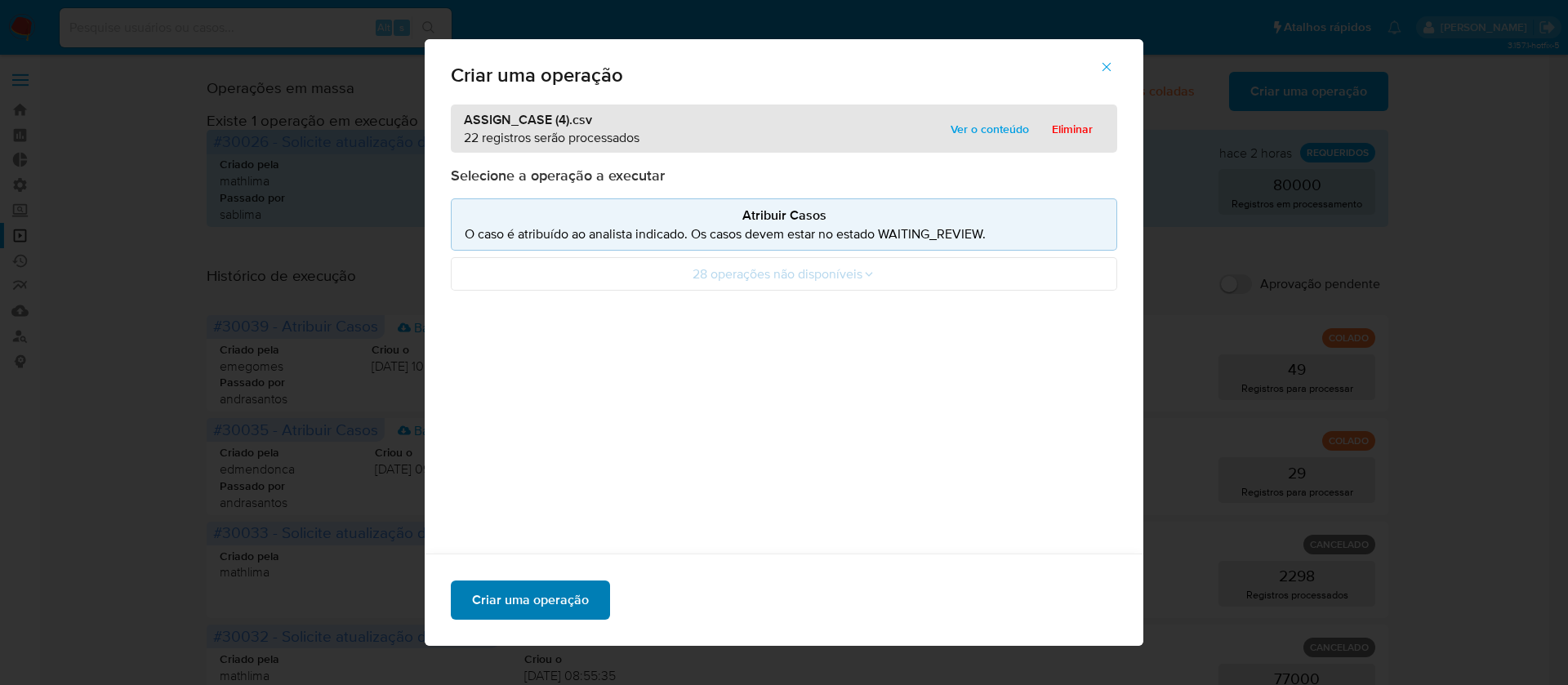
click at [540, 593] on span "Criar uma operação" at bounding box center [530, 600] width 117 height 36
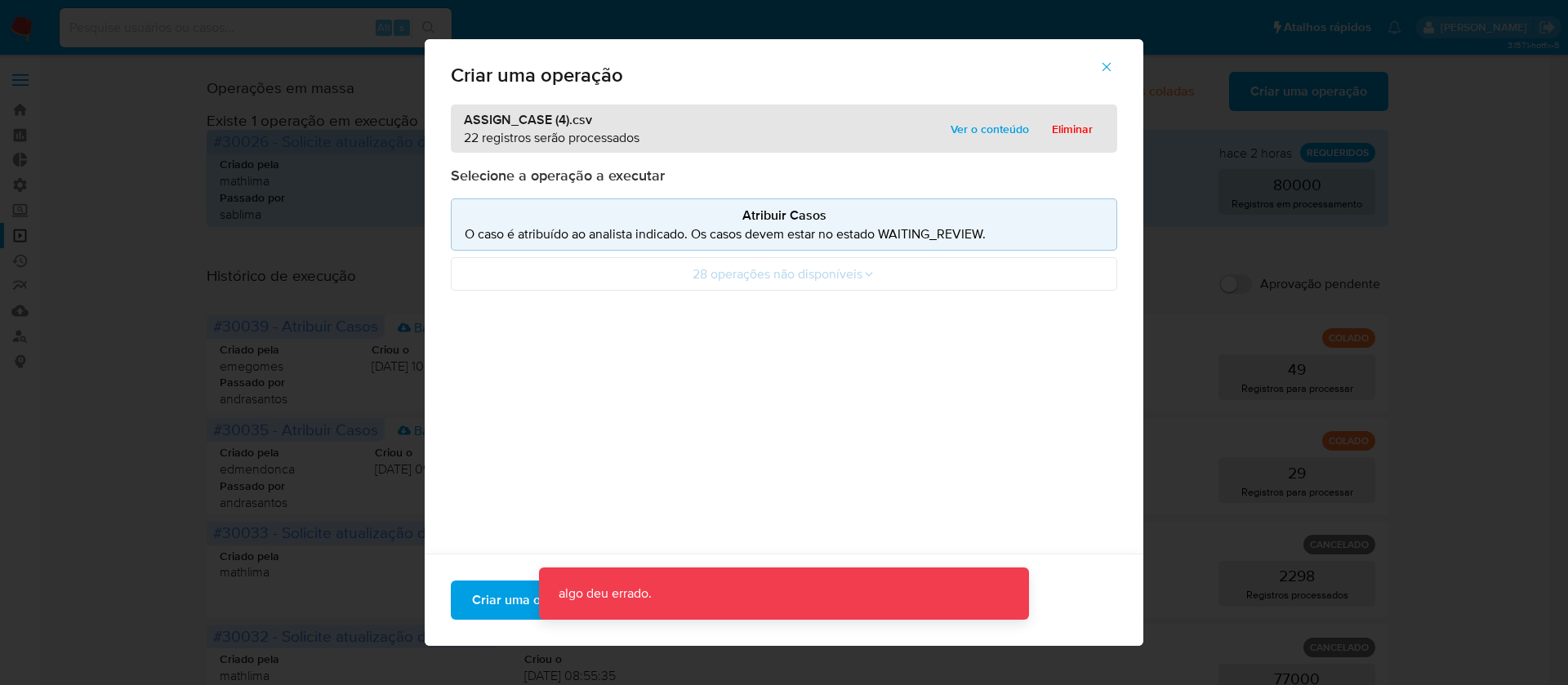
click at [1114, 63] on icon "button" at bounding box center [1106, 66] width 14 height 14
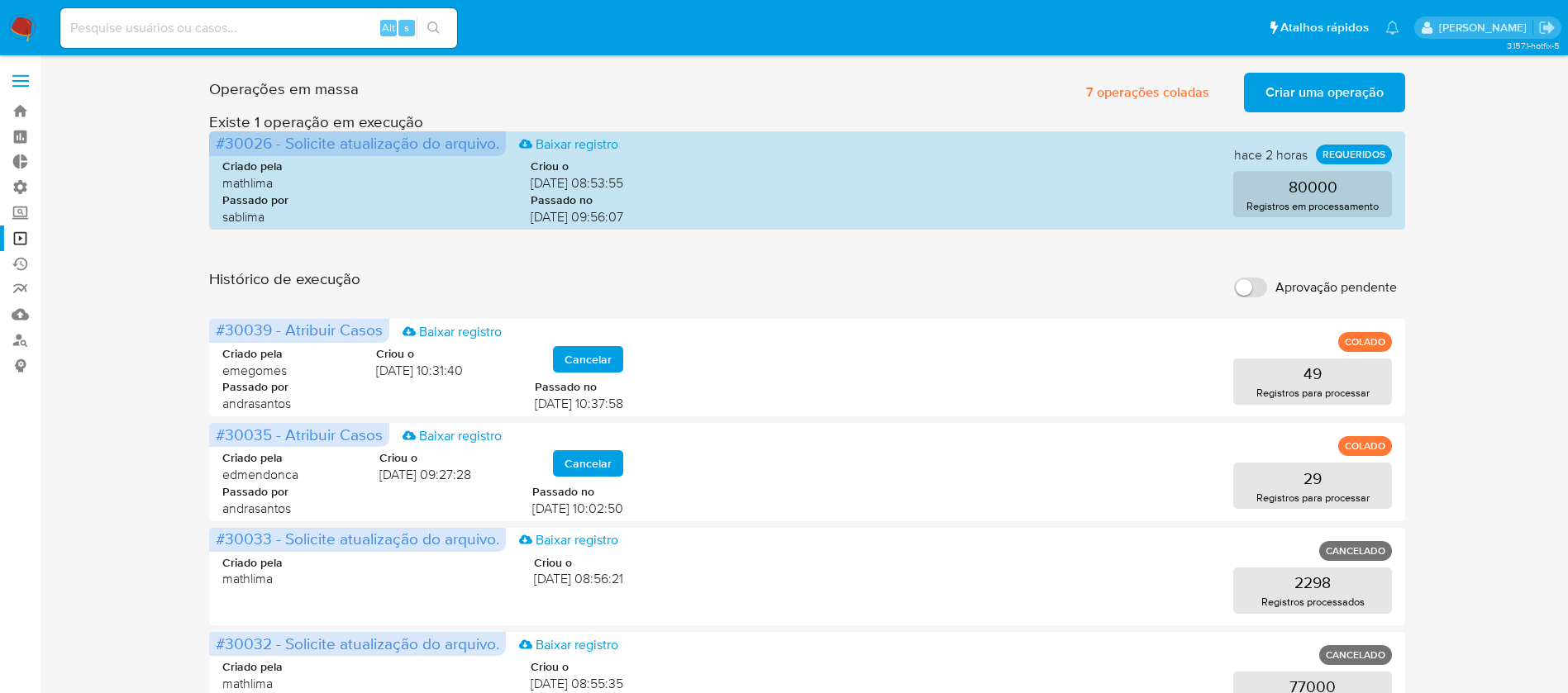
click at [1275, 85] on span "Criar uma operação" at bounding box center [1324, 92] width 118 height 36
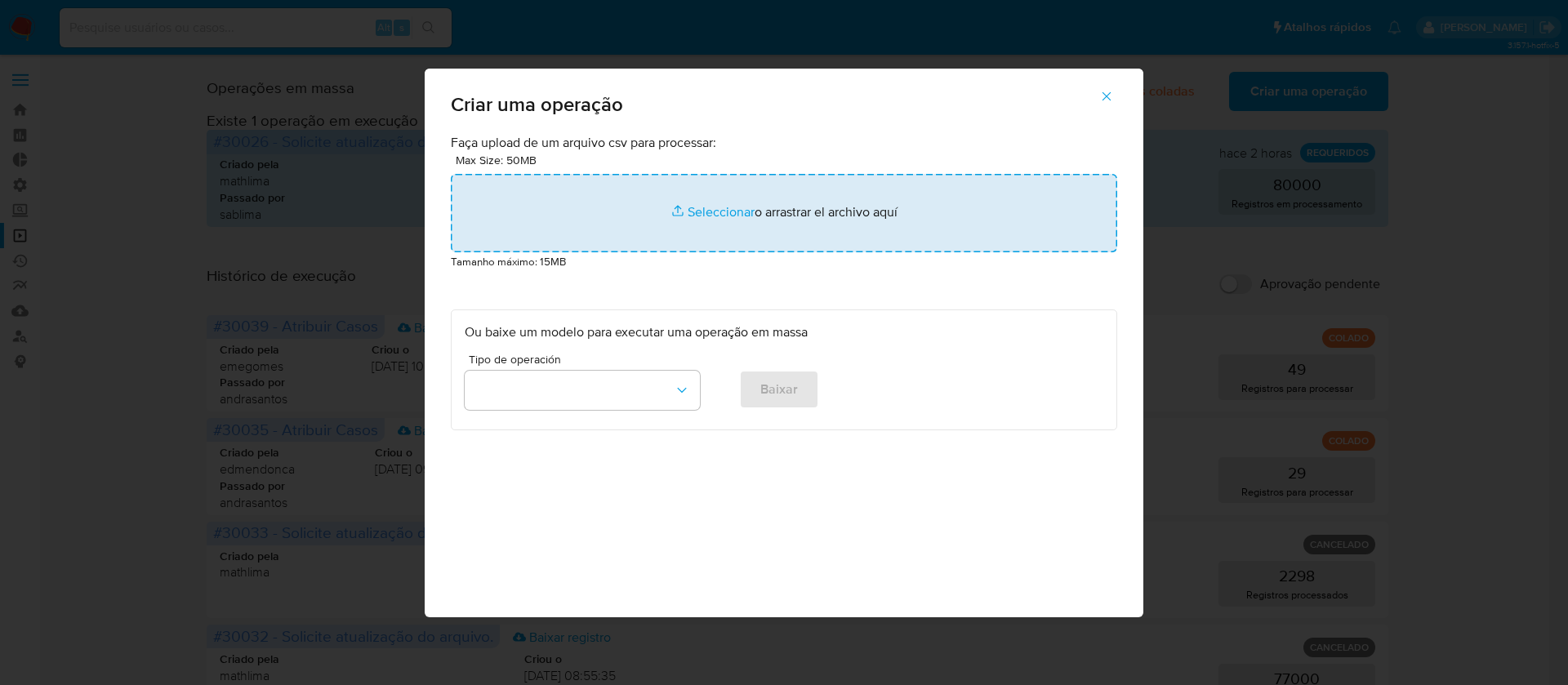
click at [697, 204] on input "file" at bounding box center [784, 213] width 666 height 78
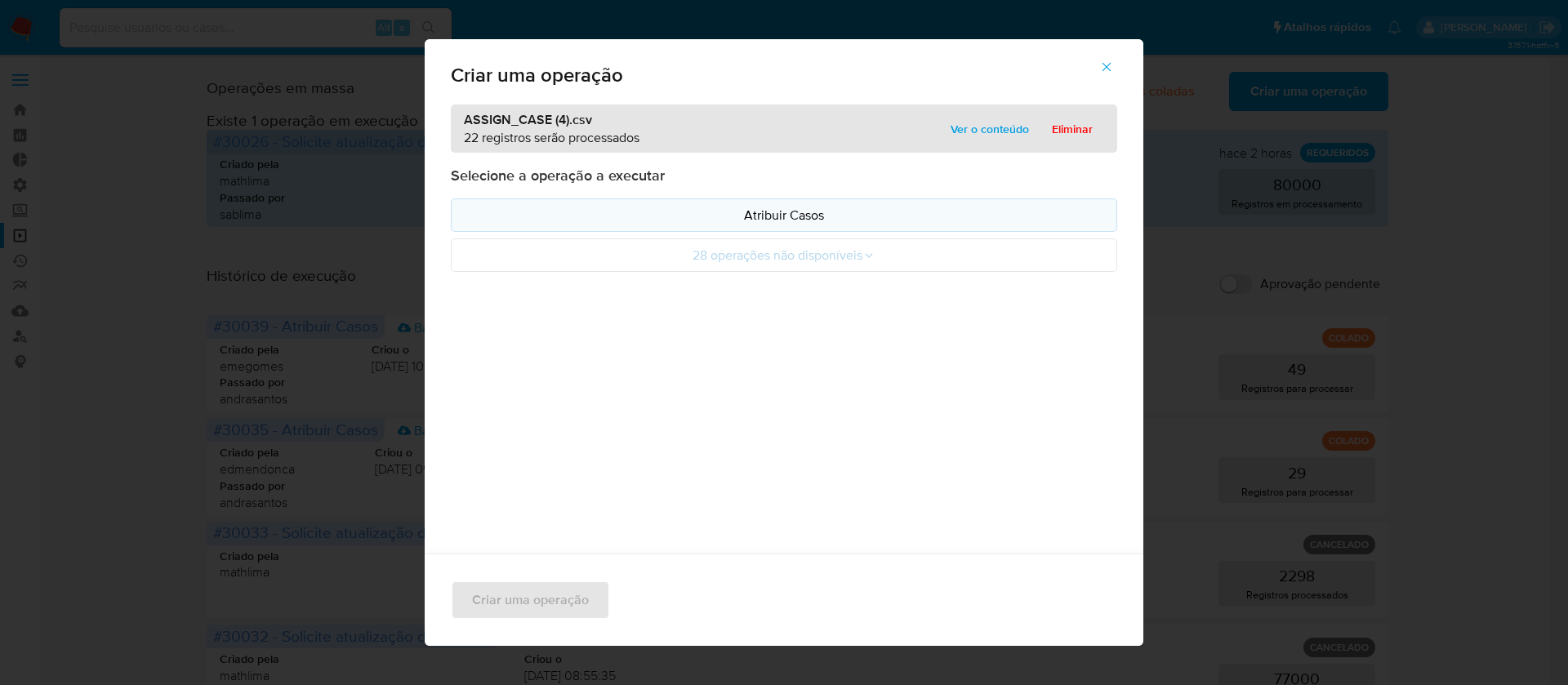
click at [786, 208] on p "Atribuir Casos" at bounding box center [784, 215] width 639 height 19
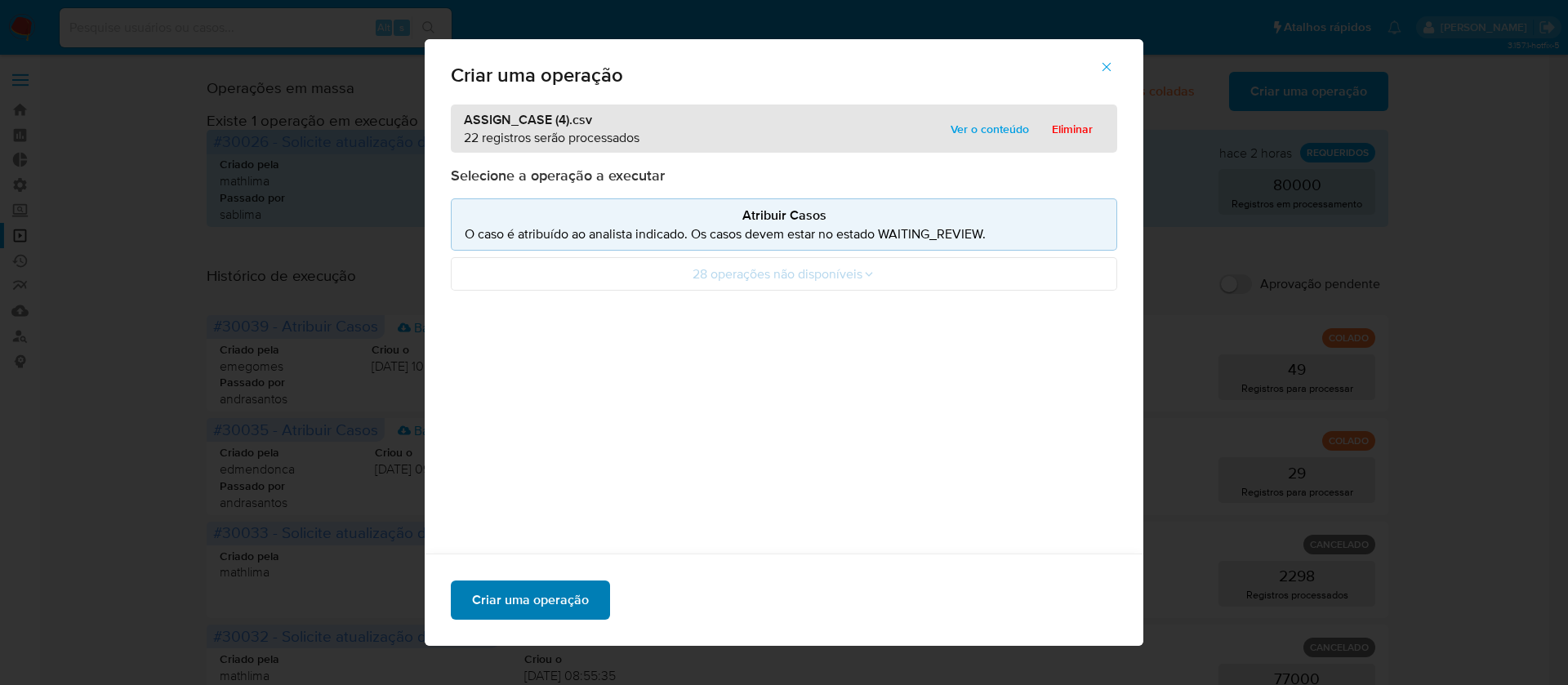
click at [507, 618] on span "Criar uma operação" at bounding box center [530, 600] width 117 height 36
click at [1114, 73] on icon "button" at bounding box center [1106, 66] width 14 height 14
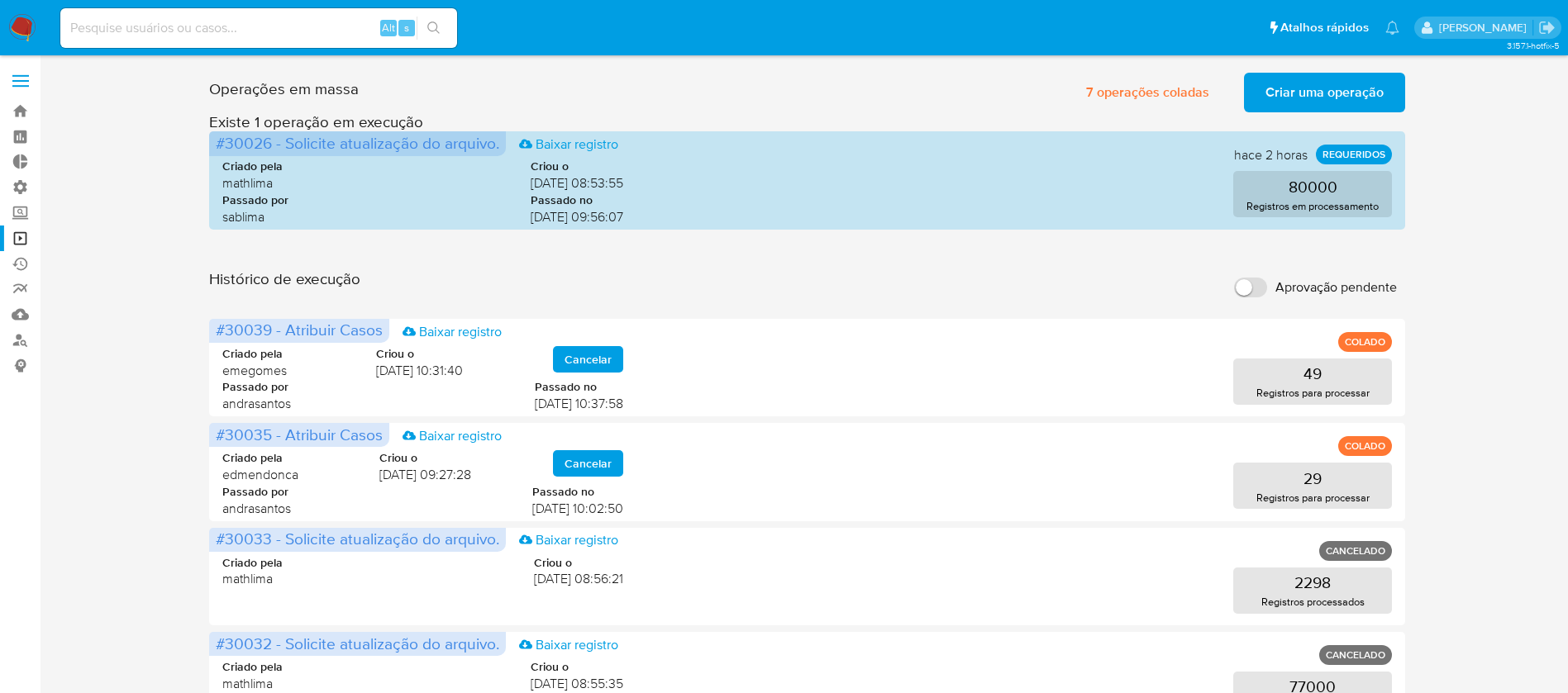
click at [1314, 101] on span "Criar uma operação" at bounding box center [1324, 92] width 118 height 36
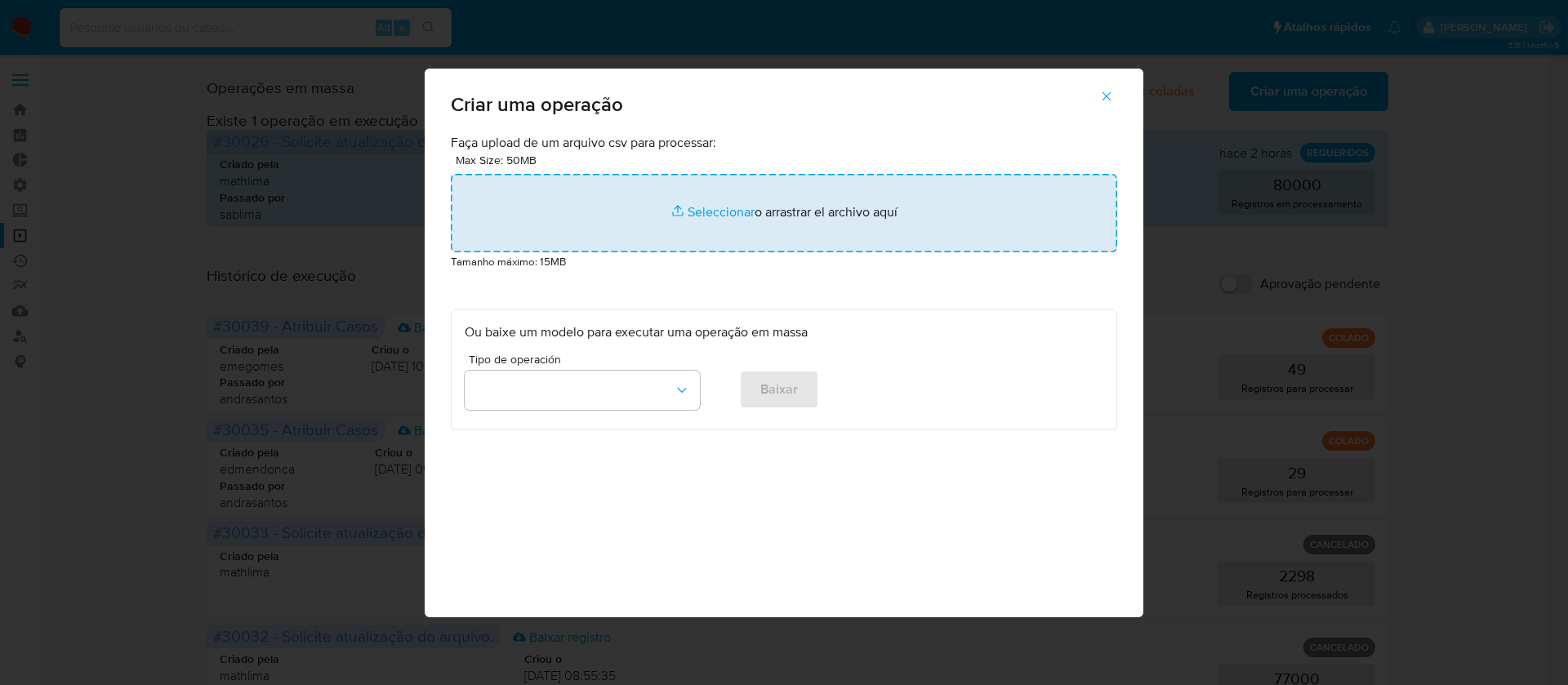
click at [719, 221] on input "file" at bounding box center [784, 213] width 666 height 78
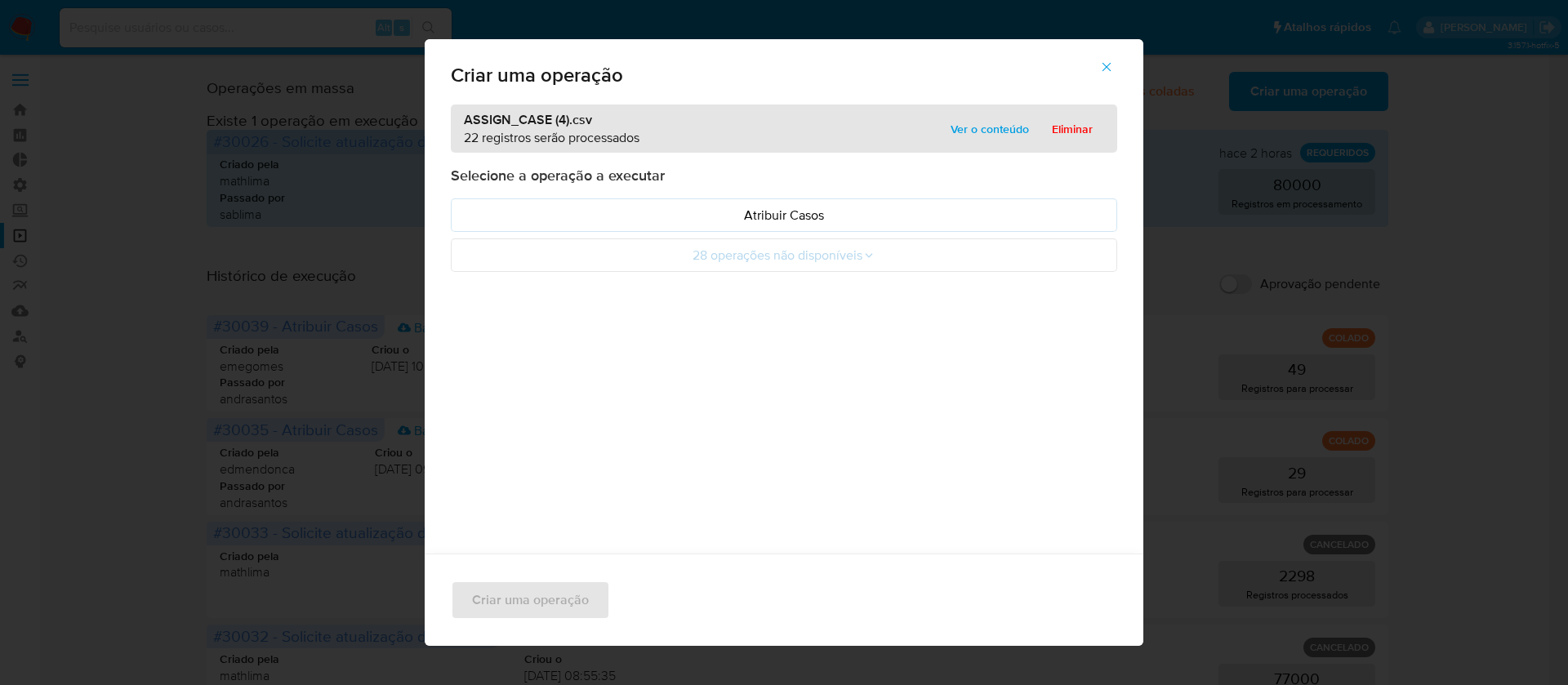
click at [1114, 71] on icon "button" at bounding box center [1106, 66] width 14 height 14
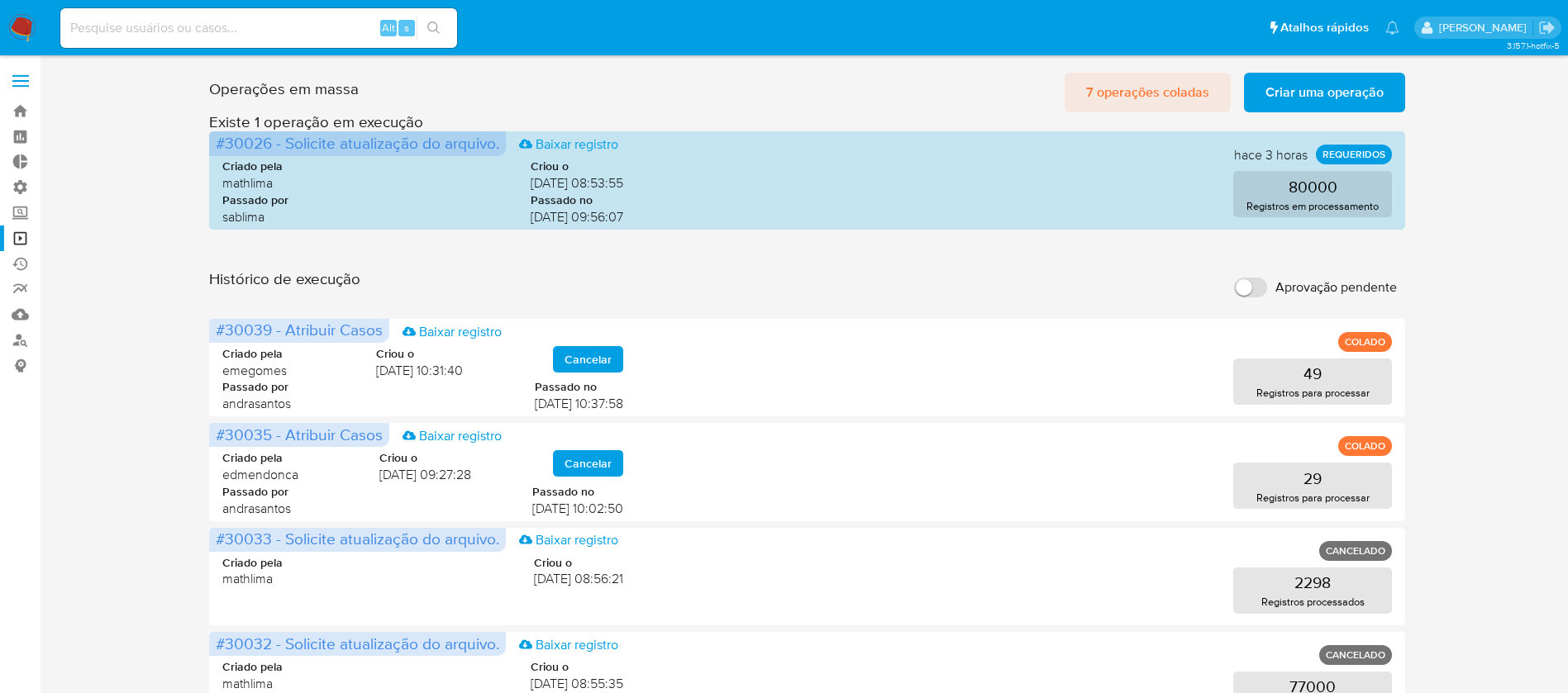
click at [1130, 93] on span "7 operações coladas" at bounding box center [1147, 92] width 123 height 36
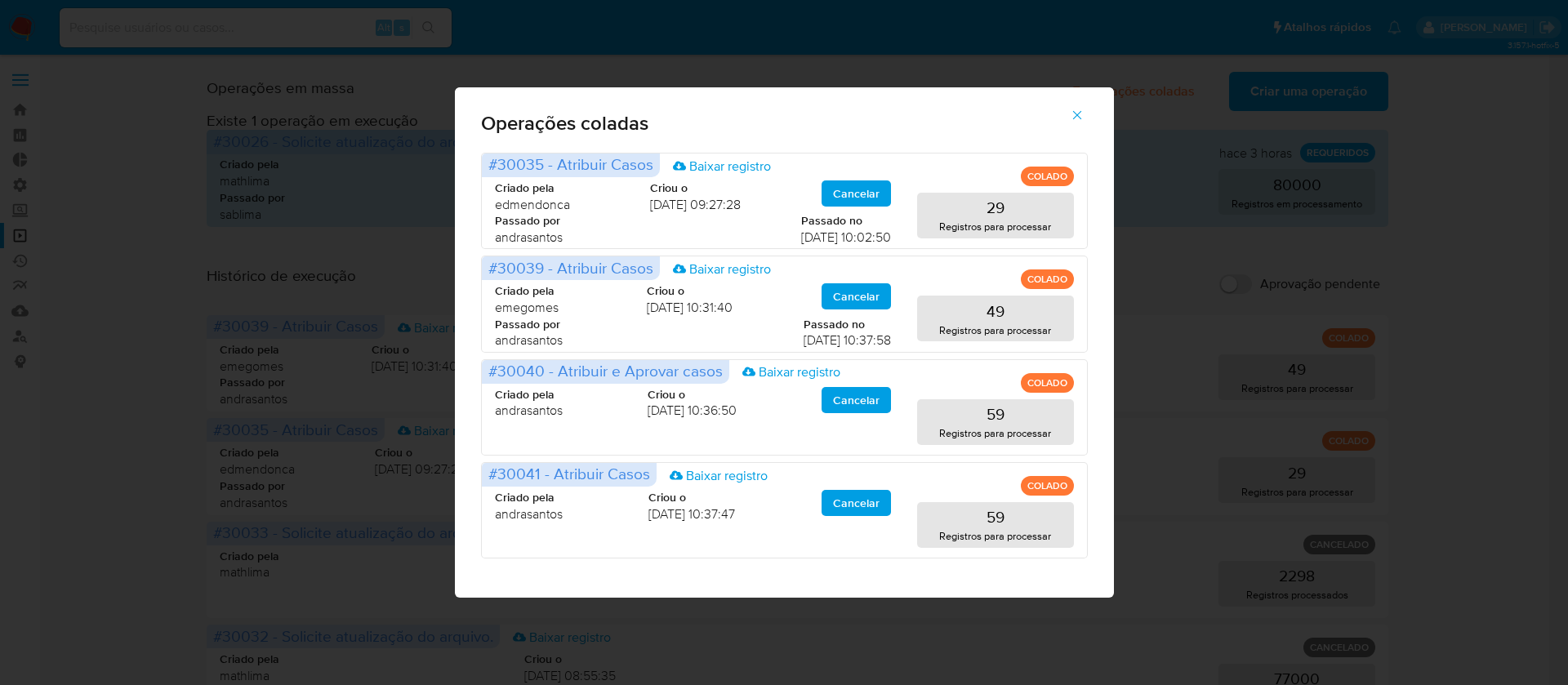
click at [1078, 113] on icon "button" at bounding box center [1076, 115] width 9 height 9
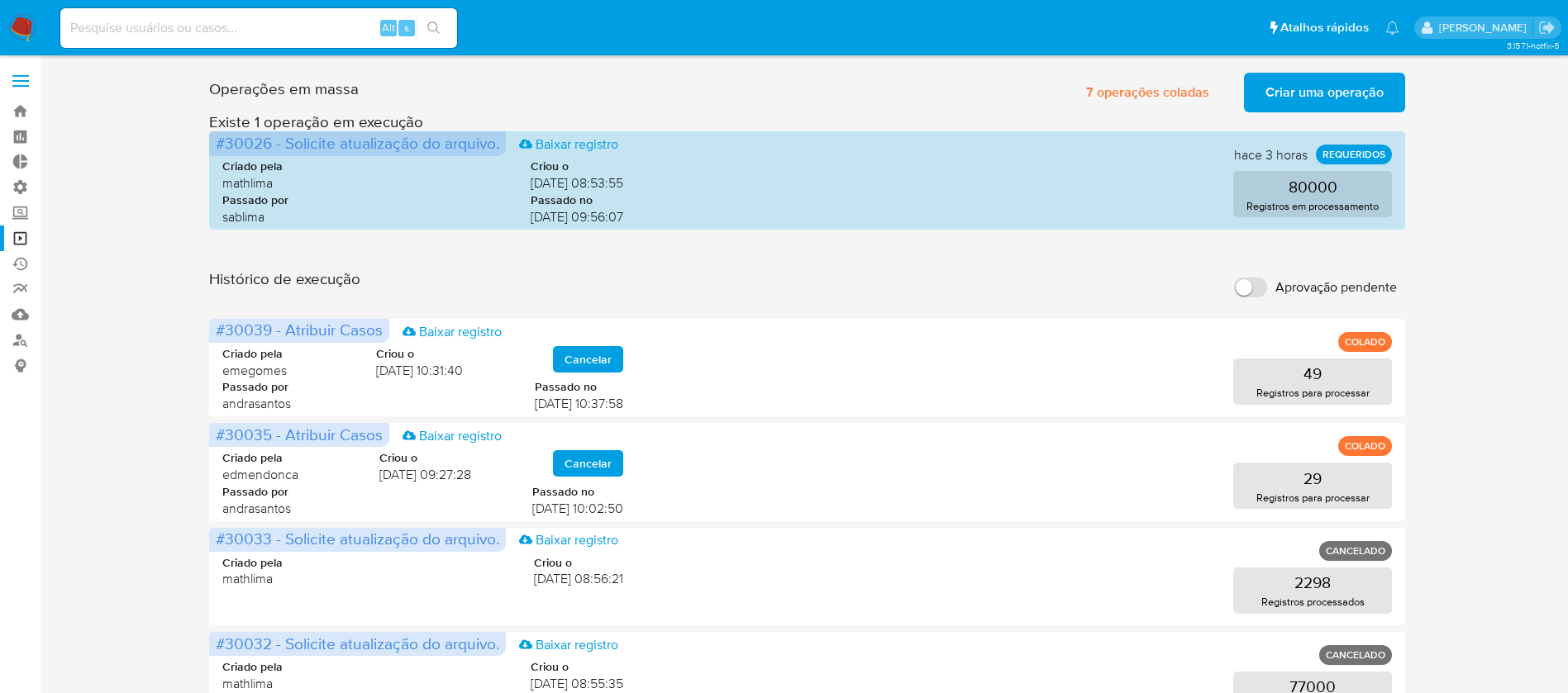
click at [1306, 93] on span "Criar uma operação" at bounding box center [1324, 92] width 118 height 36
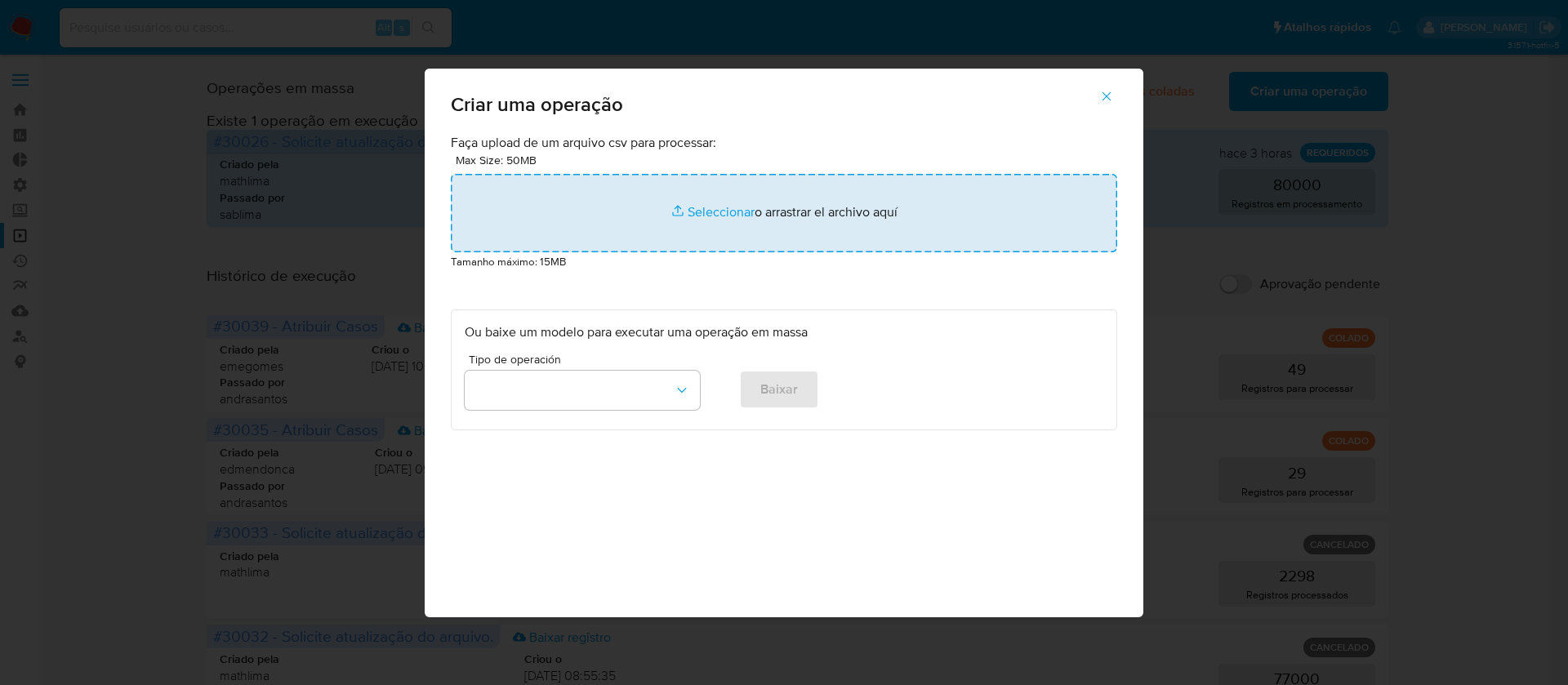
click at [713, 211] on input "file" at bounding box center [784, 213] width 666 height 78
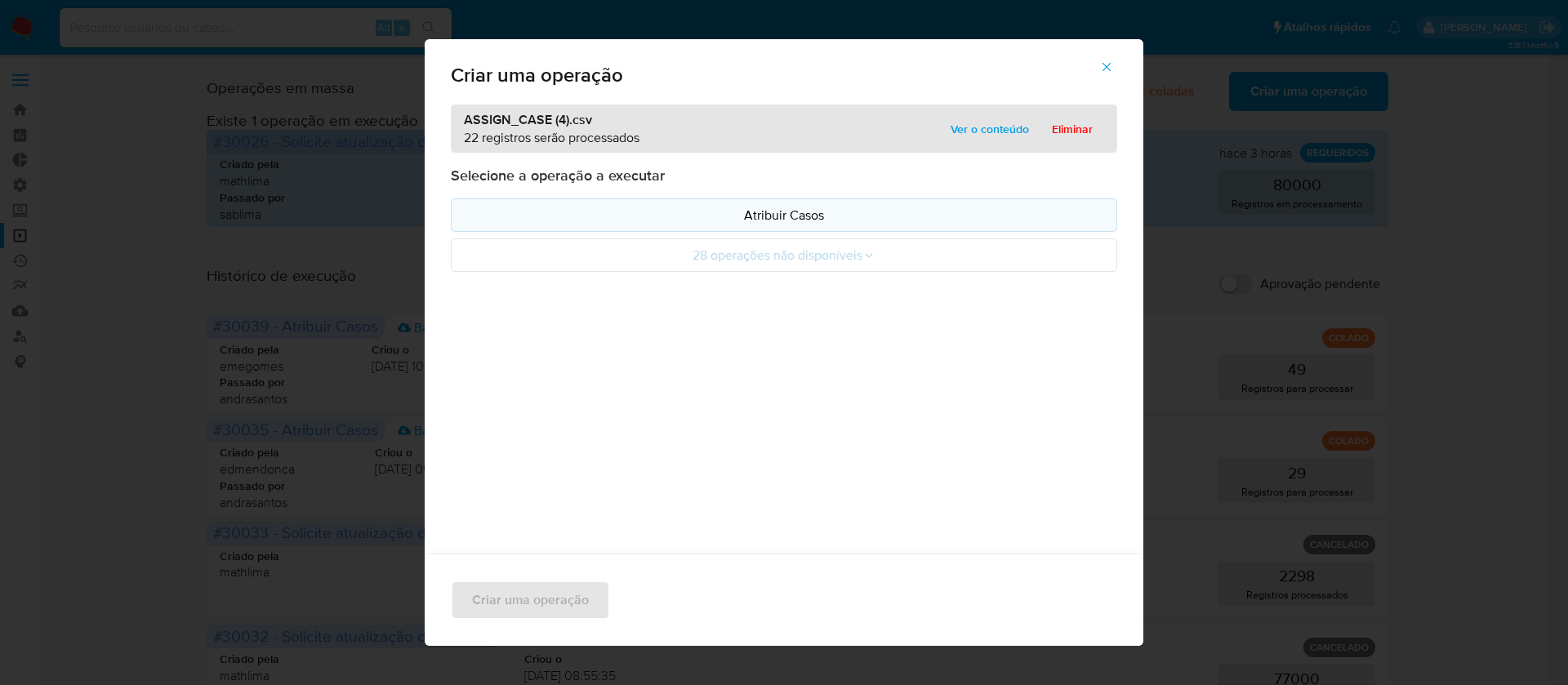
click at [801, 207] on p "Atribuir Casos" at bounding box center [784, 215] width 639 height 19
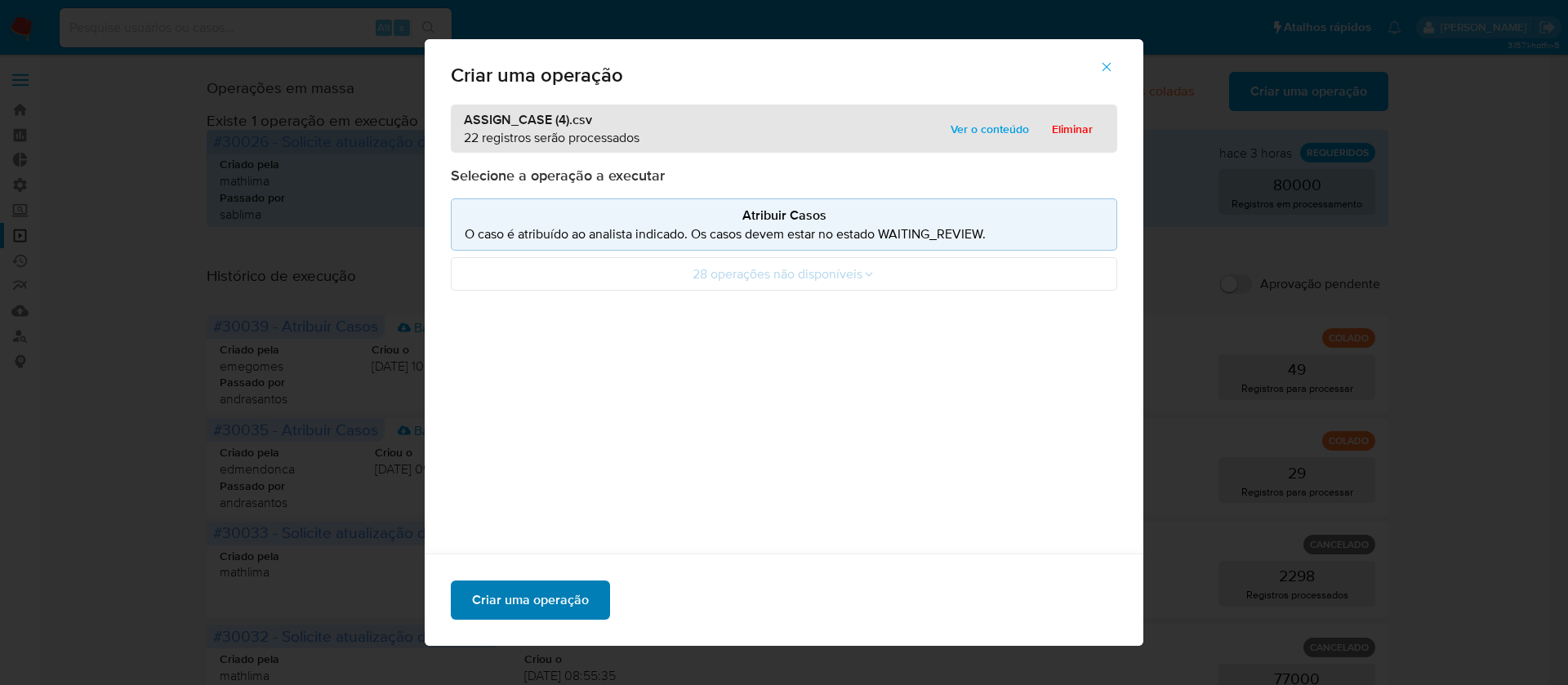
click at [508, 597] on span "Criar uma operação" at bounding box center [530, 600] width 117 height 36
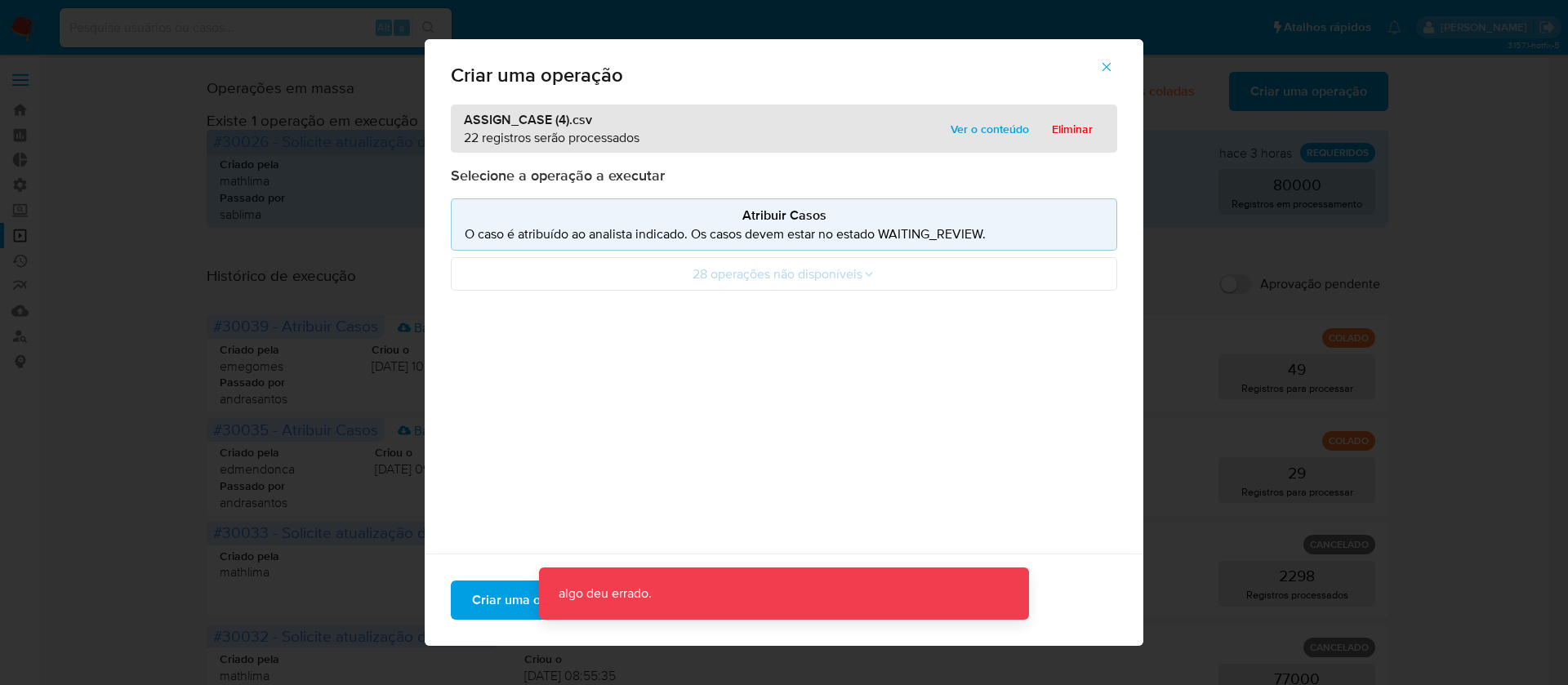
click at [1114, 58] on span "button" at bounding box center [1106, 67] width 14 height 36
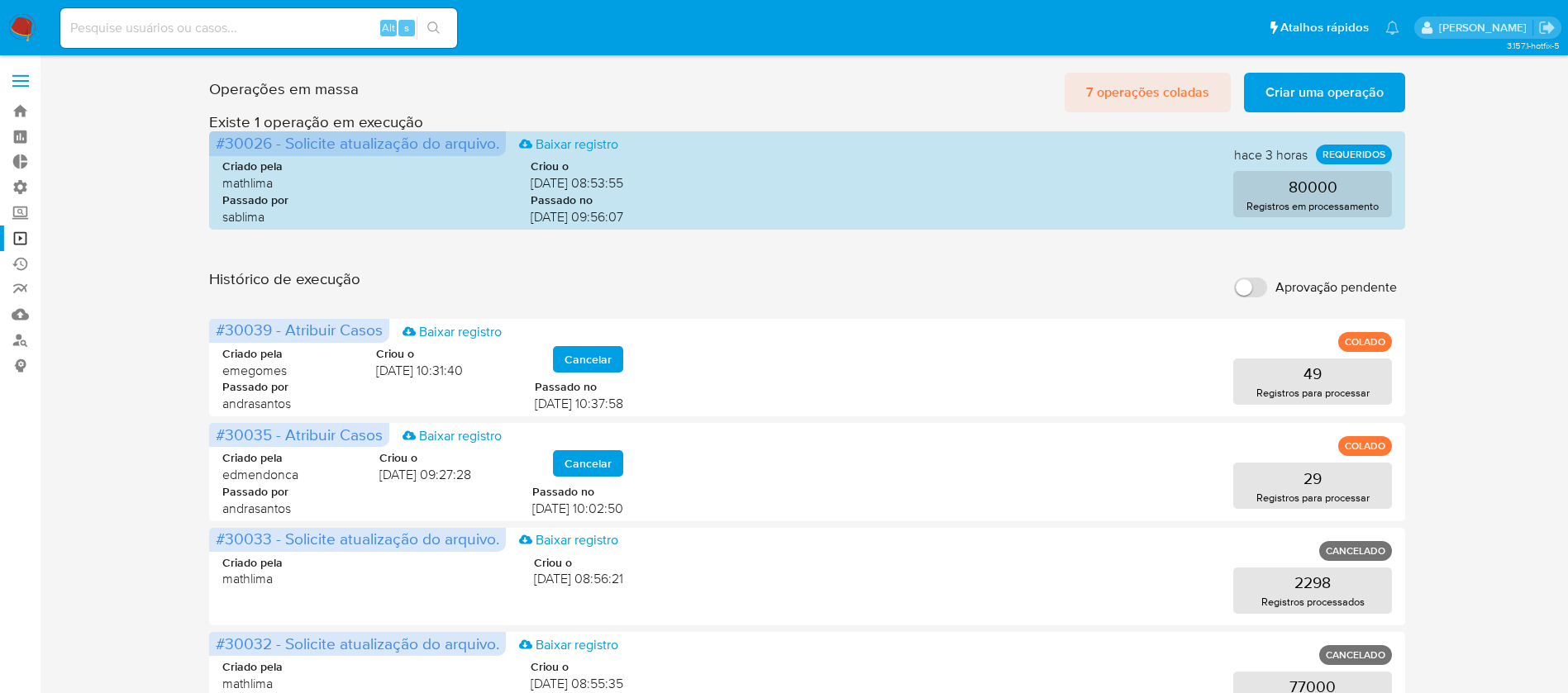
click at [1119, 97] on span "7 operações coladas" at bounding box center [1147, 92] width 123 height 36
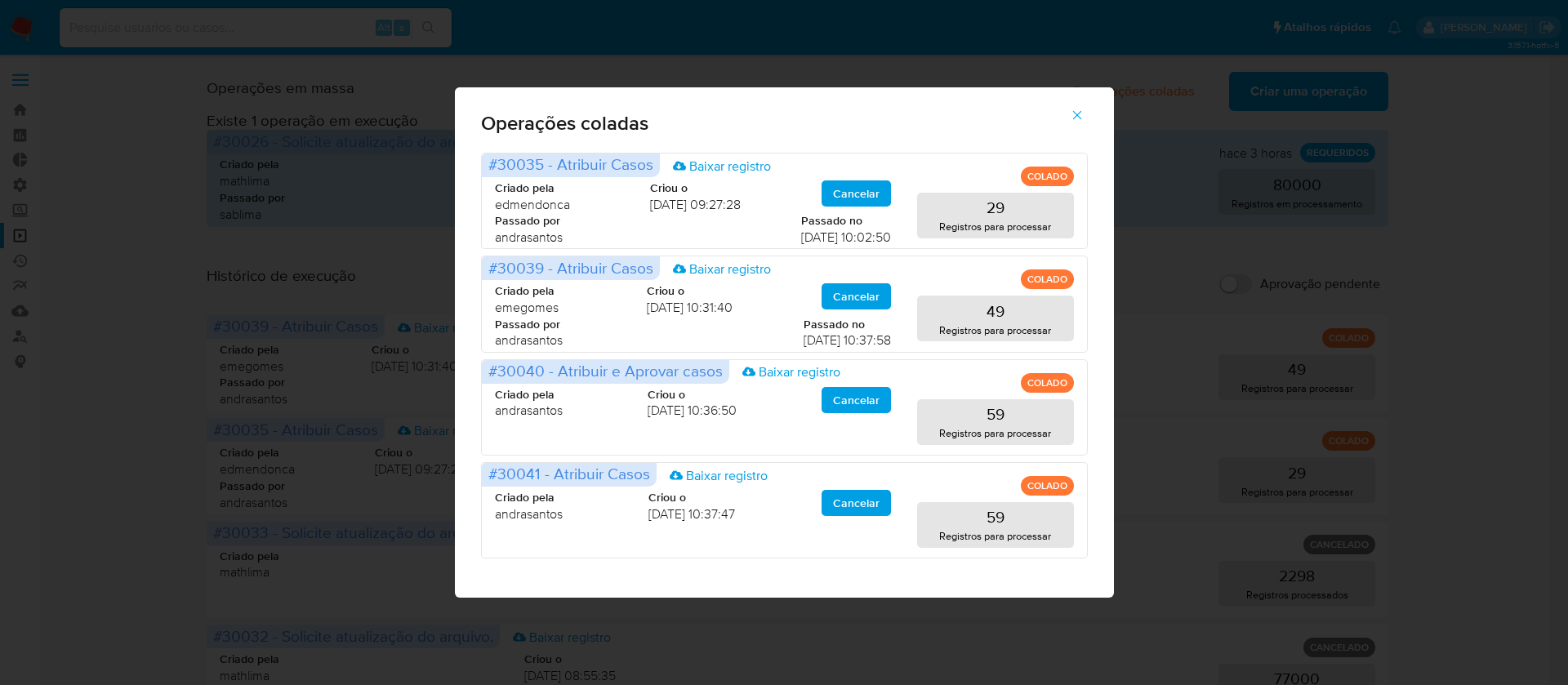
click at [1088, 116] on button "button" at bounding box center [1077, 115] width 57 height 39
